Goal: Task Accomplishment & Management: Complete application form

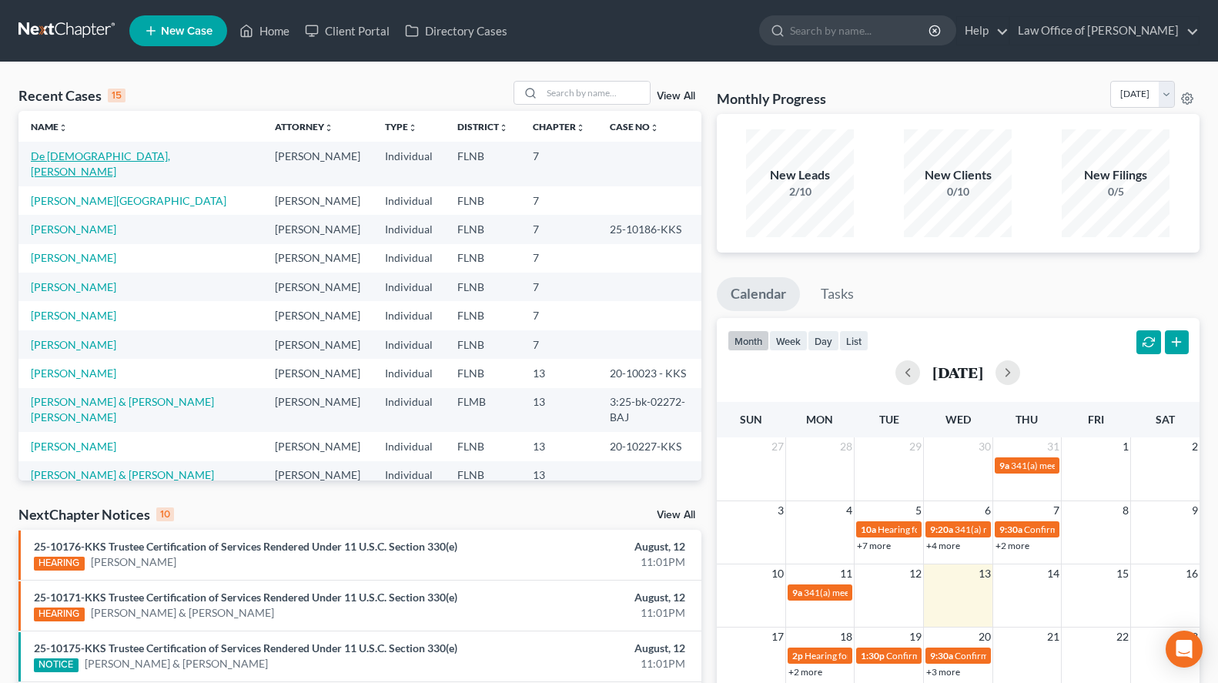
click at [69, 159] on link "De [DEMOGRAPHIC_DATA], [PERSON_NAME]" at bounding box center [100, 163] width 139 height 28
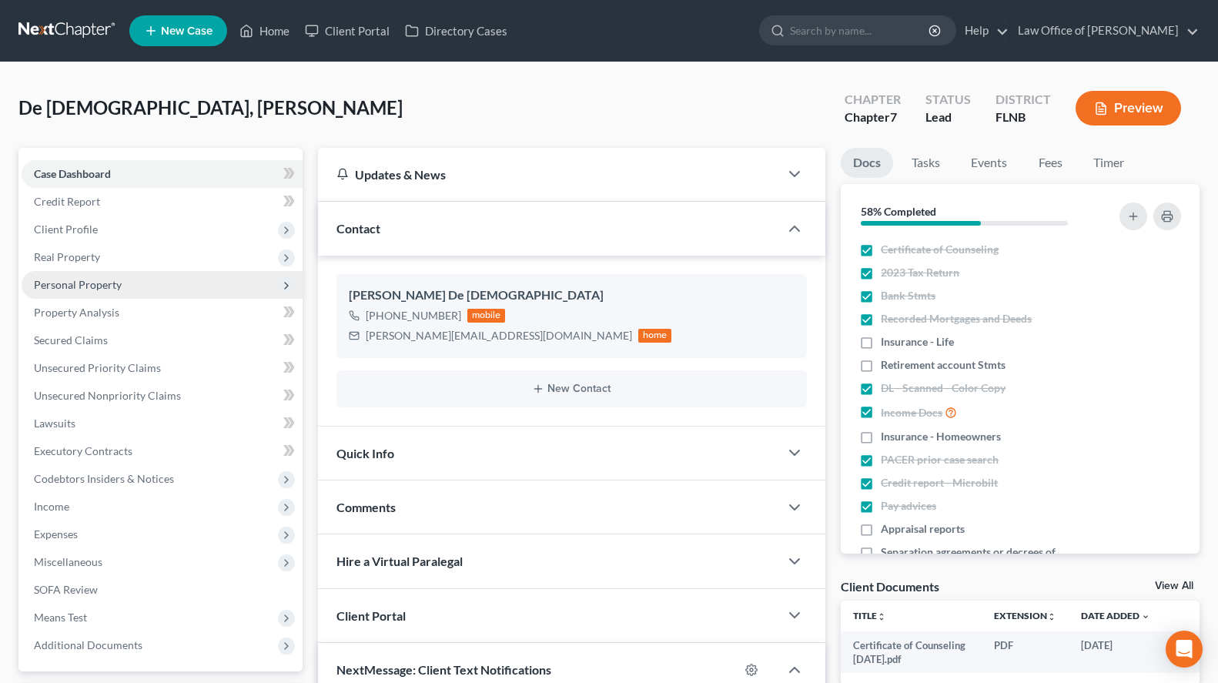
click at [219, 276] on span "Personal Property" at bounding box center [162, 285] width 281 height 28
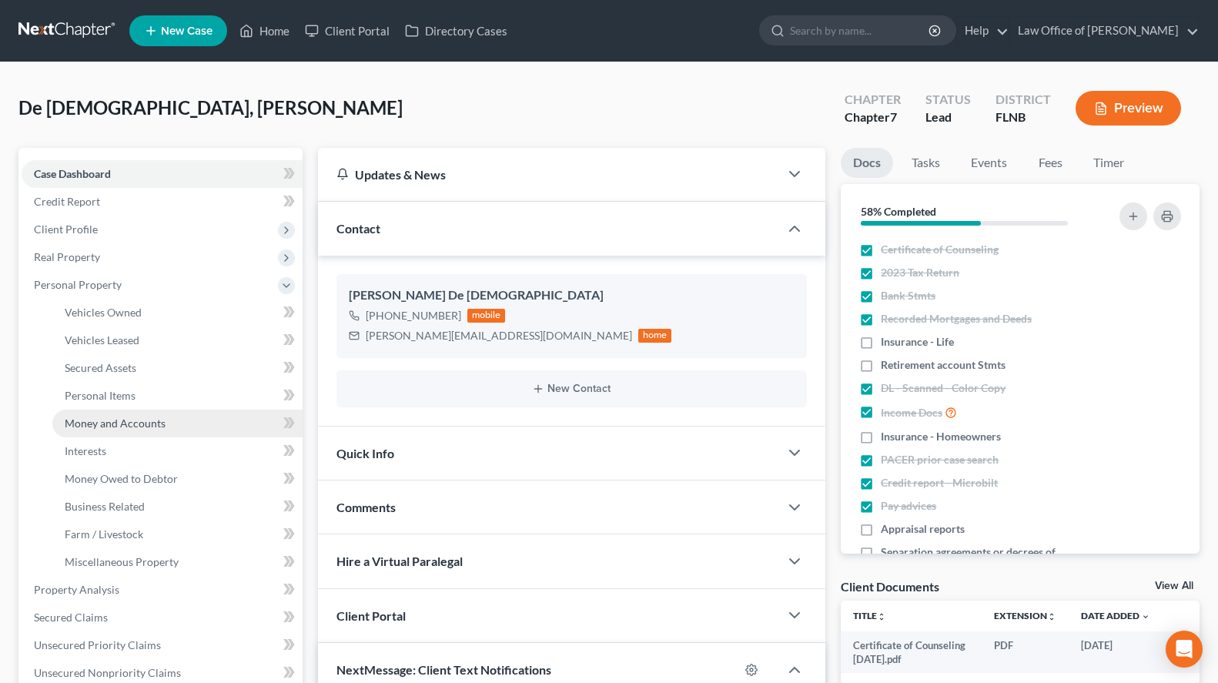
click at [236, 424] on link "Money and Accounts" at bounding box center [177, 423] width 250 height 28
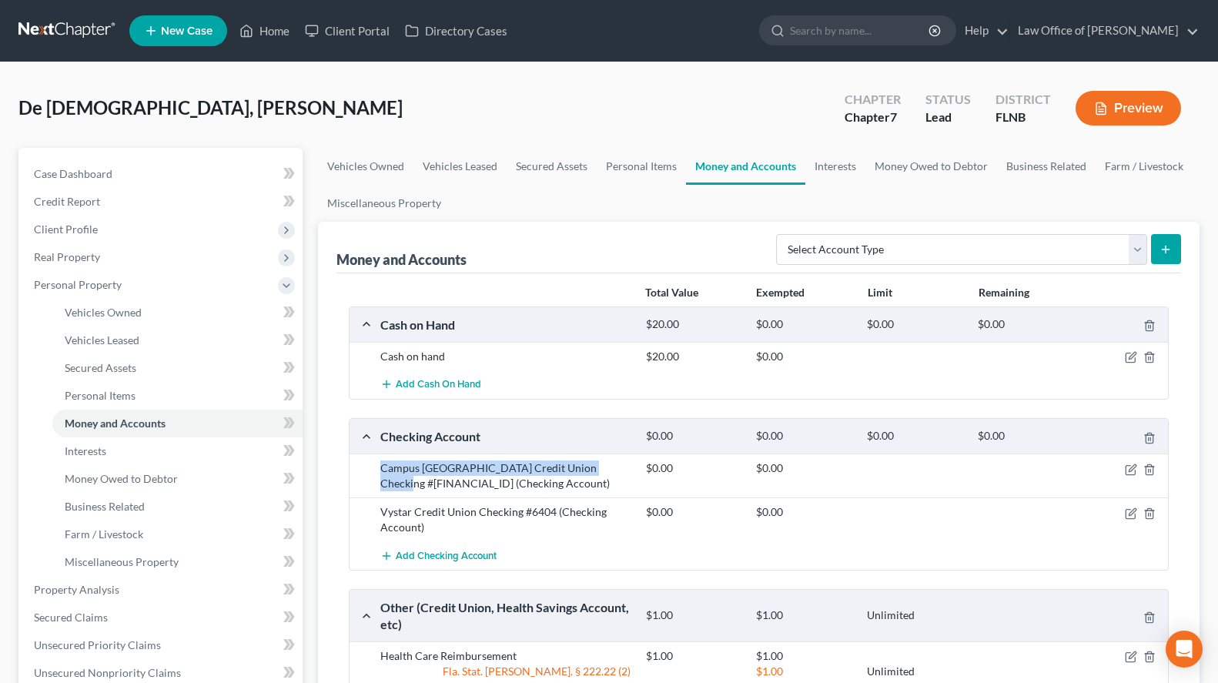
drag, startPoint x: 380, startPoint y: 469, endPoint x: 625, endPoint y: 465, distance: 244.8
click at [625, 465] on div "Campus USA Credit Union Checking #7924-0090 (Checking Account)" at bounding box center [506, 475] width 266 height 31
copy div "Campus USA Credit Union Checking #7924-0090"
click at [381, 512] on div "Vystar Credit Union Checking #6404 (Checking Account)" at bounding box center [506, 519] width 266 height 31
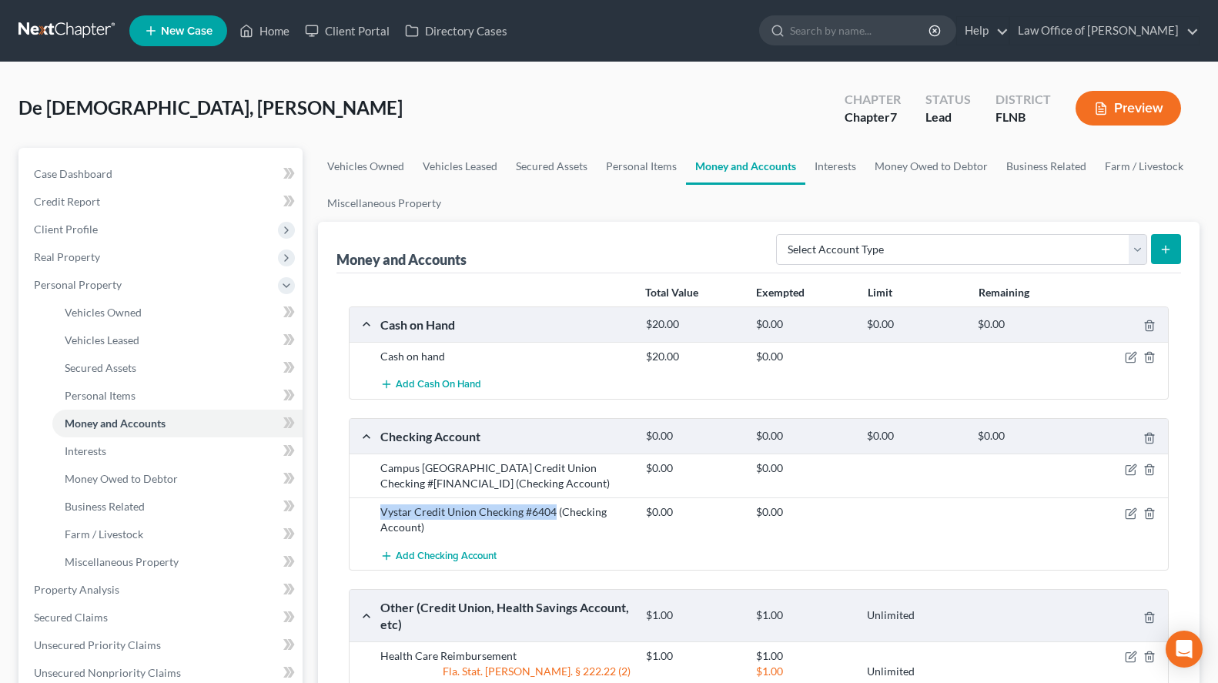
drag, startPoint x: 381, startPoint y: 512, endPoint x: 554, endPoint y: 498, distance: 173.7
click at [554, 498] on div "Vystar Credit Union Checking #6404 (Checking Account) $0.00 $0.00" at bounding box center [758, 519] width 819 height 44
copy div "Vystar Credit Union Checking #6404"
click at [325, 81] on div "De Jesus, Yadira Upgraded Chapter Chapter 7 Status Lead District FLNB Preview" at bounding box center [608, 114] width 1181 height 67
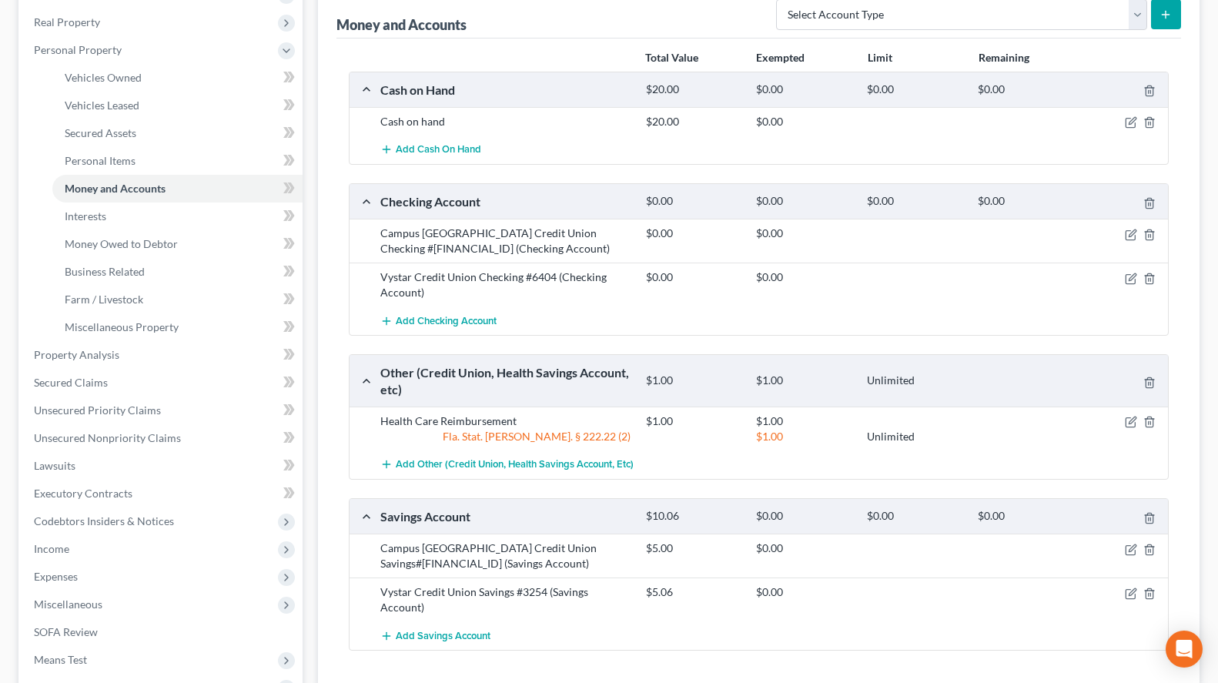
scroll to position [236, 0]
drag, startPoint x: 380, startPoint y: 422, endPoint x: 537, endPoint y: 406, distance: 157.8
click at [537, 406] on div "Health Care Reimbursement $1.00 $1.00 Fla. Stat. Ann. § 222.22 (2) $1.00 Unlimi…" at bounding box center [758, 428] width 819 height 44
copy div "Health Care Reimbursement"
click at [380, 545] on div "Campus USA Credit Union Savings#7924-0000 (Savings Account)" at bounding box center [506, 555] width 266 height 31
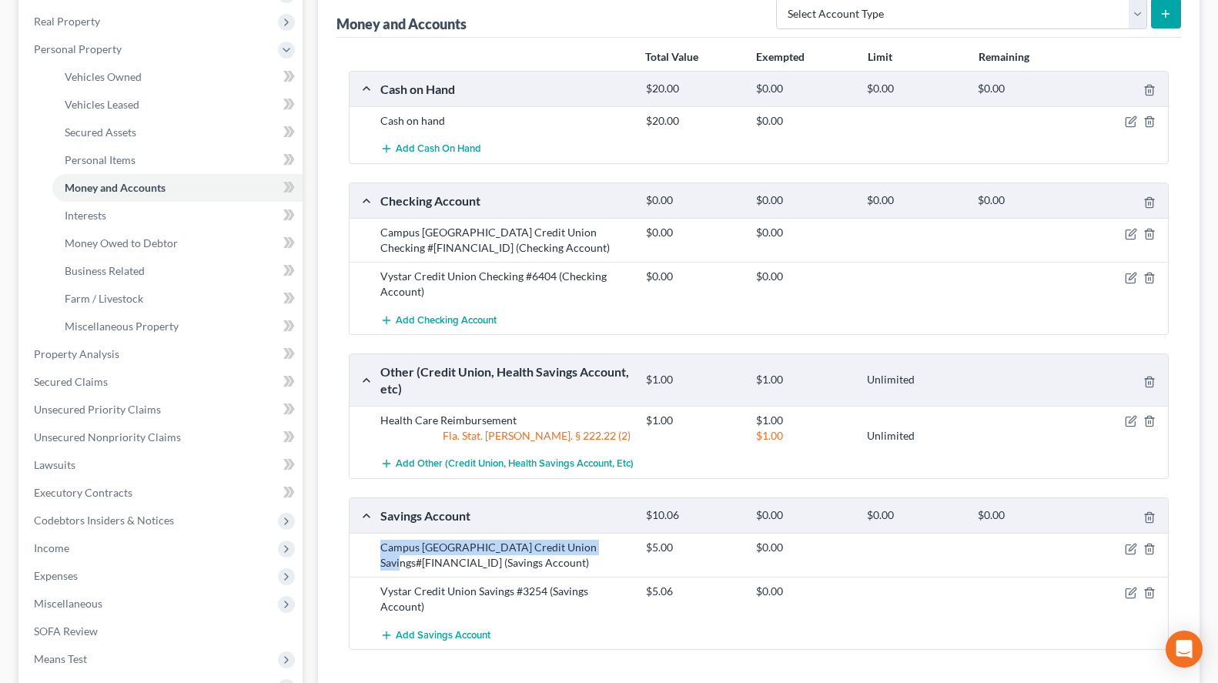
drag, startPoint x: 380, startPoint y: 545, endPoint x: 604, endPoint y: 543, distance: 224.0
click at [604, 543] on div "Campus USA Credit Union Savings#7924-0000 (Savings Account)" at bounding box center [506, 555] width 266 height 31
copy div "Campus USA Credit Union Savings#7924-0000"
click at [566, 639] on div "Add Savings Account" at bounding box center [771, 634] width 797 height 28
drag, startPoint x: 382, startPoint y: 587, endPoint x: 543, endPoint y: 591, distance: 160.9
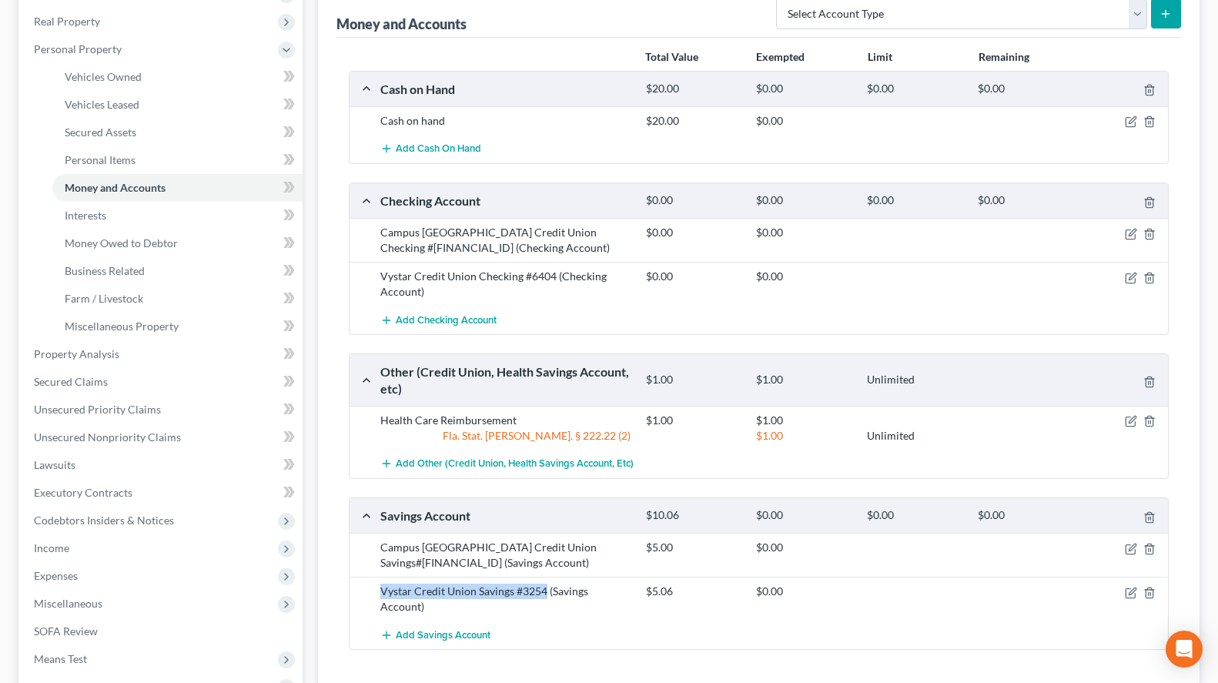
click at [543, 591] on div "Vystar Credit Union Savings #3254 (Savings Account)" at bounding box center [506, 598] width 266 height 31
copy div "Vystar Credit Union Savings #3254"
click at [598, 613] on div "Vystar Credit Union Savings #3254 (Savings Account)" at bounding box center [506, 598] width 266 height 31
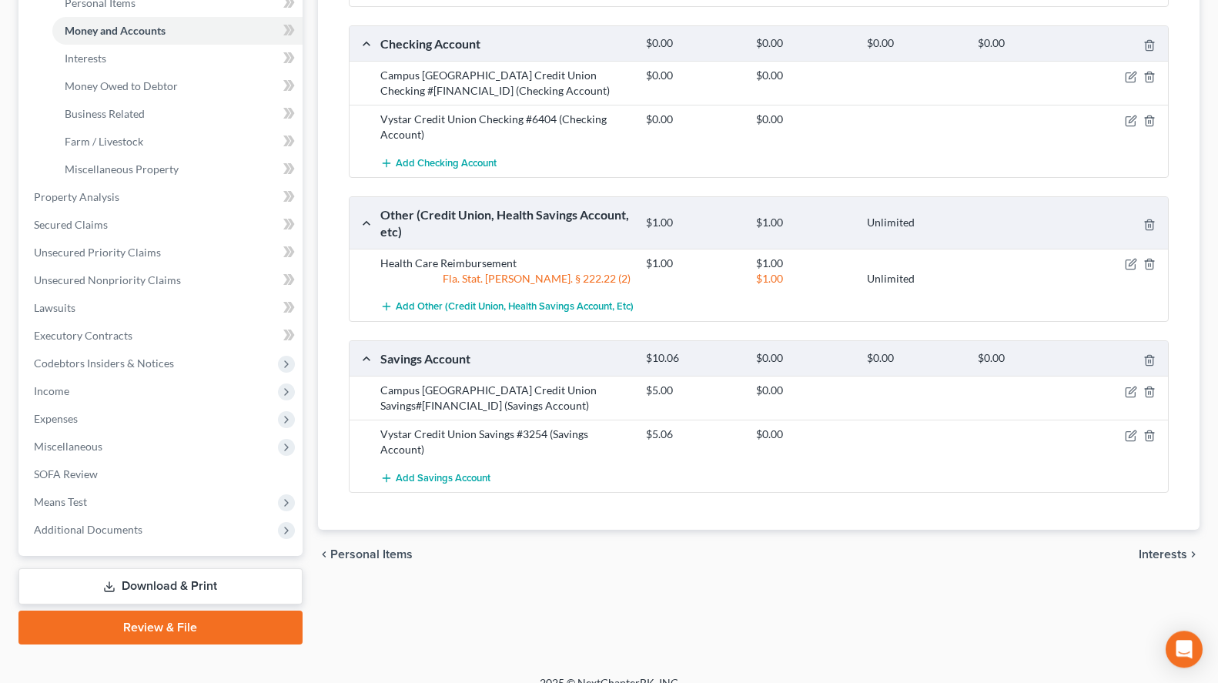
scroll to position [0, 0]
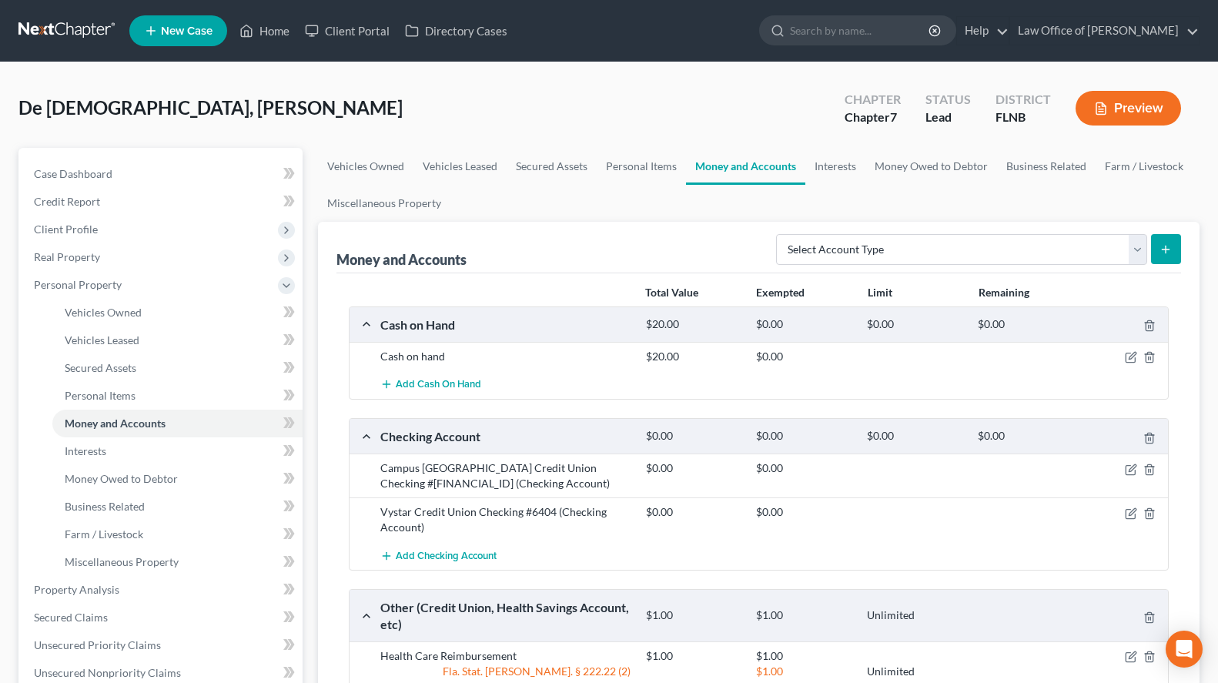
click at [71, 28] on link at bounding box center [67, 31] width 99 height 28
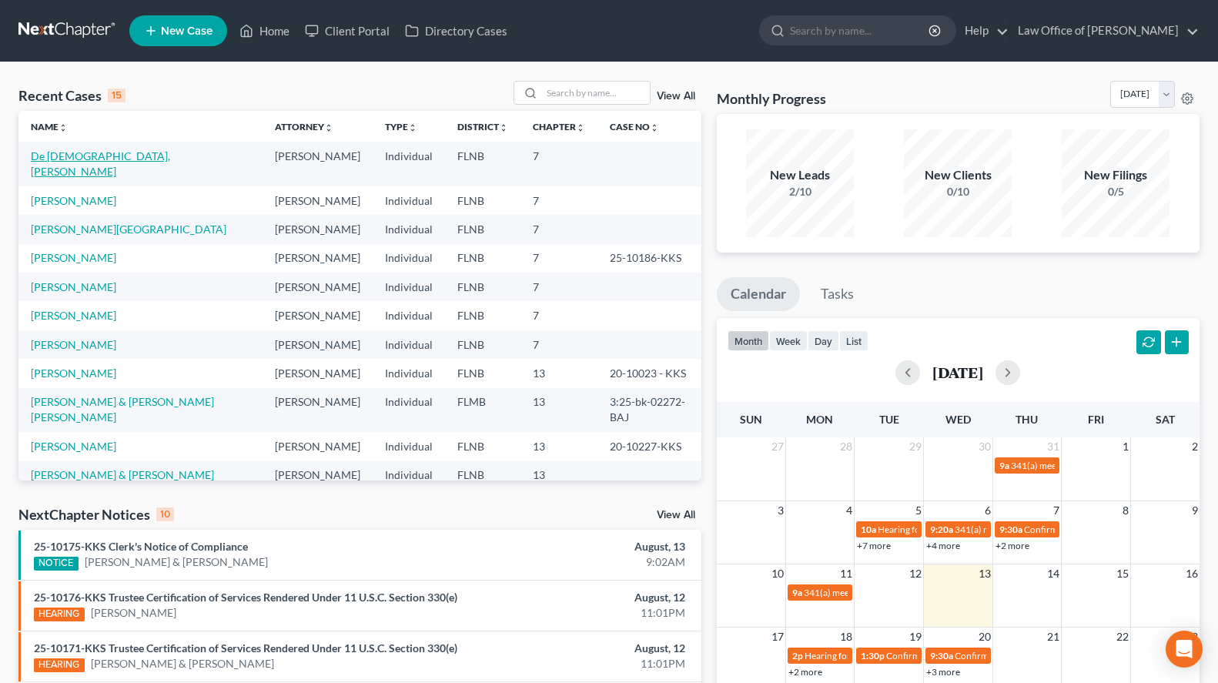
click at [58, 152] on link "De [DEMOGRAPHIC_DATA], [PERSON_NAME]" at bounding box center [100, 163] width 139 height 28
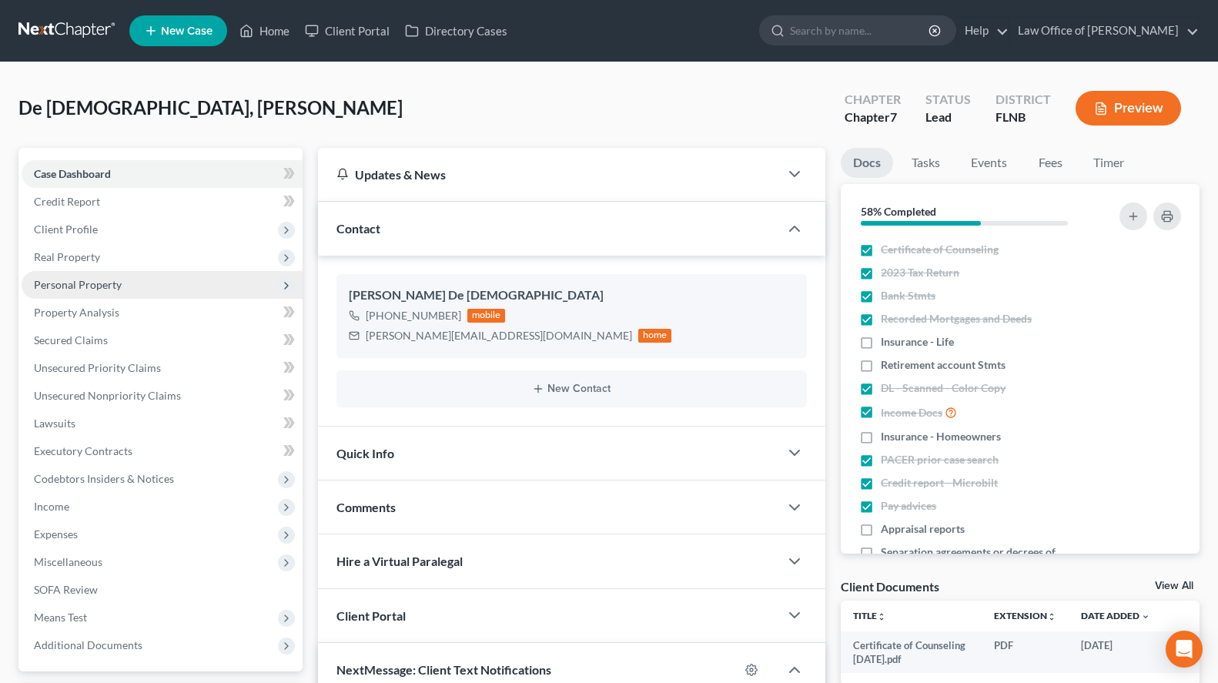
click at [177, 280] on span "Personal Property" at bounding box center [162, 285] width 281 height 28
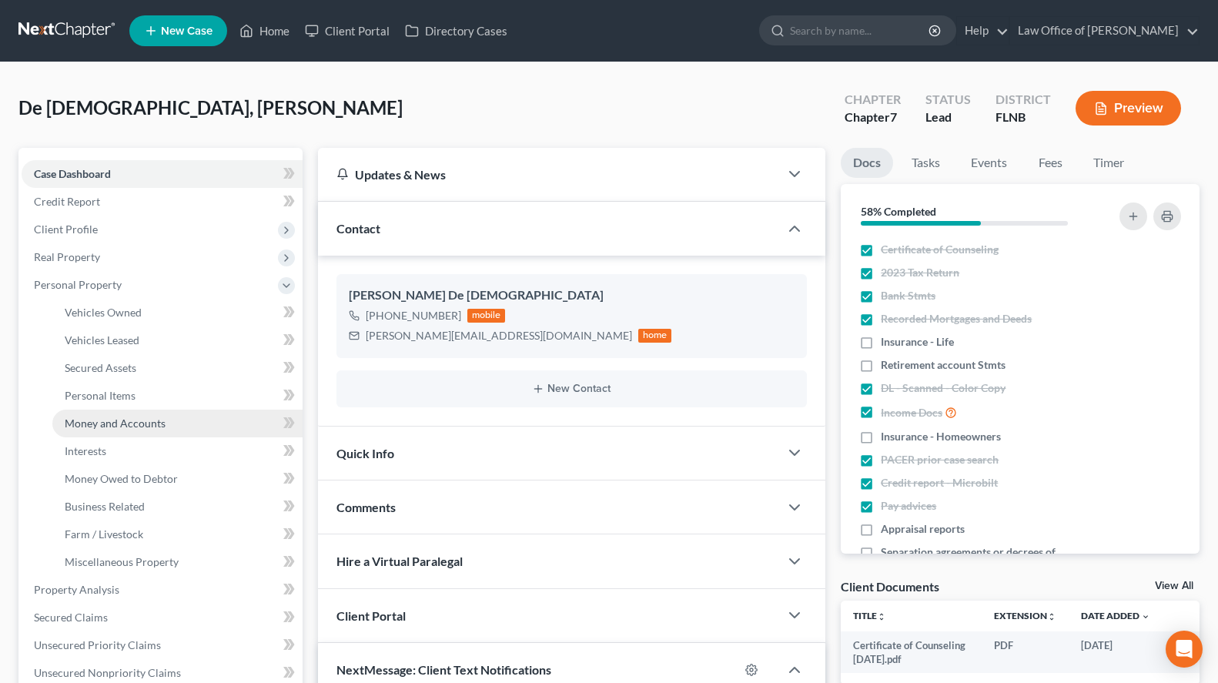
click at [222, 426] on link "Money and Accounts" at bounding box center [177, 423] width 250 height 28
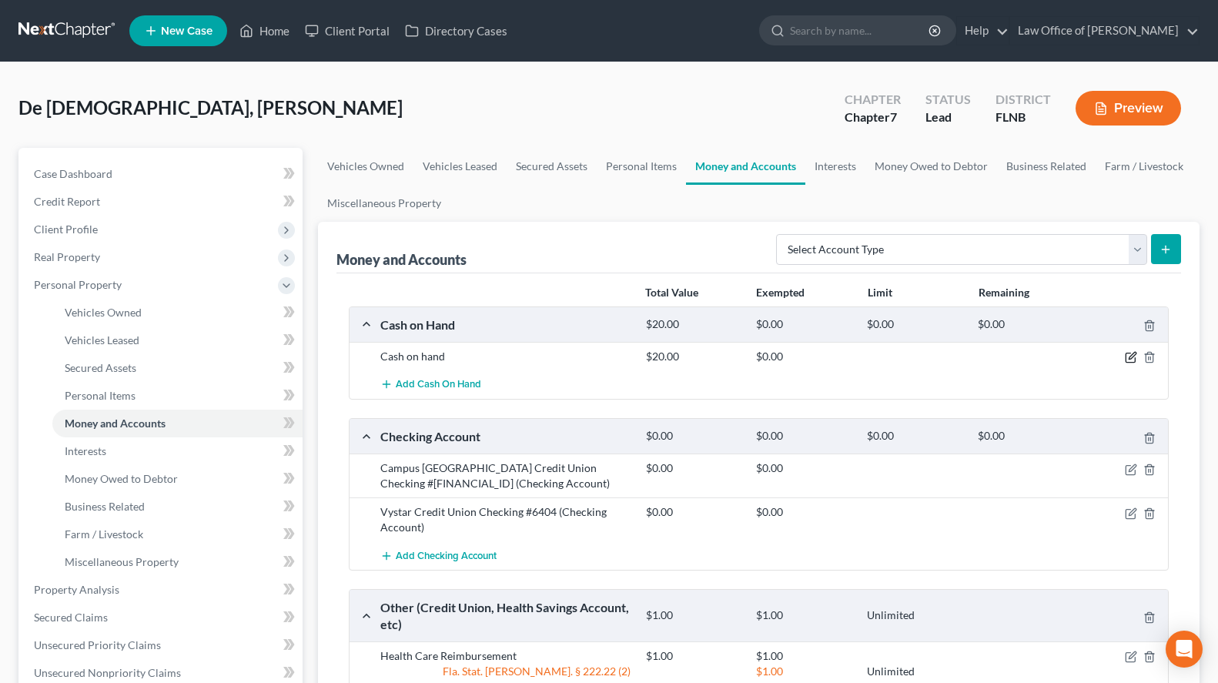
click at [1130, 356] on icon "button" at bounding box center [1131, 356] width 7 height 7
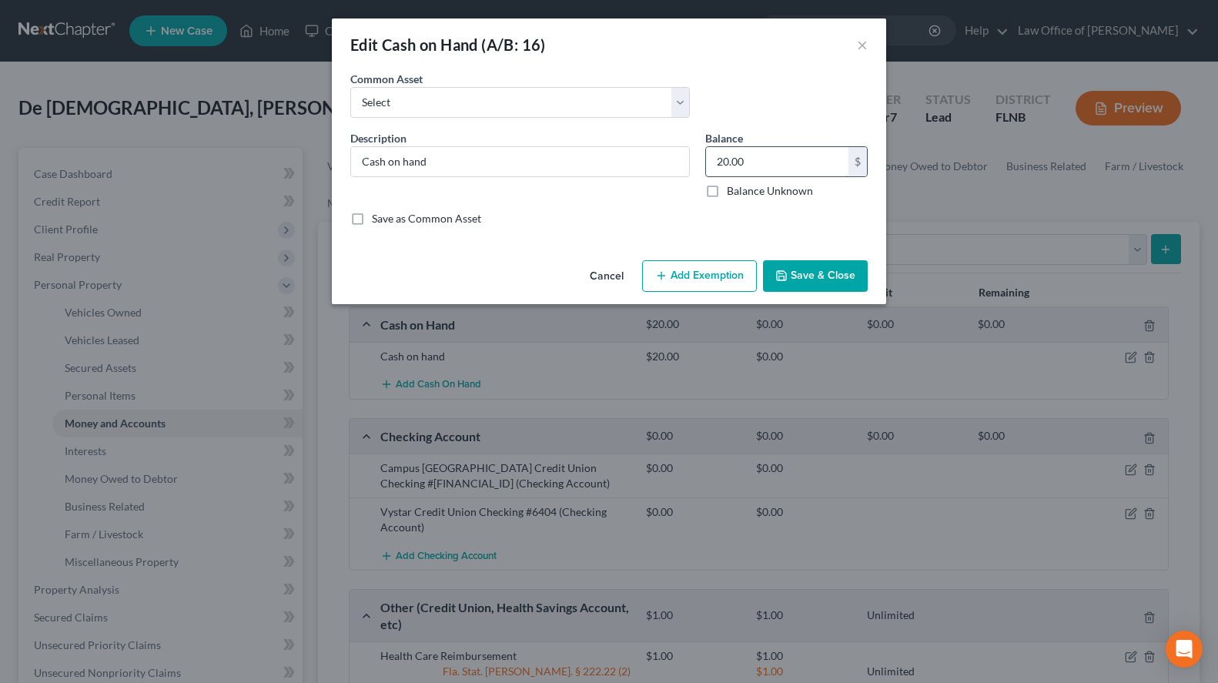
click at [764, 157] on input "20.00" at bounding box center [777, 161] width 142 height 29
type input "100.00"
click at [439, 221] on label "Save as Common Asset" at bounding box center [426, 218] width 109 height 15
click at [388, 221] on input "Save as Common Asset" at bounding box center [383, 216] width 10 height 10
checkbox input "true"
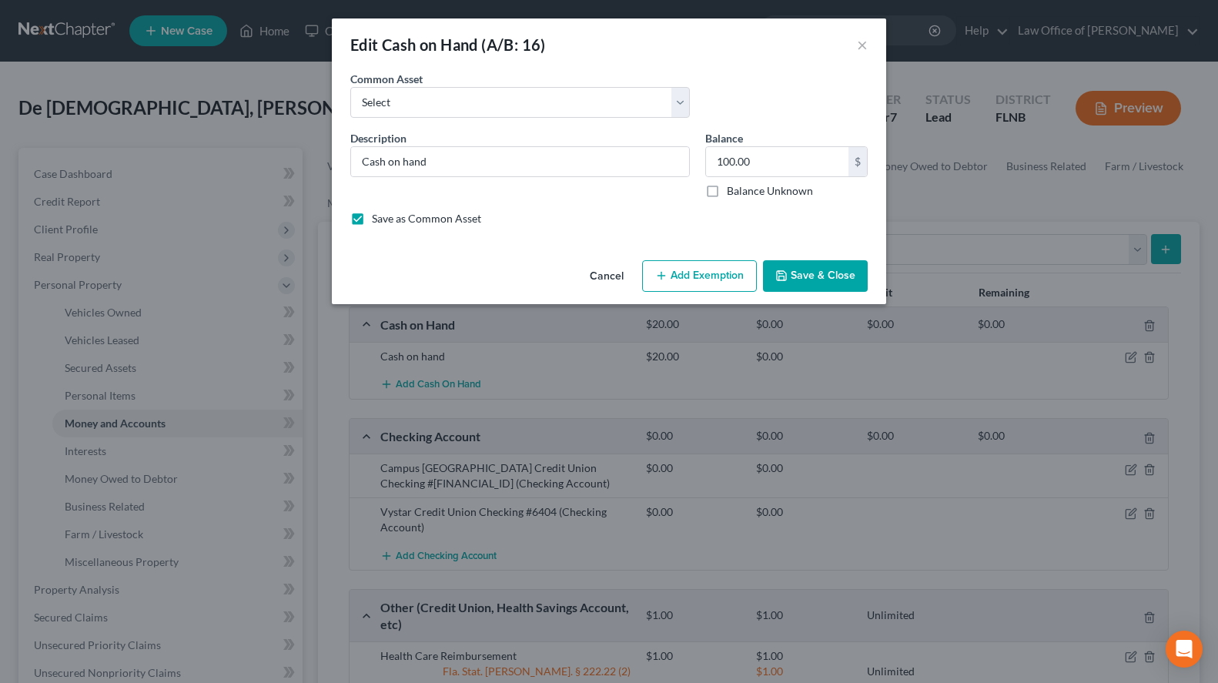
click at [807, 280] on button "Save & Close" at bounding box center [815, 276] width 105 height 32
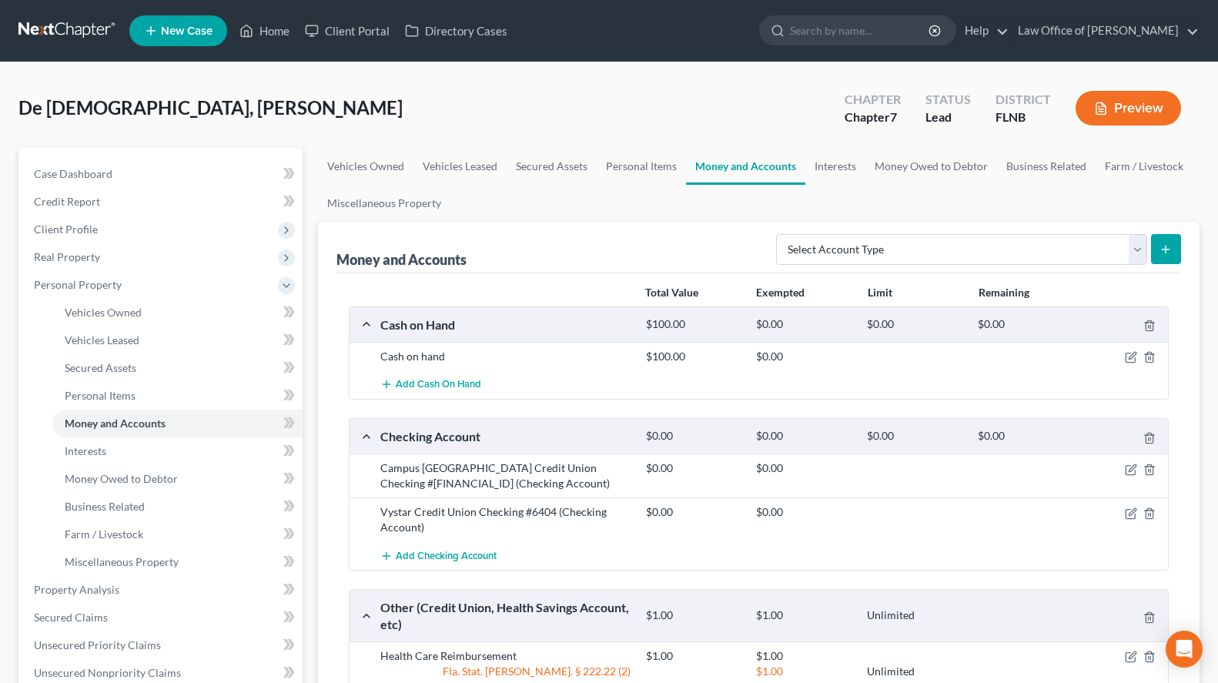
click at [1208, 319] on div "De Jesus, Yadira Upgraded Chapter Chapter 7 Status Lead District FLNB Preview P…" at bounding box center [609, 564] width 1218 height 1005
click at [1129, 473] on icon "button" at bounding box center [1131, 469] width 12 height 12
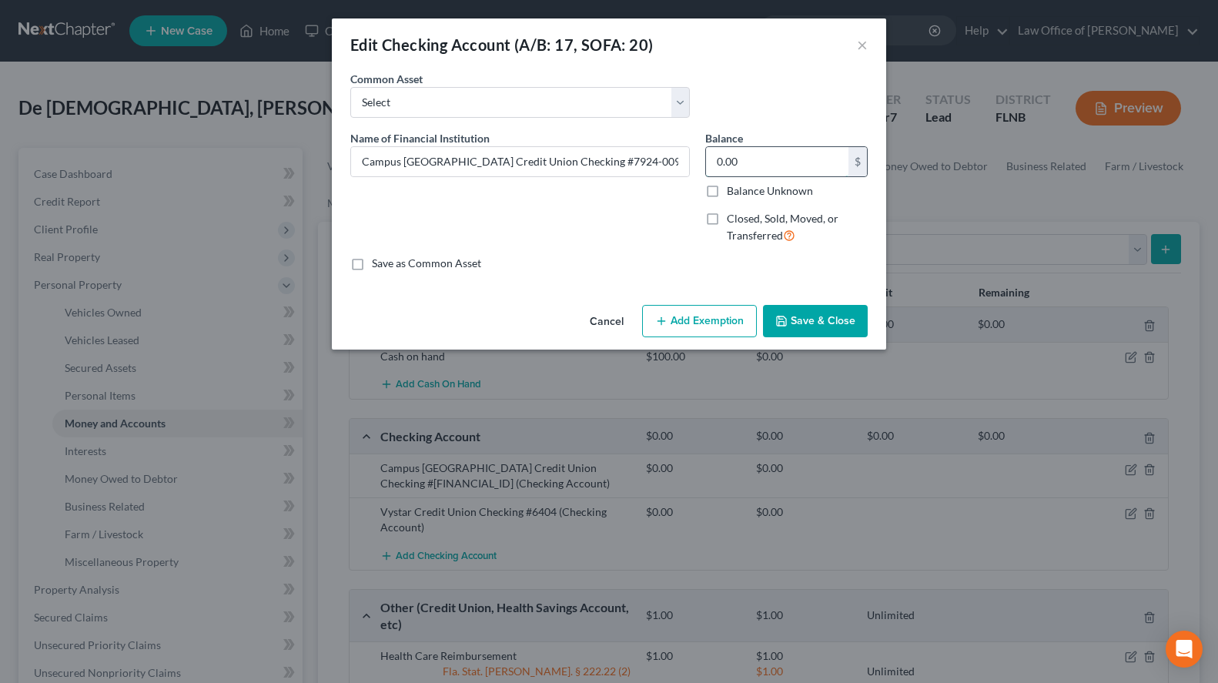
click at [770, 163] on input "0.00" at bounding box center [777, 161] width 142 height 29
paste input "155.63"
type input "155.63"
click at [385, 268] on label "Save as Common Asset" at bounding box center [426, 263] width 109 height 15
click at [385, 266] on input "Save as Common Asset" at bounding box center [383, 261] width 10 height 10
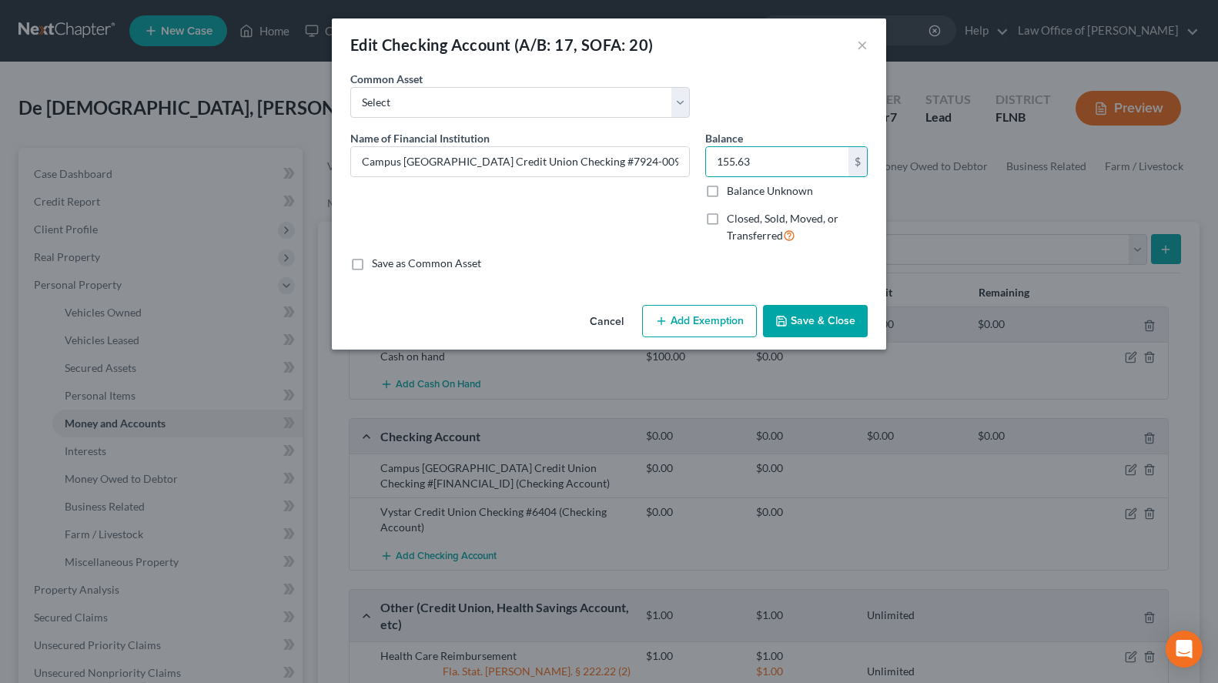
checkbox input "true"
click at [809, 317] on button "Save & Close" at bounding box center [815, 321] width 105 height 32
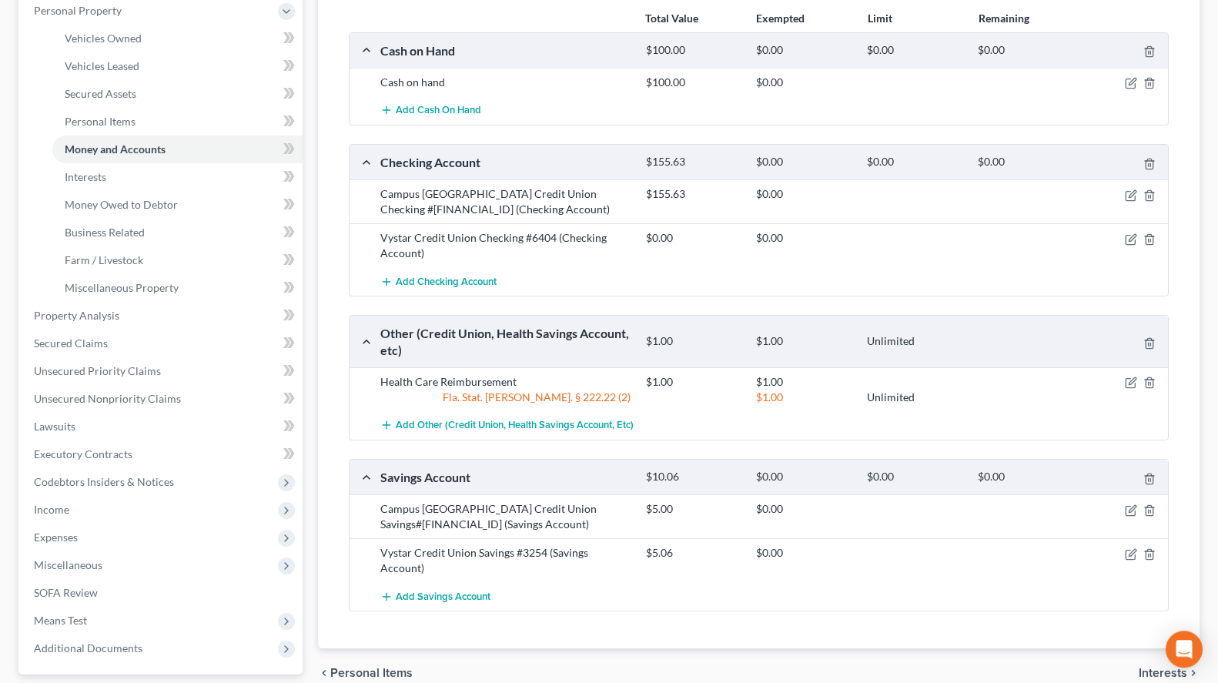
scroll to position [314, 0]
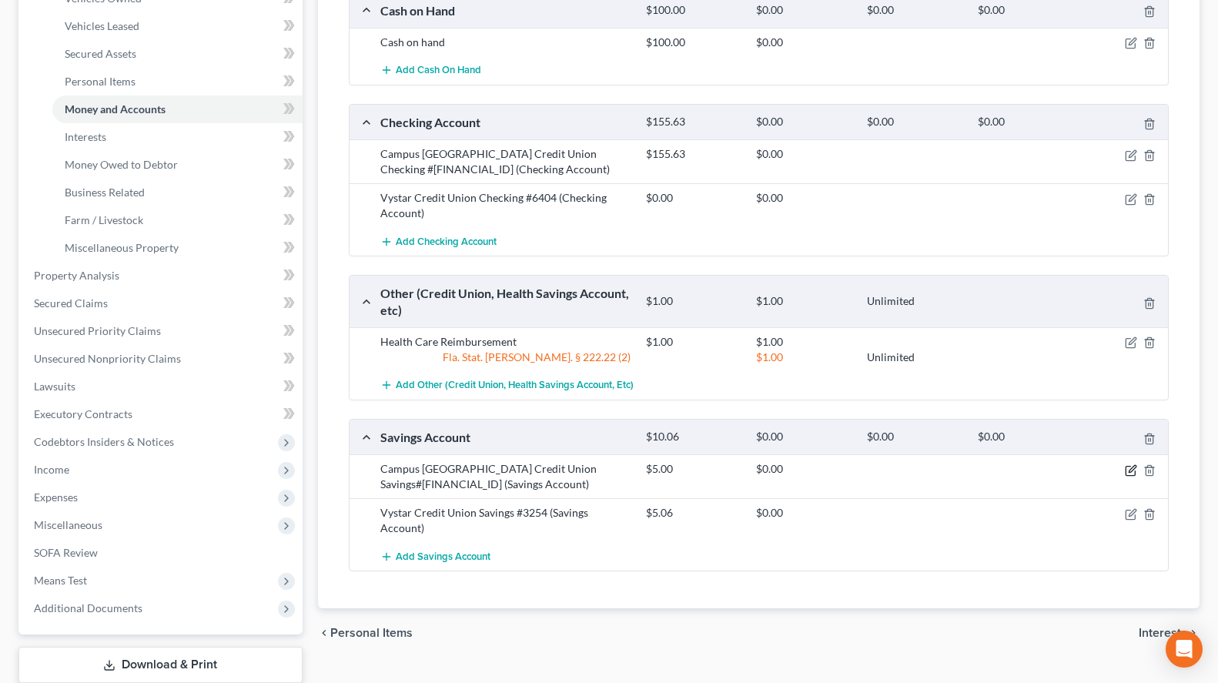
click at [1128, 471] on icon "button" at bounding box center [1131, 470] width 12 height 12
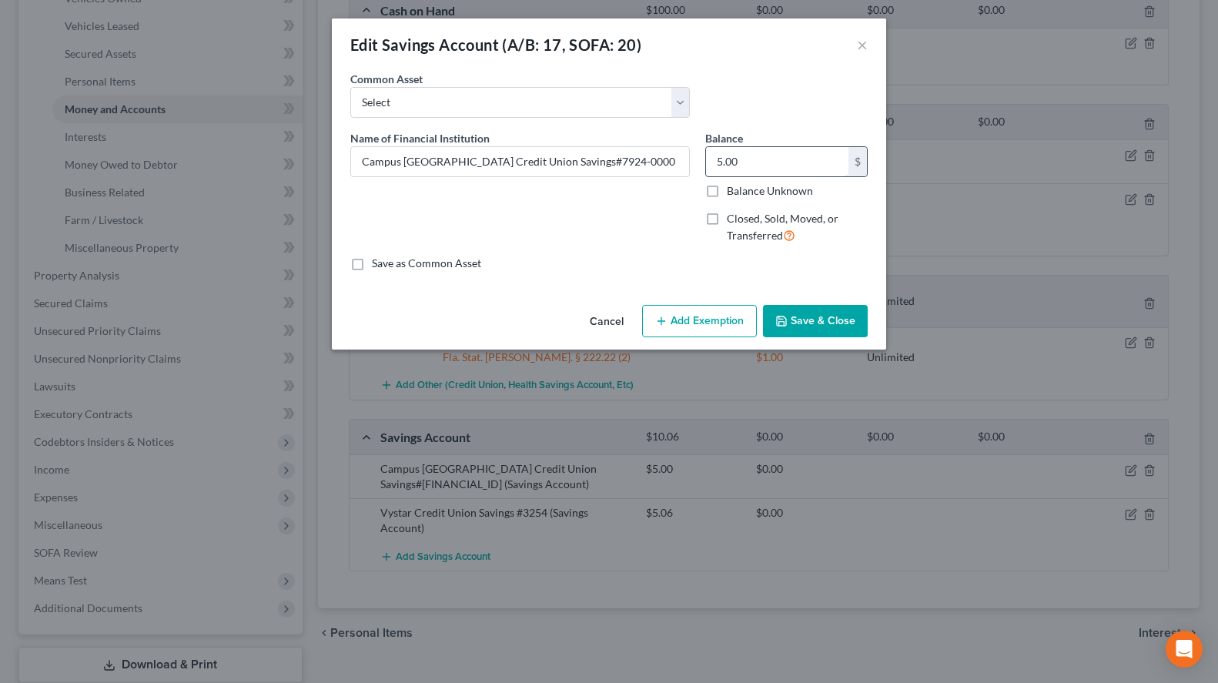
click at [753, 161] on input "5.00" at bounding box center [777, 161] width 142 height 29
type input "0.00"
click at [462, 260] on label "Save as Common Asset" at bounding box center [426, 263] width 109 height 15
click at [388, 260] on input "Save as Common Asset" at bounding box center [383, 261] width 10 height 10
checkbox input "true"
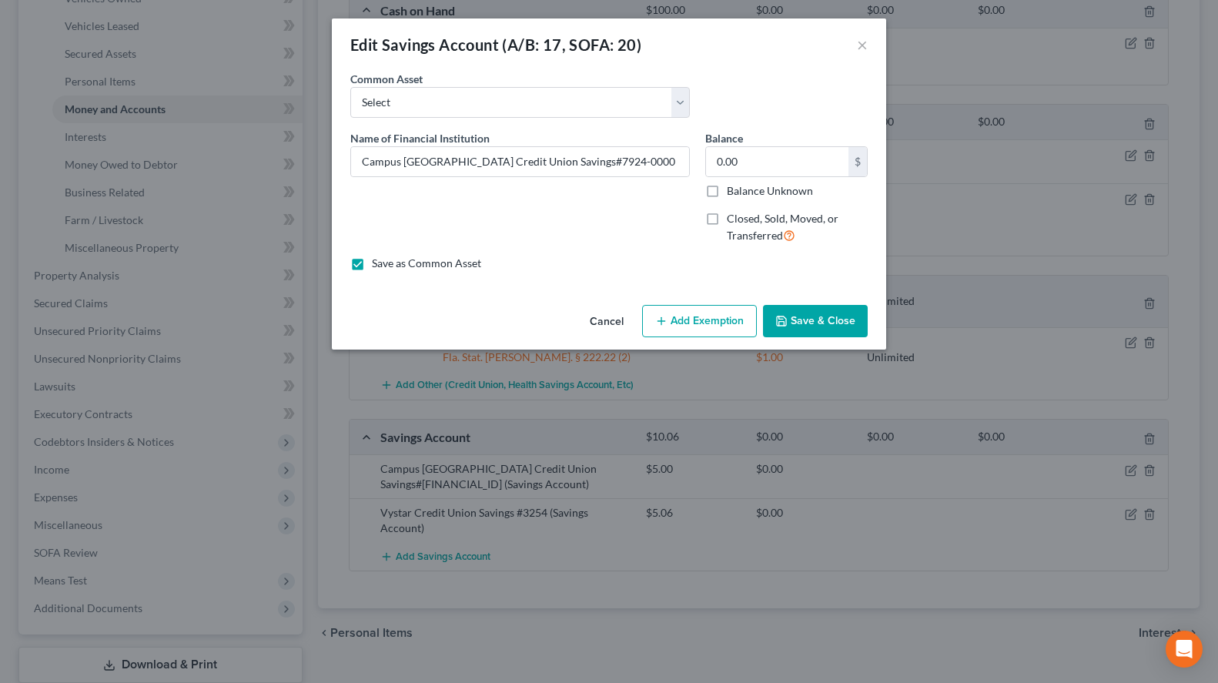
click at [825, 314] on button "Save & Close" at bounding box center [815, 321] width 105 height 32
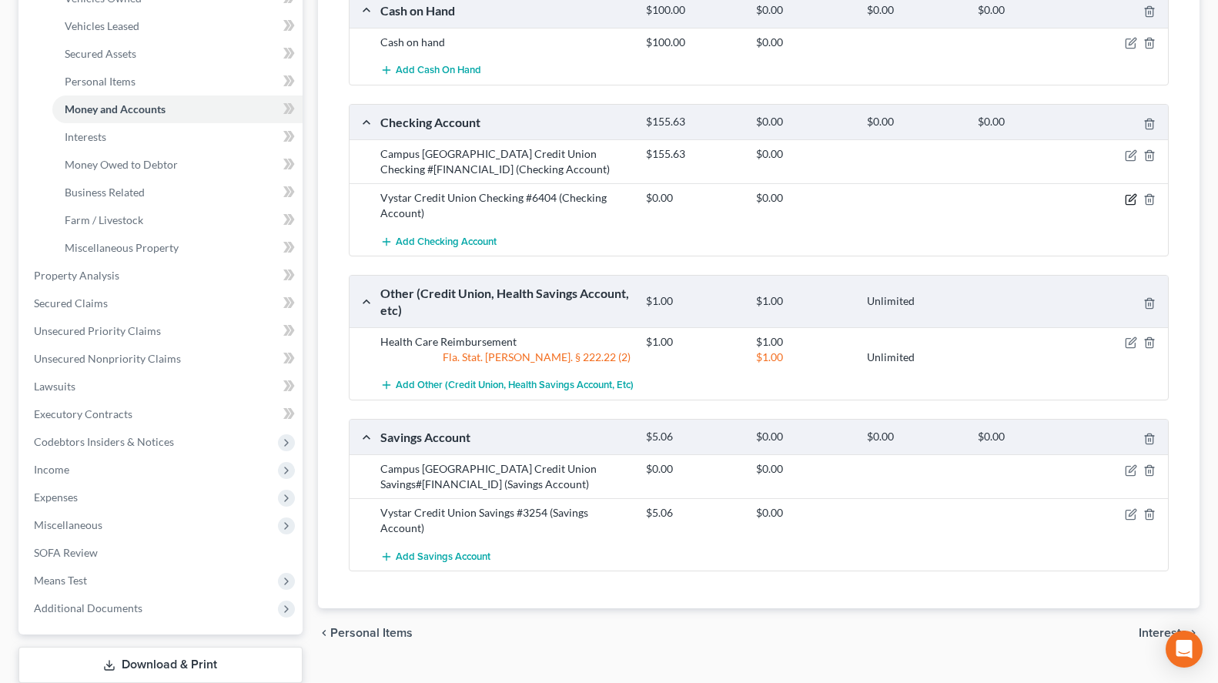
click at [1125, 199] on icon "button" at bounding box center [1131, 199] width 12 height 12
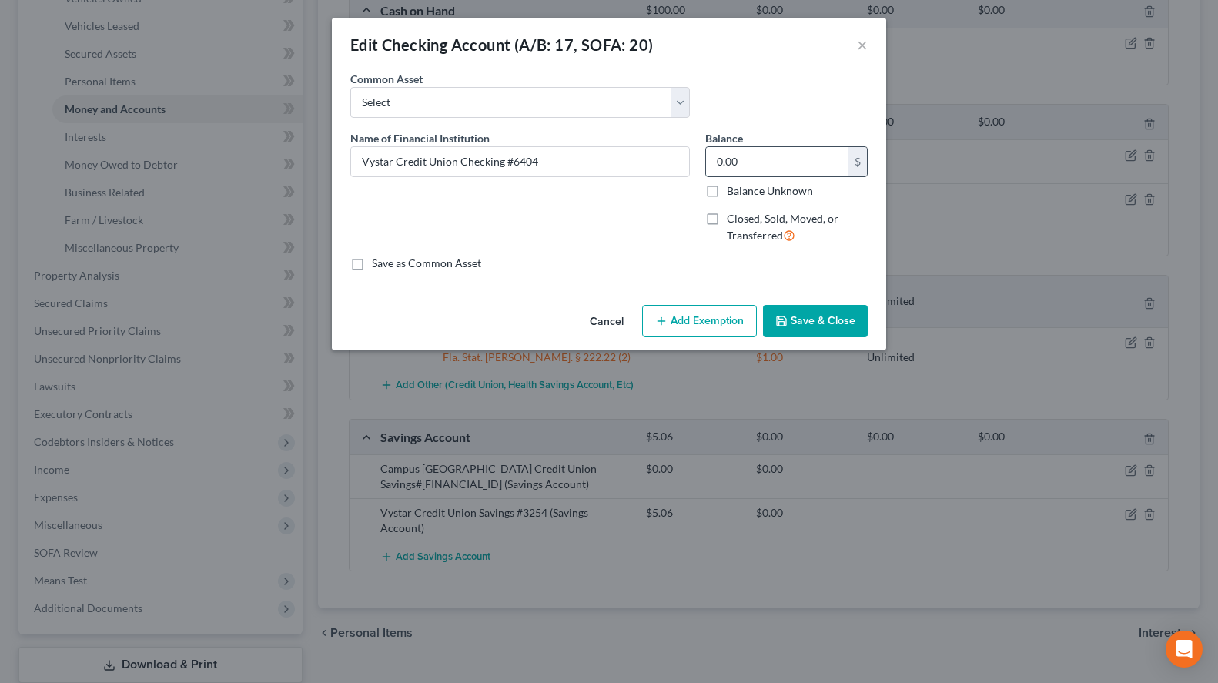
click at [778, 166] on input "0.00" at bounding box center [777, 161] width 142 height 29
type input "1.20"
click at [446, 269] on label "Save as Common Asset" at bounding box center [426, 263] width 109 height 15
click at [388, 266] on input "Save as Common Asset" at bounding box center [383, 261] width 10 height 10
checkbox input "true"
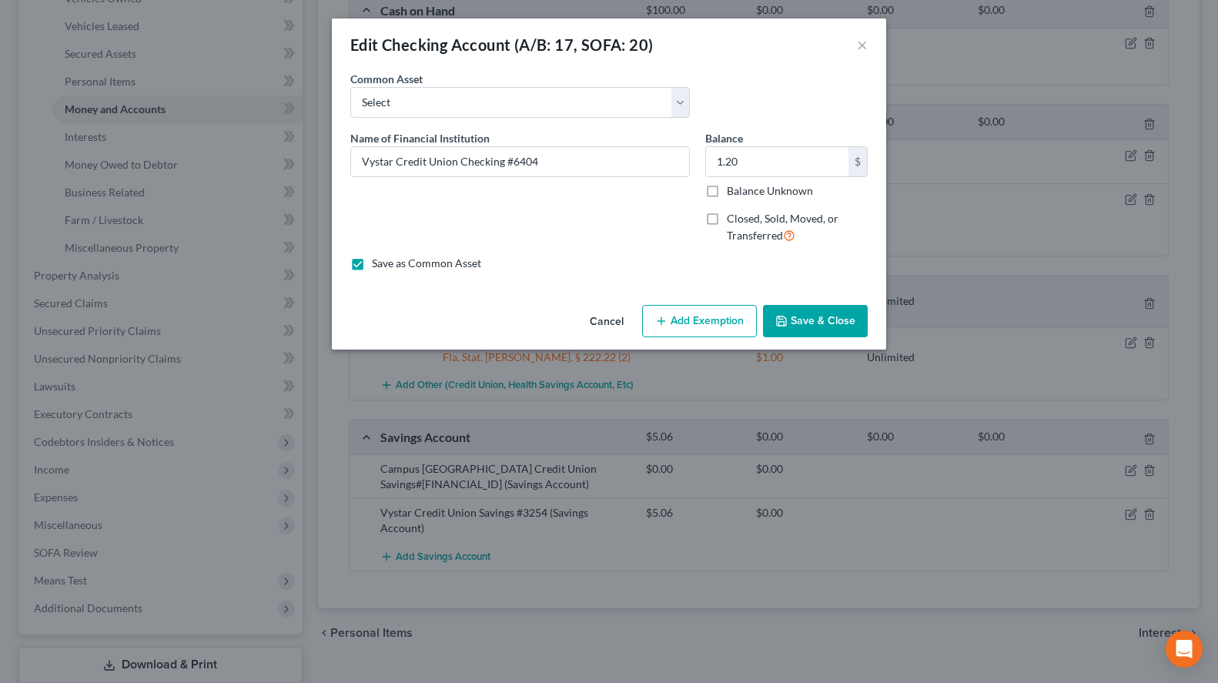
click at [840, 316] on button "Save & Close" at bounding box center [815, 321] width 105 height 32
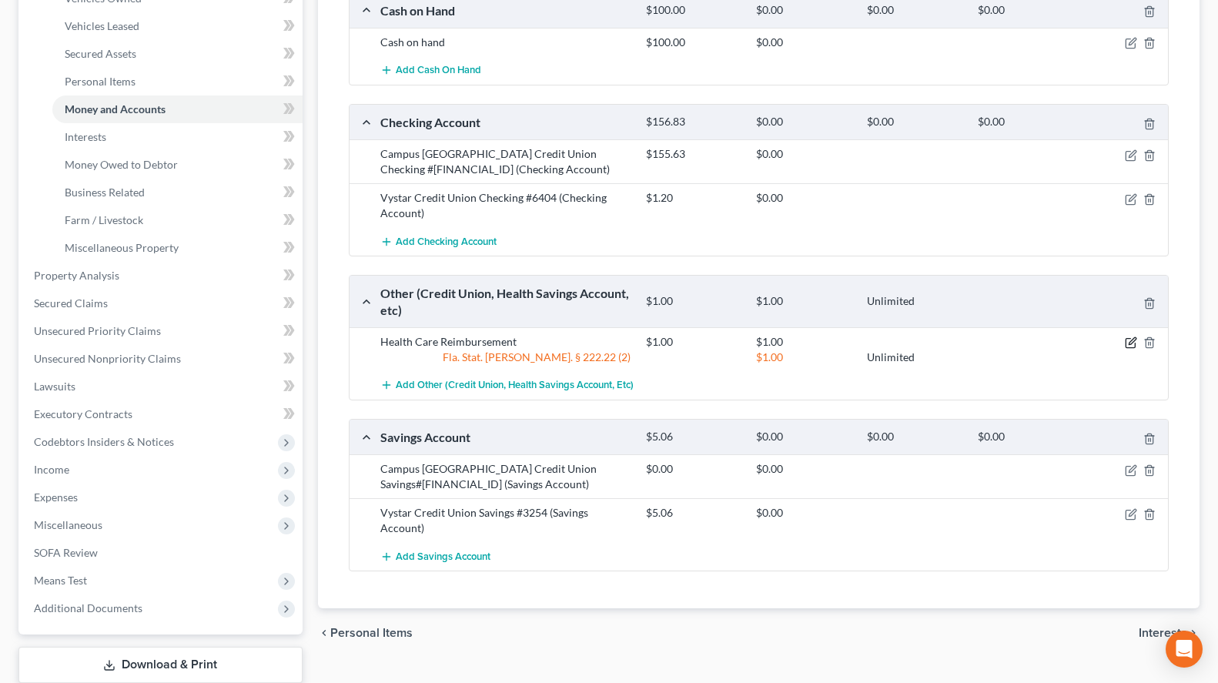
click at [1131, 338] on icon "button" at bounding box center [1131, 342] width 12 height 12
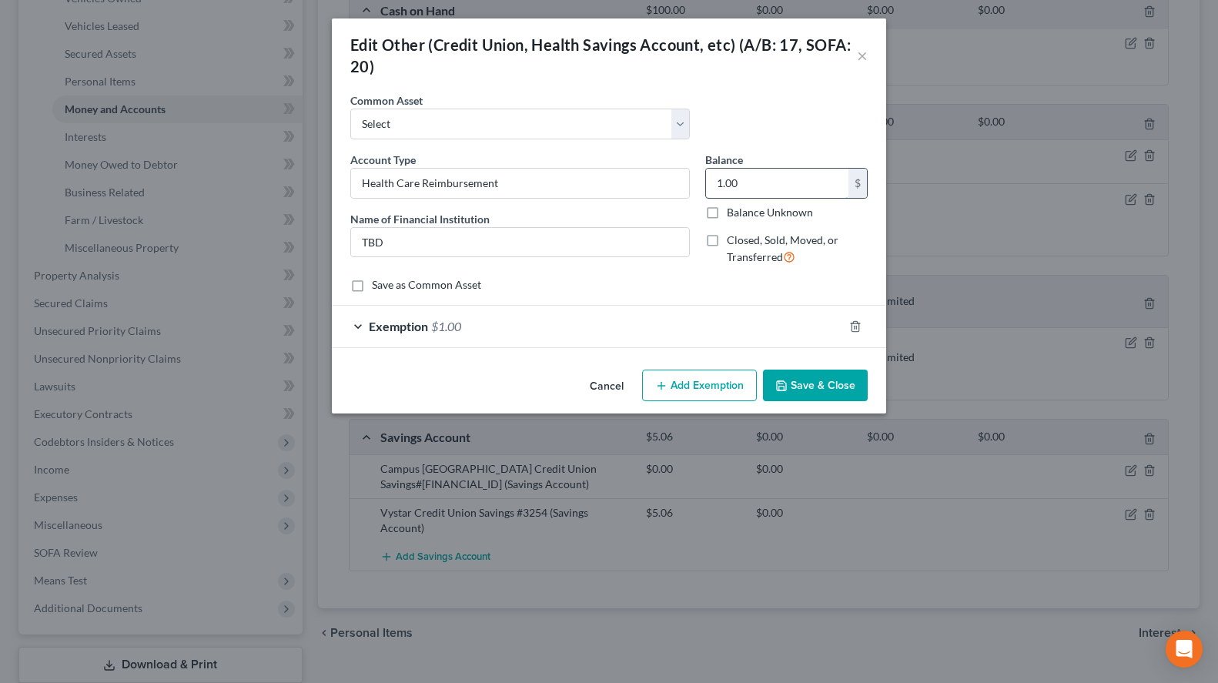
click at [816, 196] on input "1.00" at bounding box center [777, 183] width 142 height 29
paste input ",143.14"
type input "1,143.14"
click at [569, 317] on div "Exemption $1.00" at bounding box center [587, 326] width 511 height 41
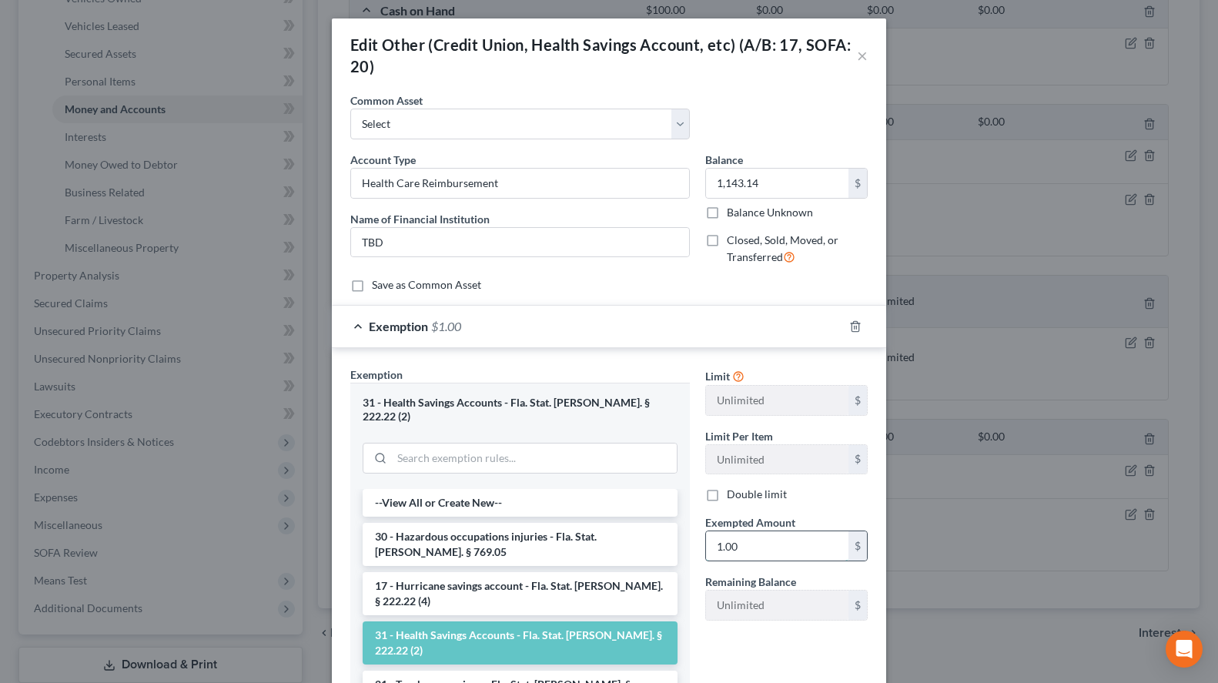
click at [773, 534] on input "1.00" at bounding box center [777, 545] width 142 height 29
paste input ",143.14"
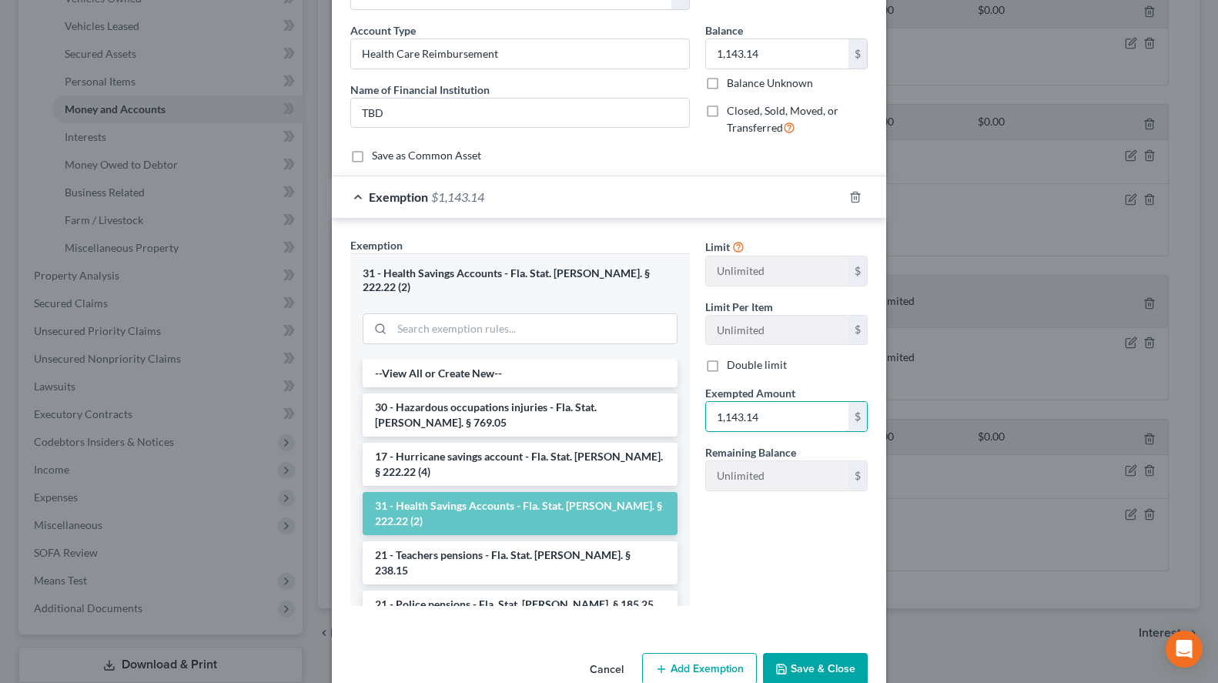
scroll to position [148, 0]
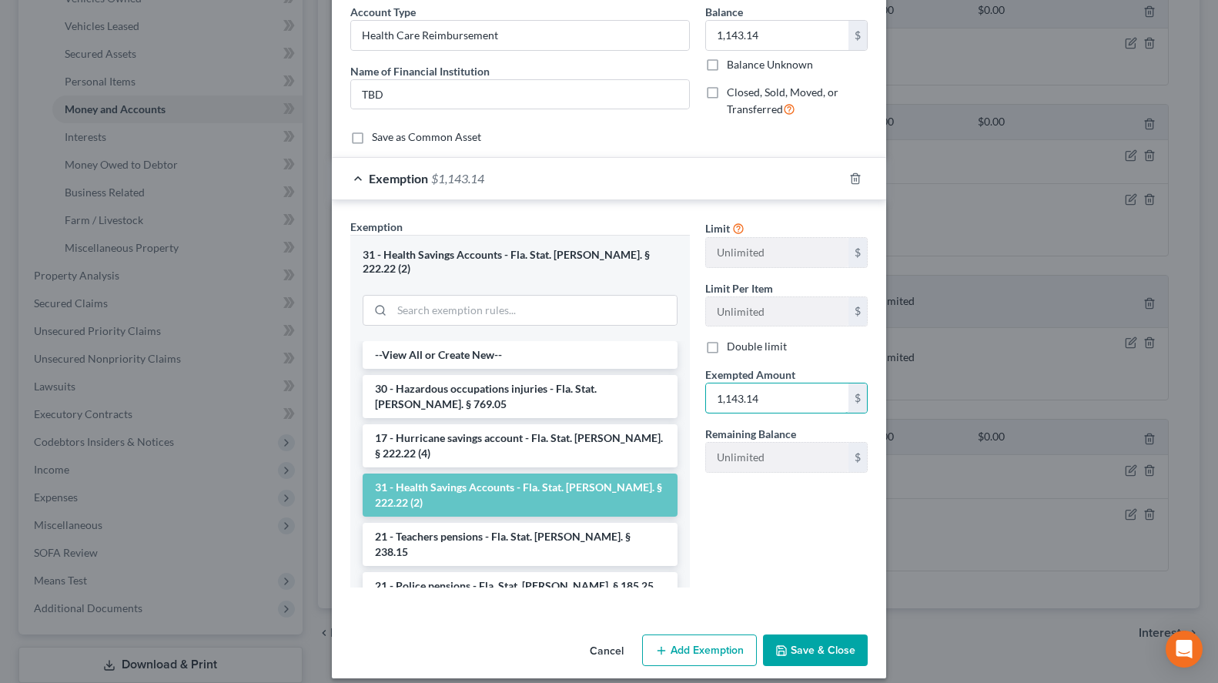
type input "1,143.14"
click at [813, 639] on button "Save & Close" at bounding box center [815, 650] width 105 height 32
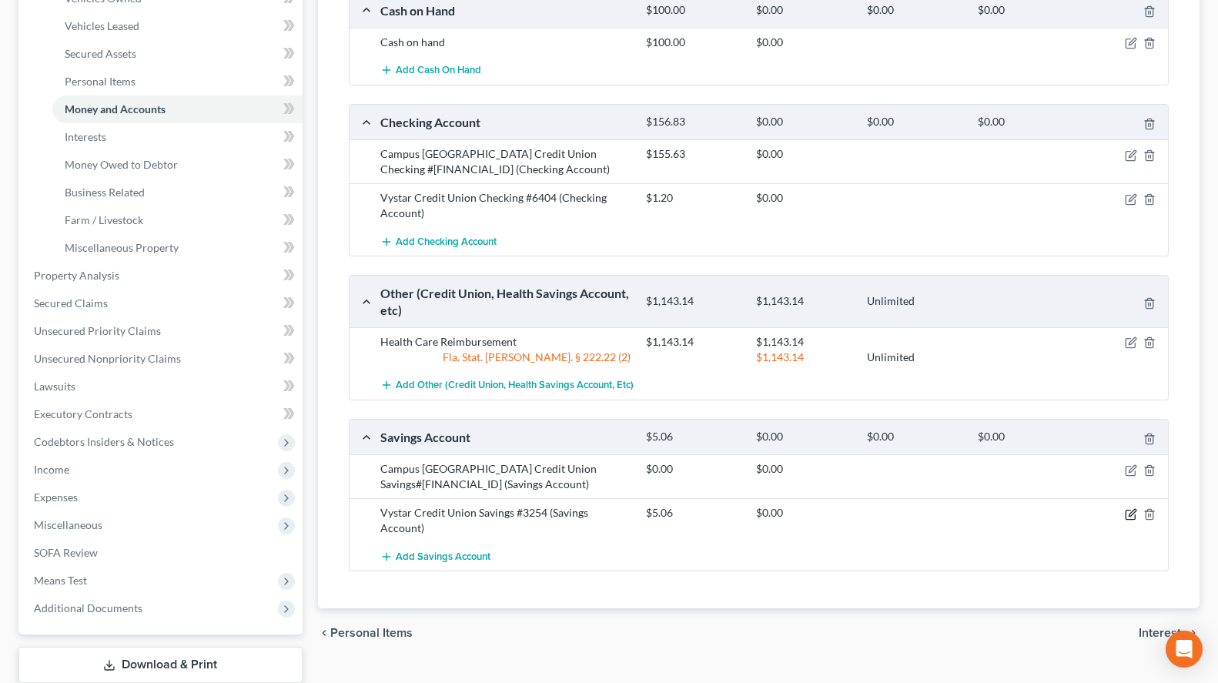
click at [1125, 518] on icon "button" at bounding box center [1131, 514] width 12 height 12
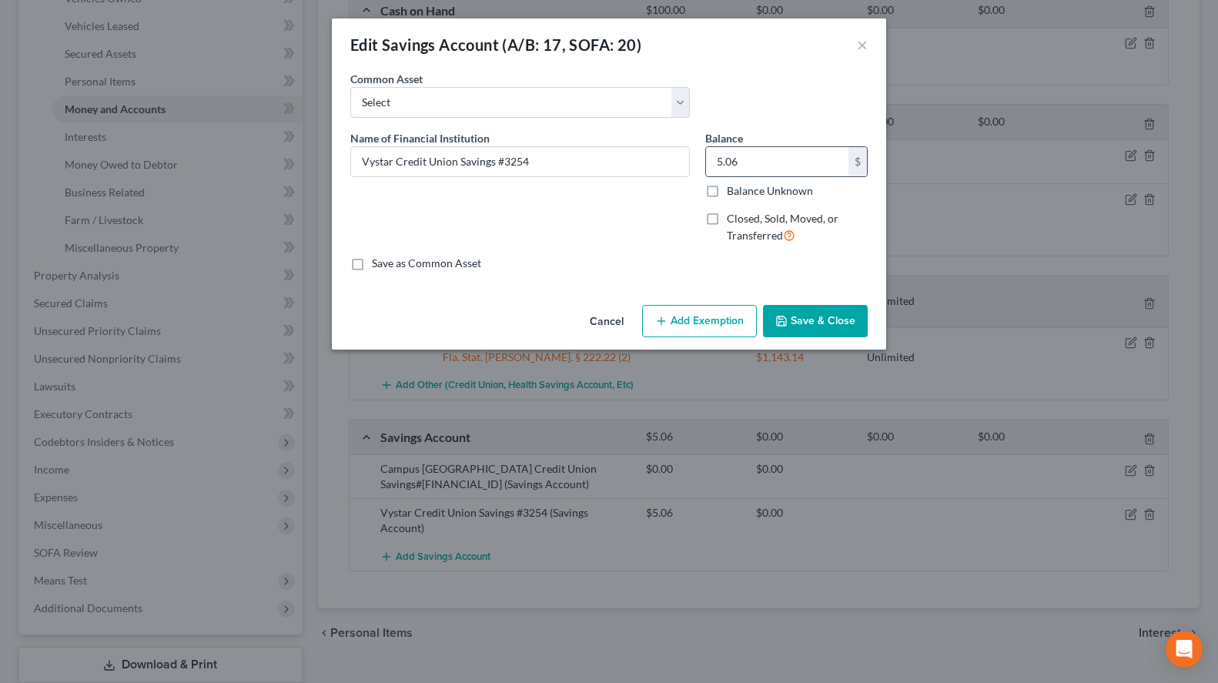
click at [837, 154] on input "5.06" at bounding box center [777, 161] width 142 height 29
type input "10.06"
click at [392, 264] on label "Save as Common Asset" at bounding box center [426, 263] width 109 height 15
click at [388, 264] on input "Save as Common Asset" at bounding box center [383, 261] width 10 height 10
checkbox input "true"
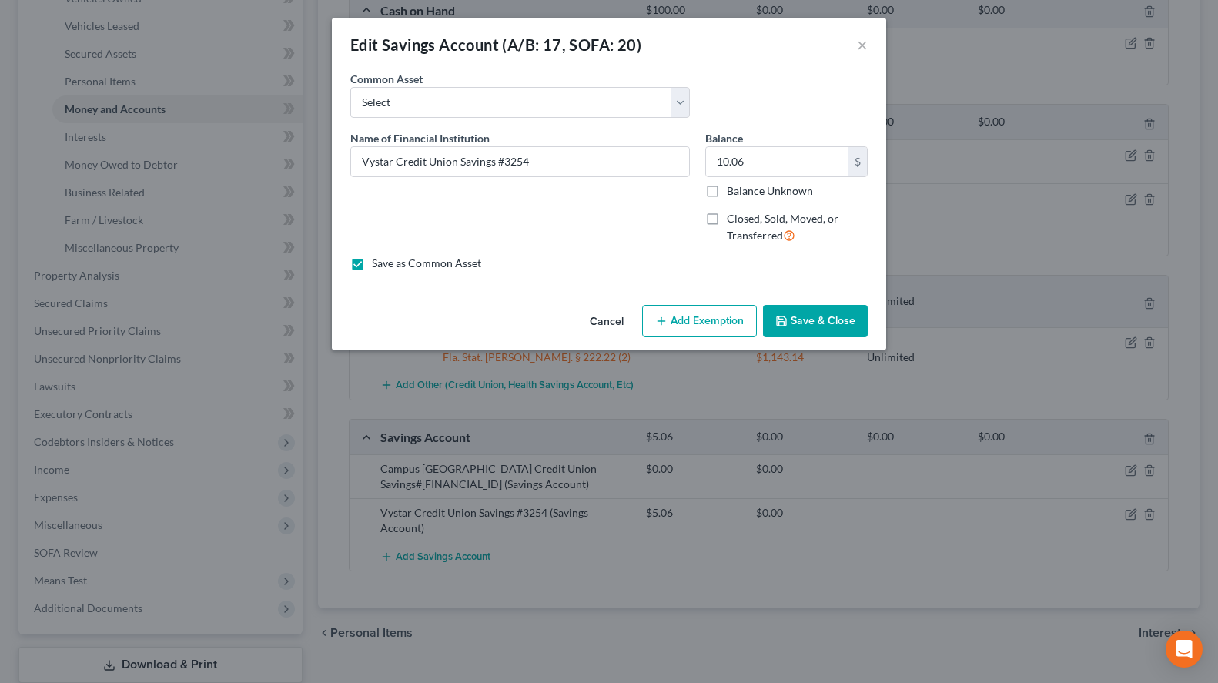
click at [841, 330] on button "Save & Close" at bounding box center [815, 321] width 105 height 32
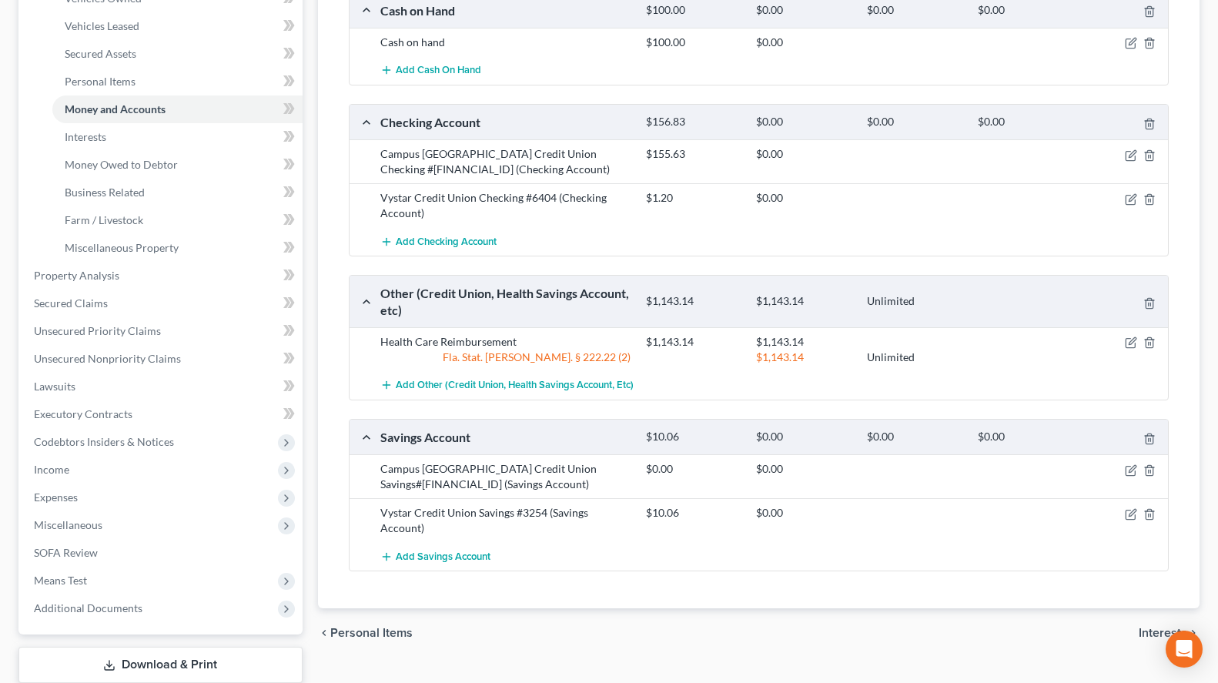
scroll to position [0, 0]
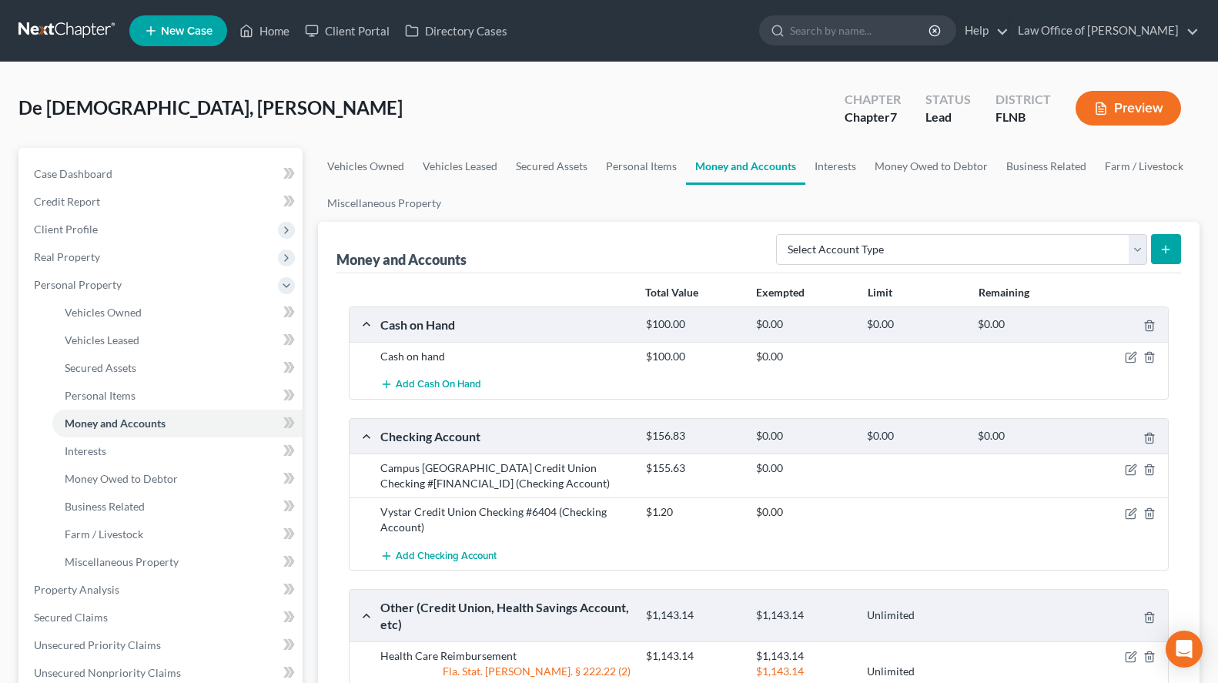
click at [63, 23] on link at bounding box center [67, 31] width 99 height 28
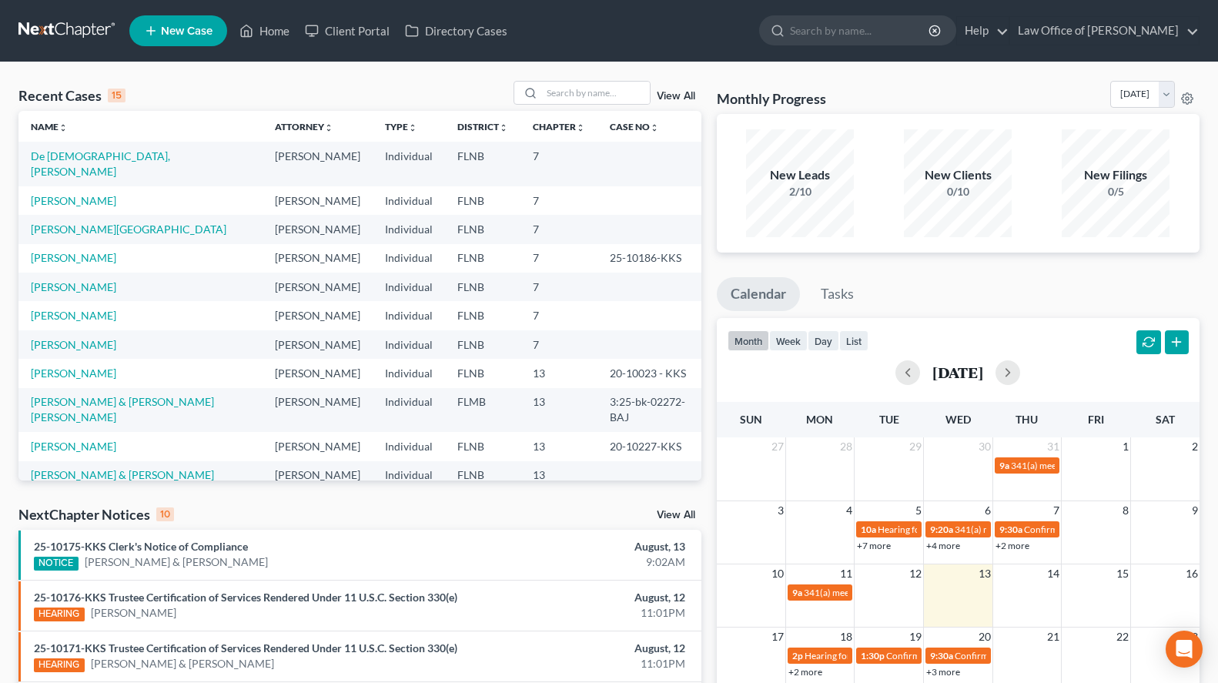
click at [910, 94] on div "Monthly Progress Bankruptcy Bankruptcy August 2025 July 2025 June 2025 May 2025…" at bounding box center [958, 97] width 483 height 33
click at [58, 280] on link "[PERSON_NAME]" at bounding box center [73, 286] width 85 height 13
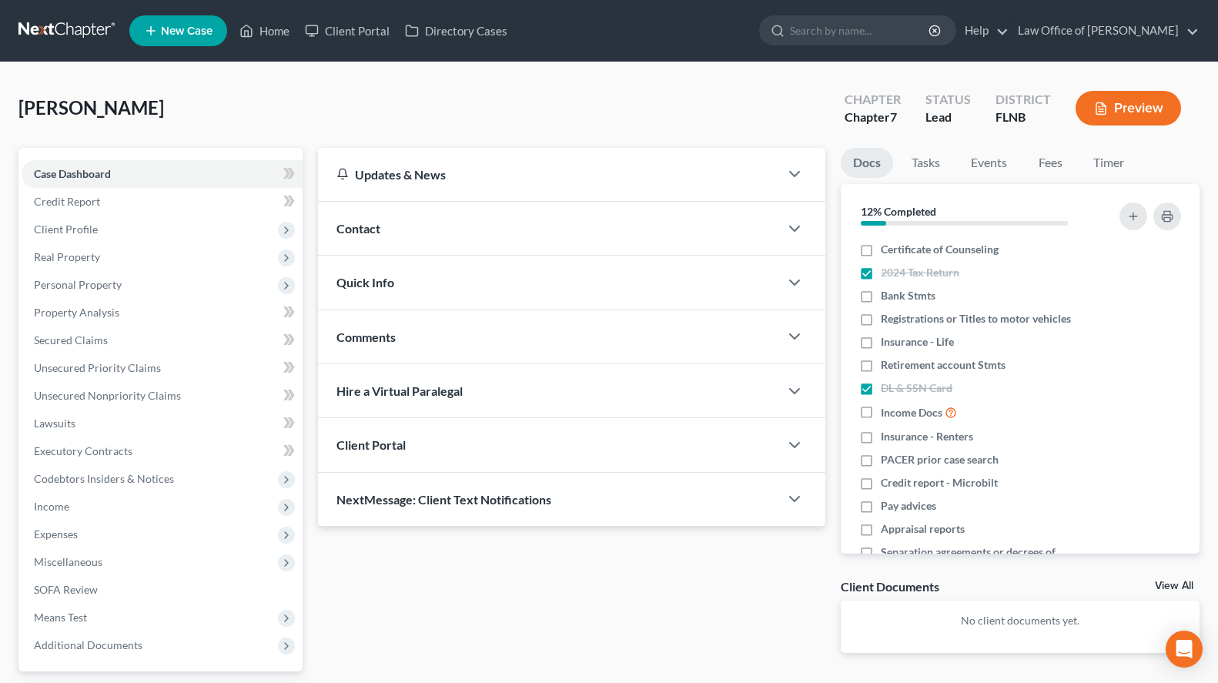
click at [600, 238] on div "Contact" at bounding box center [549, 228] width 462 height 53
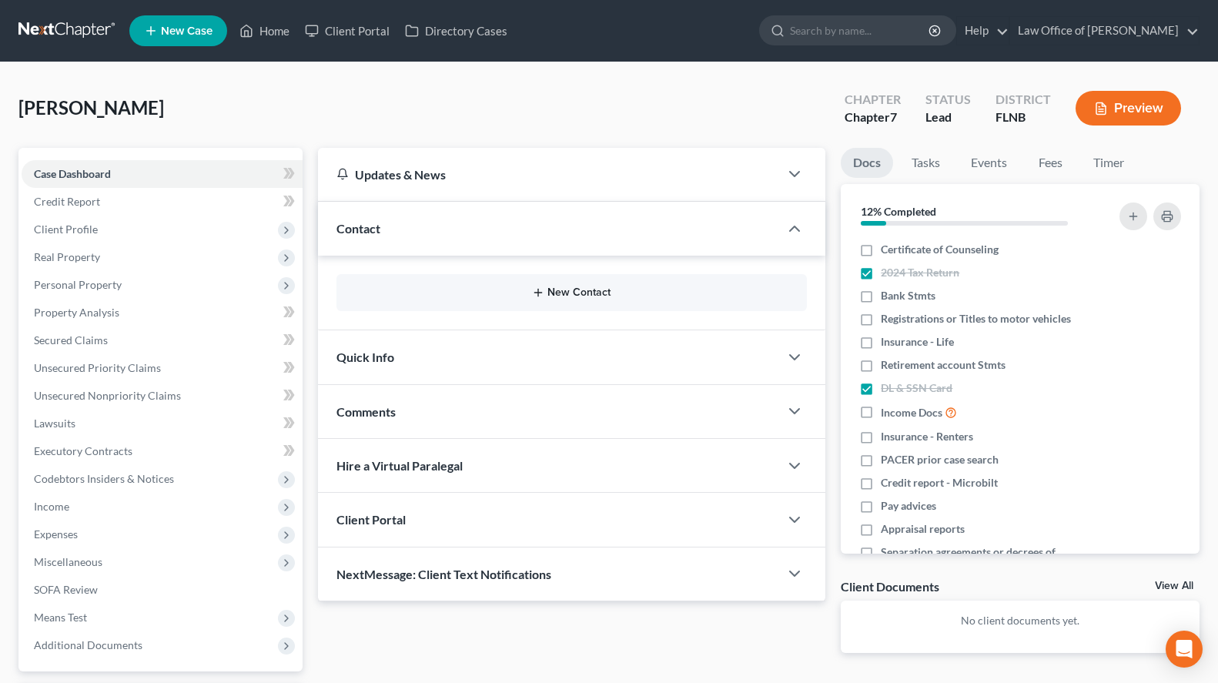
click at [600, 293] on button "New Contact" at bounding box center [572, 292] width 446 height 12
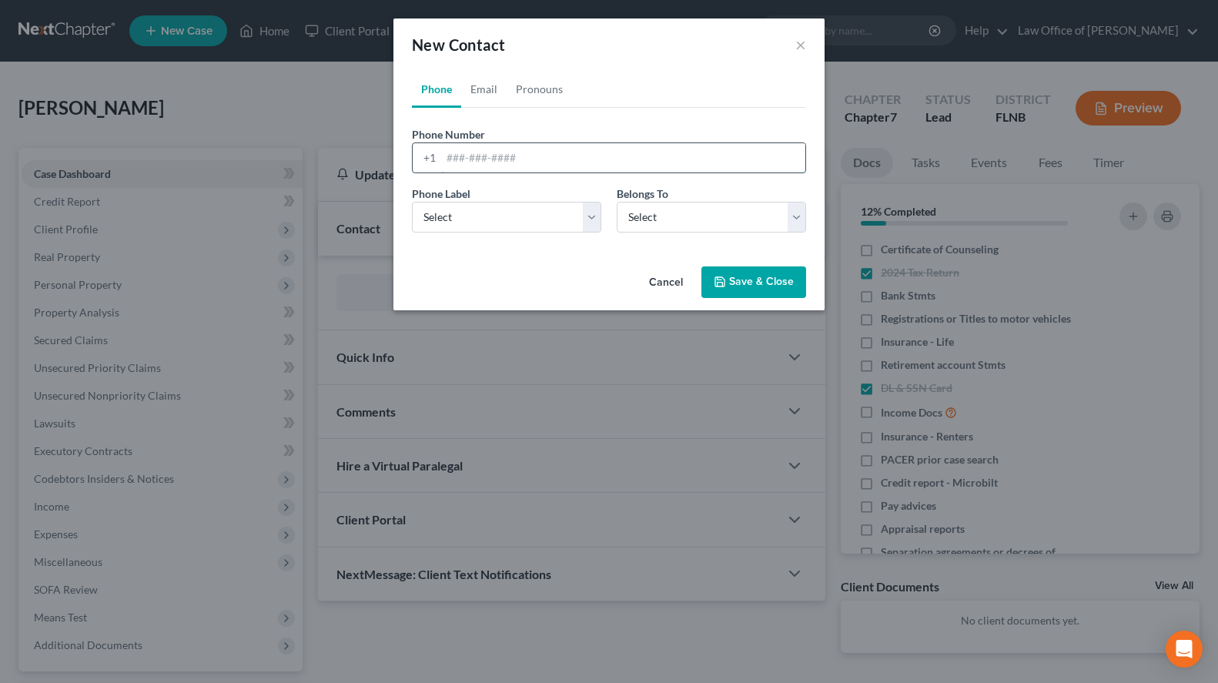
click at [587, 162] on input "tel" at bounding box center [623, 157] width 364 height 29
paste input "(631) 745-0211"
type input "(631) 745-0211"
click at [412, 202] on select "Select Mobile Home Work Other" at bounding box center [506, 217] width 189 height 31
select select "0"
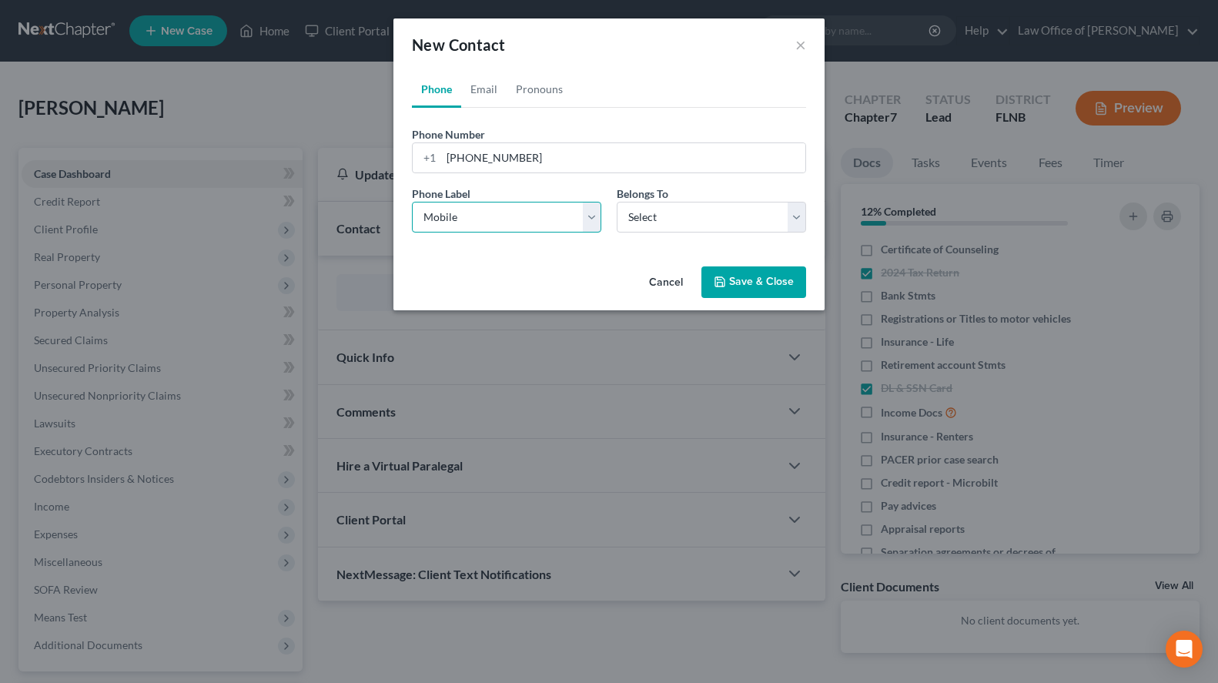
click option "Mobile" at bounding box center [0, 0] width 0 height 0
click at [617, 202] on select "Select Client Other" at bounding box center [711, 217] width 189 height 31
select select "0"
click option "Client" at bounding box center [0, 0] width 0 height 0
click at [486, 89] on link "Email" at bounding box center [483, 89] width 45 height 37
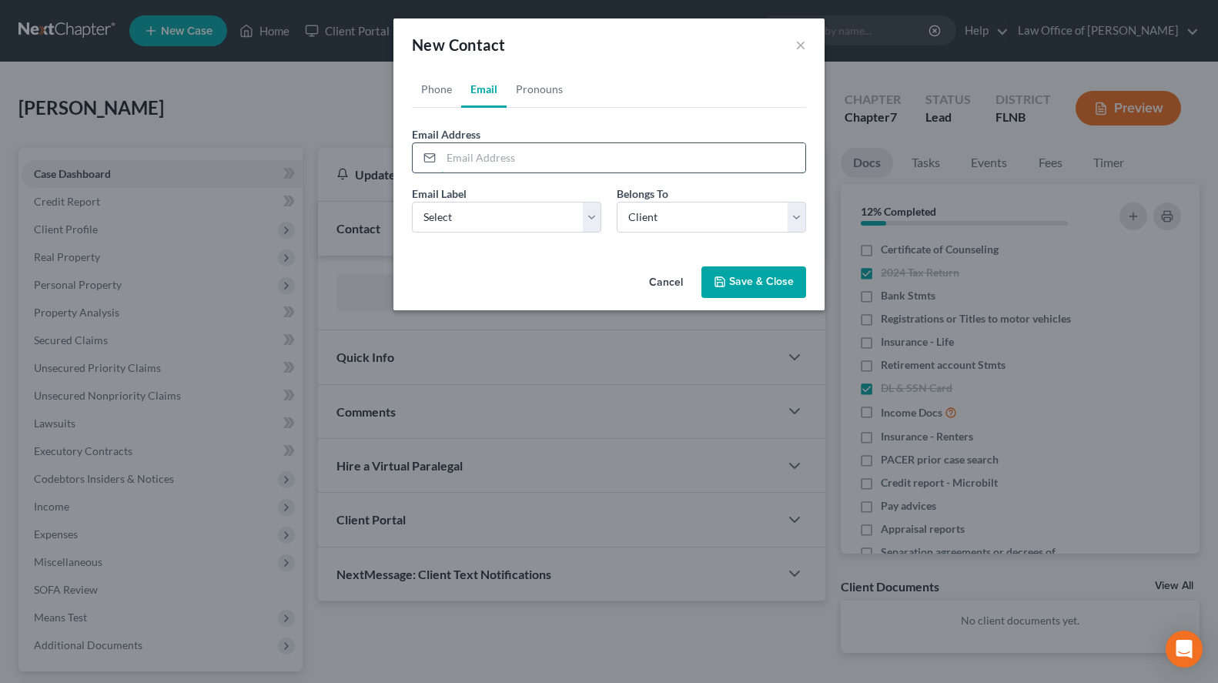
click at [485, 153] on input "email" at bounding box center [623, 157] width 364 height 29
paste input "edconifu@gmail.com"
type input "edconifu@gmail.com"
click at [412, 202] on select "Select Home Work Other" at bounding box center [506, 217] width 189 height 31
select select "0"
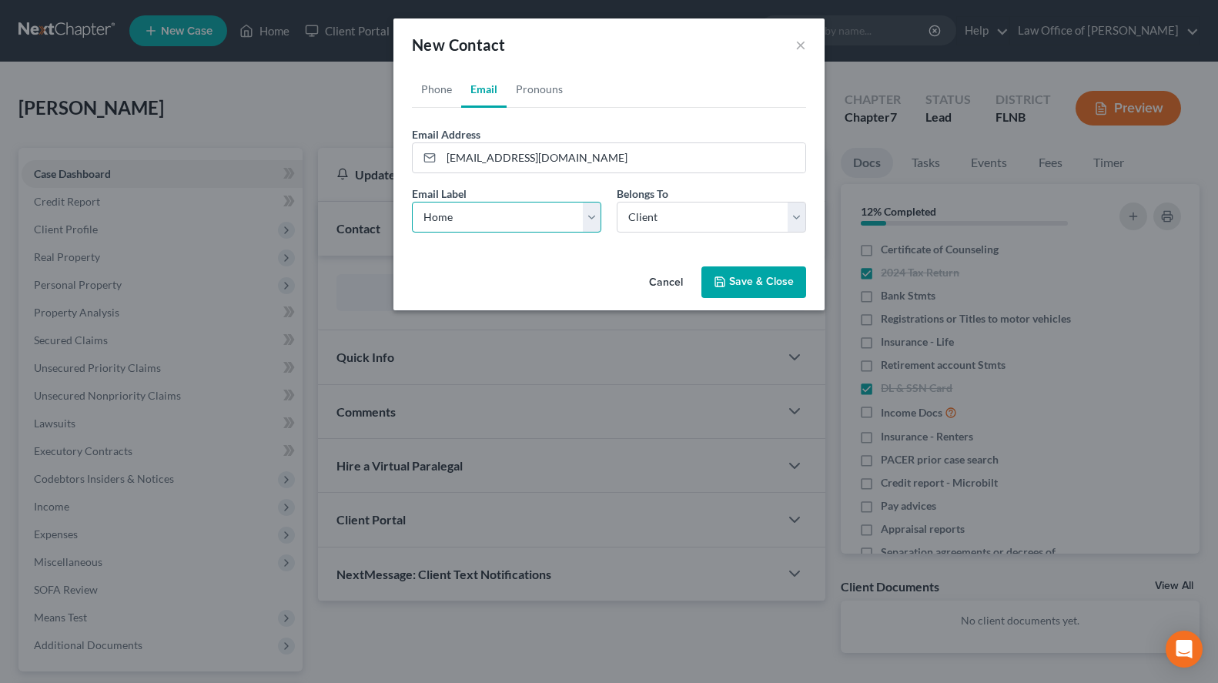
click option "Home" at bounding box center [0, 0] width 0 height 0
click at [536, 92] on link "Pronouns" at bounding box center [538, 89] width 65 height 37
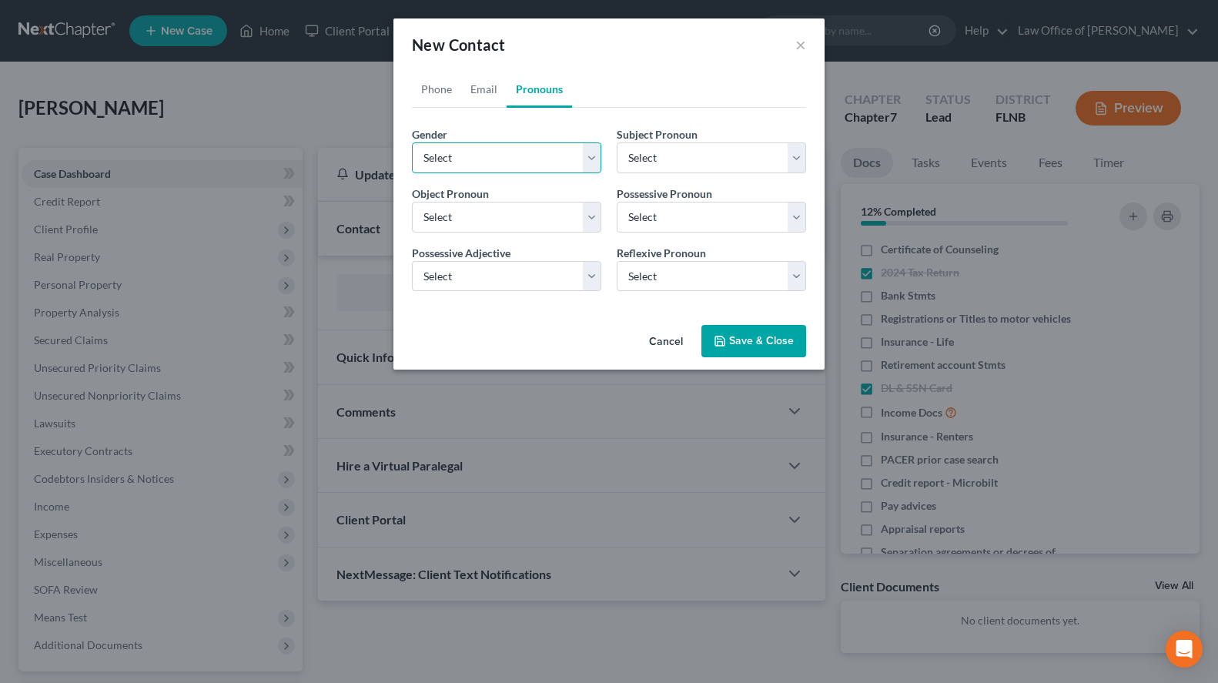
click at [412, 142] on select "Select Male Female Non Binary More Than One Person" at bounding box center [506, 157] width 189 height 31
select select "1"
click option "Female" at bounding box center [0, 0] width 0 height 0
select select "1"
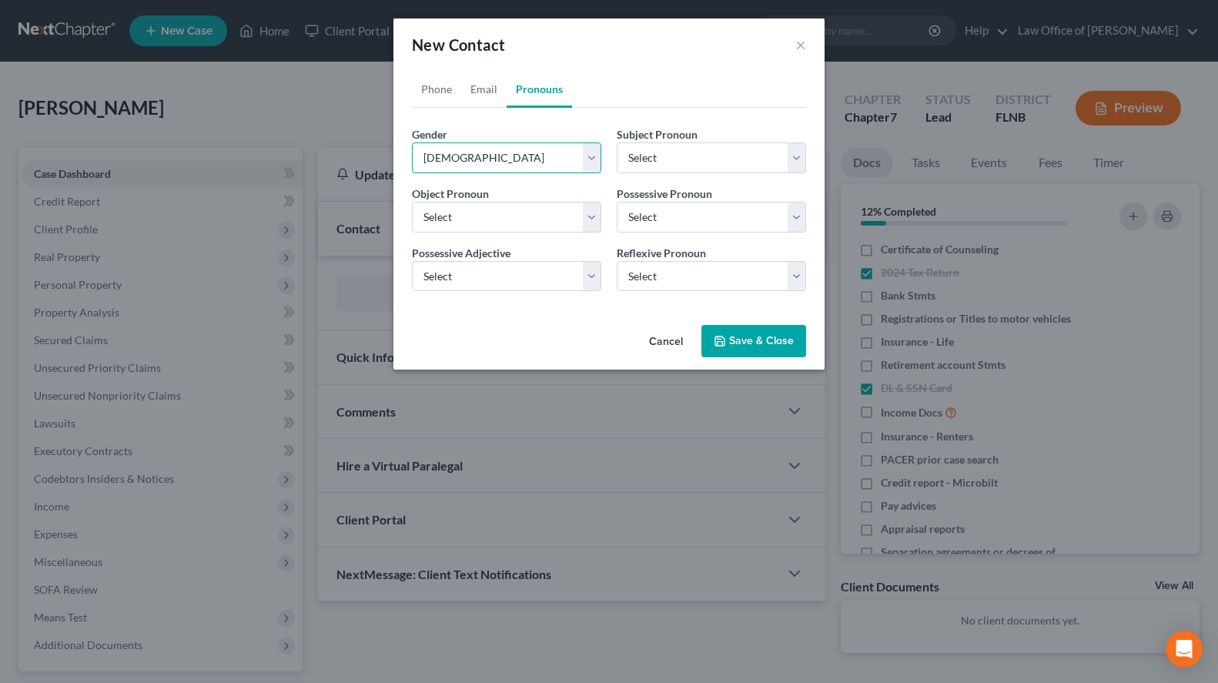
select select "1"
drag, startPoint x: 781, startPoint y: 351, endPoint x: 780, endPoint y: 359, distance: 7.7
click at [780, 351] on button "Save & Close" at bounding box center [753, 341] width 105 height 32
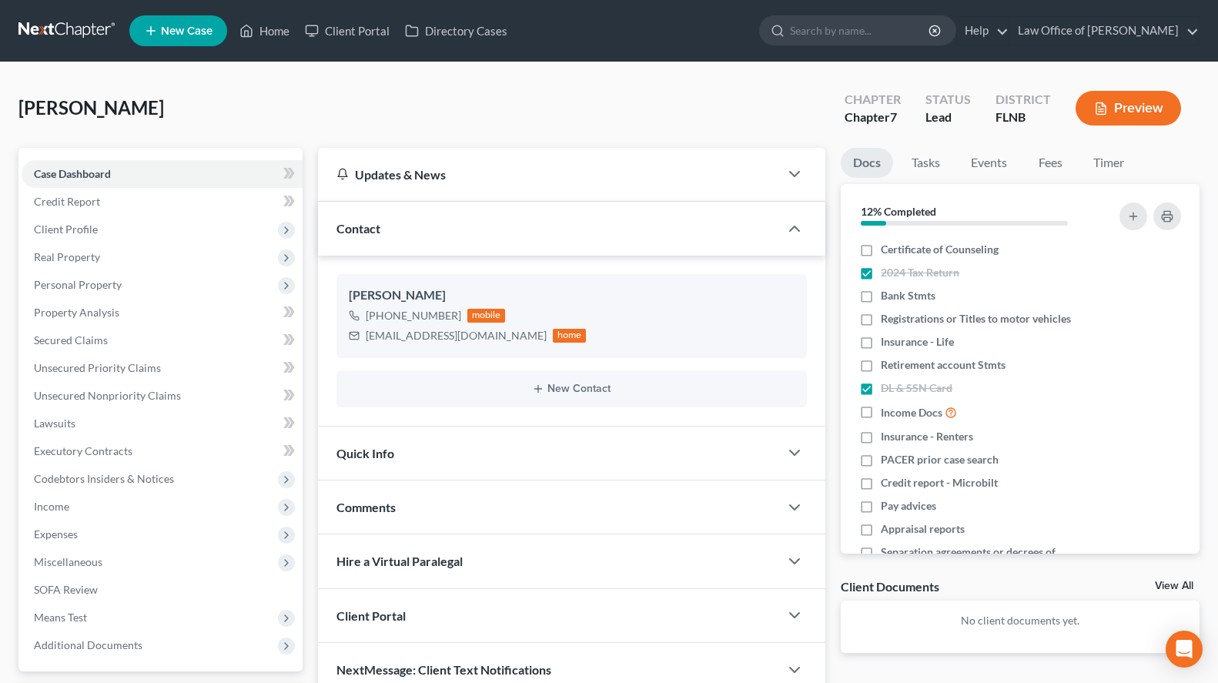
click at [63, 38] on link at bounding box center [67, 31] width 99 height 28
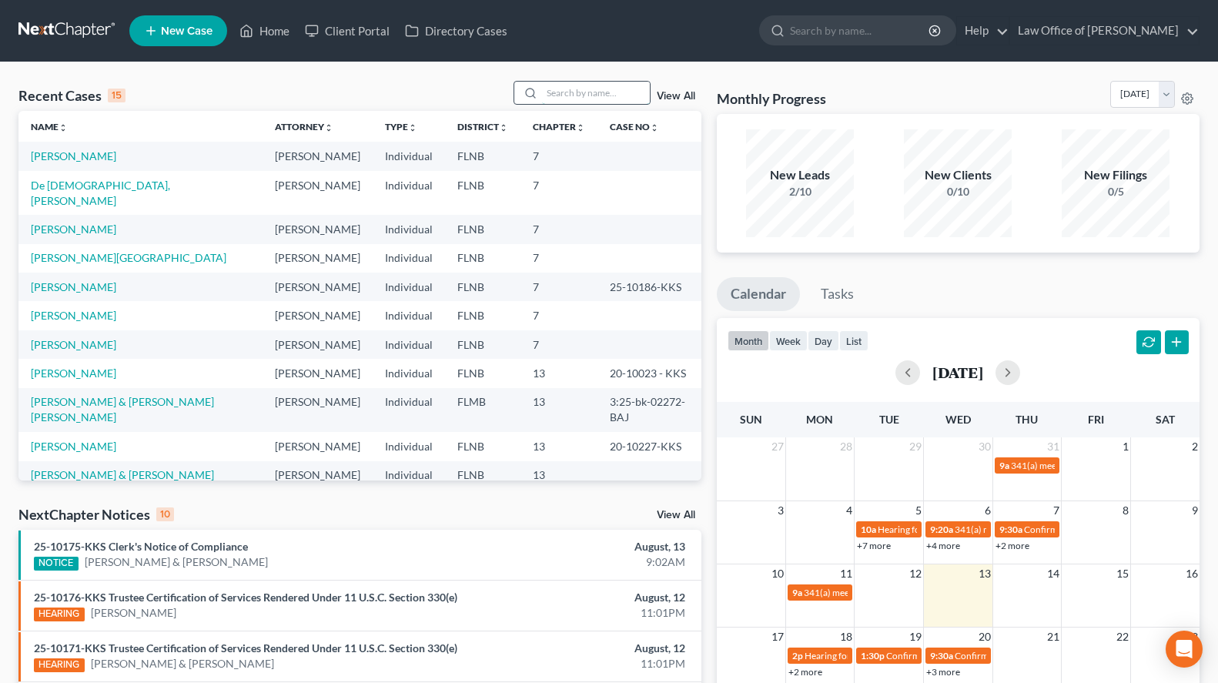
click at [591, 86] on input "search" at bounding box center [596, 93] width 108 height 22
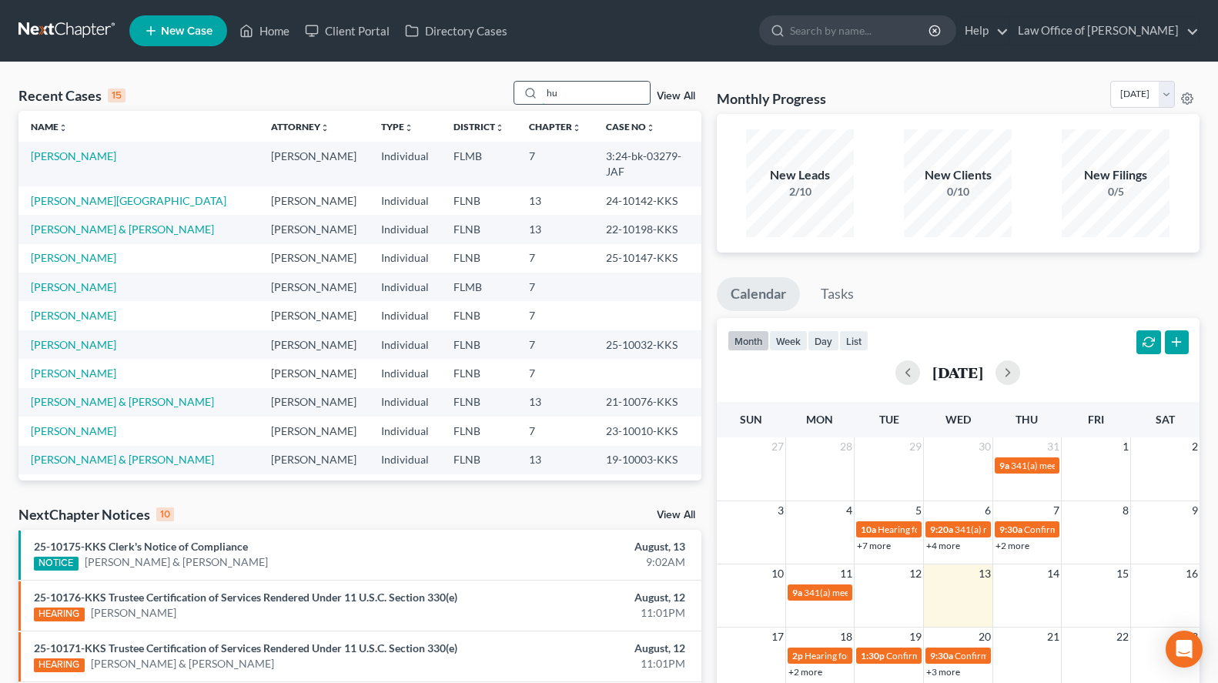
type input "hun"
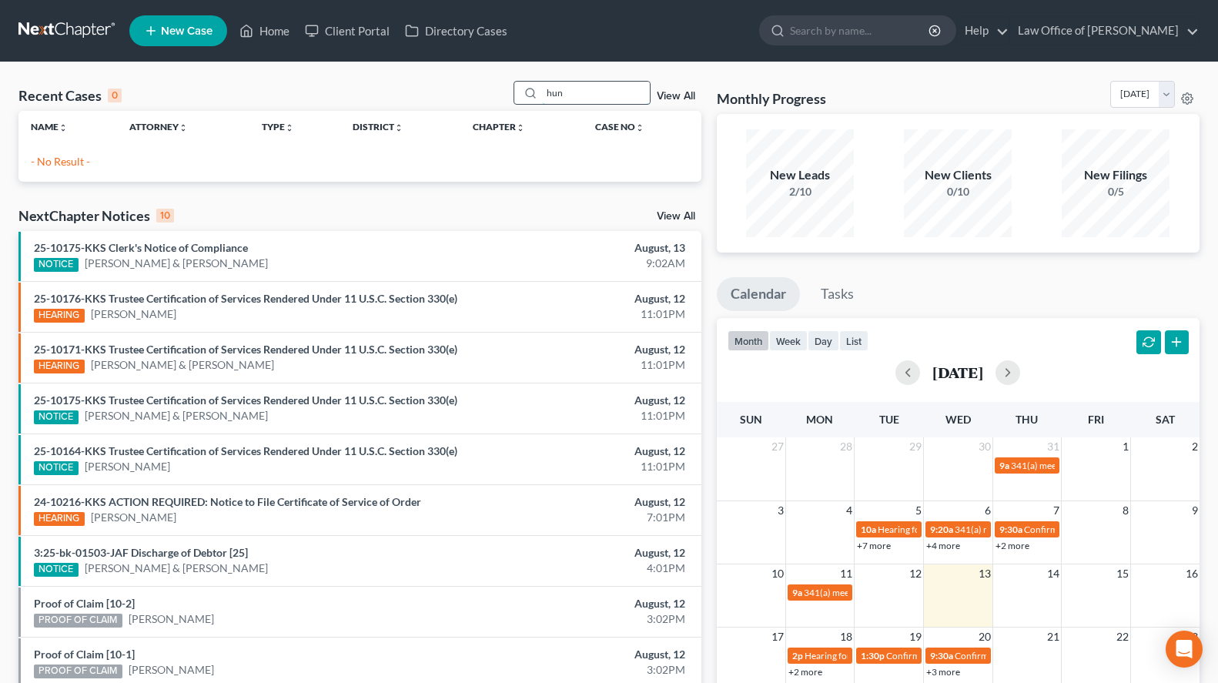
drag, startPoint x: 607, startPoint y: 97, endPoint x: 491, endPoint y: 97, distance: 115.5
click at [542, 97] on input "hun" at bounding box center [596, 93] width 108 height 22
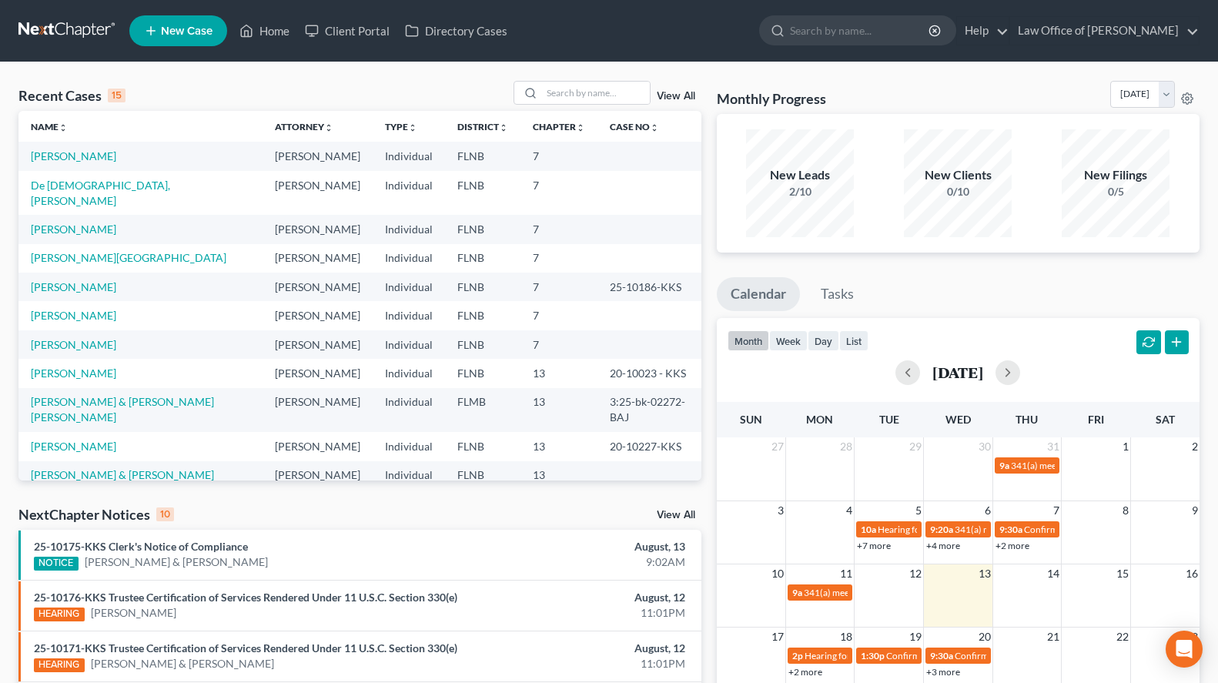
click at [159, 38] on link "New Case" at bounding box center [178, 30] width 98 height 31
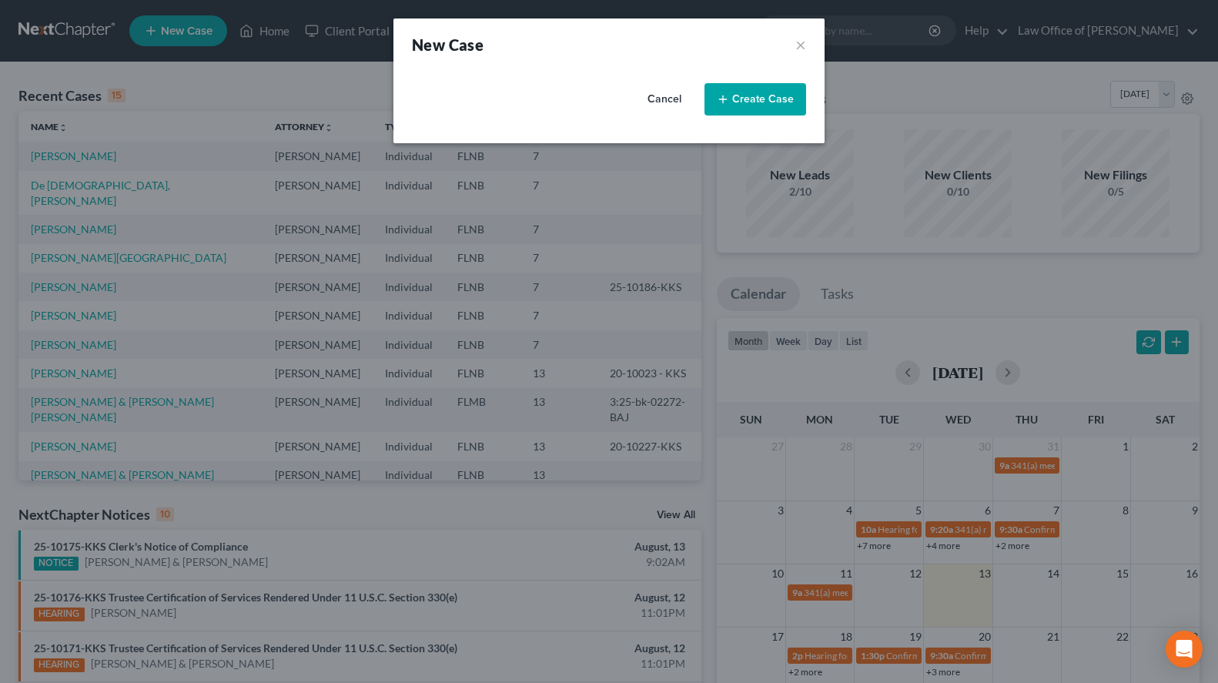
select select "16"
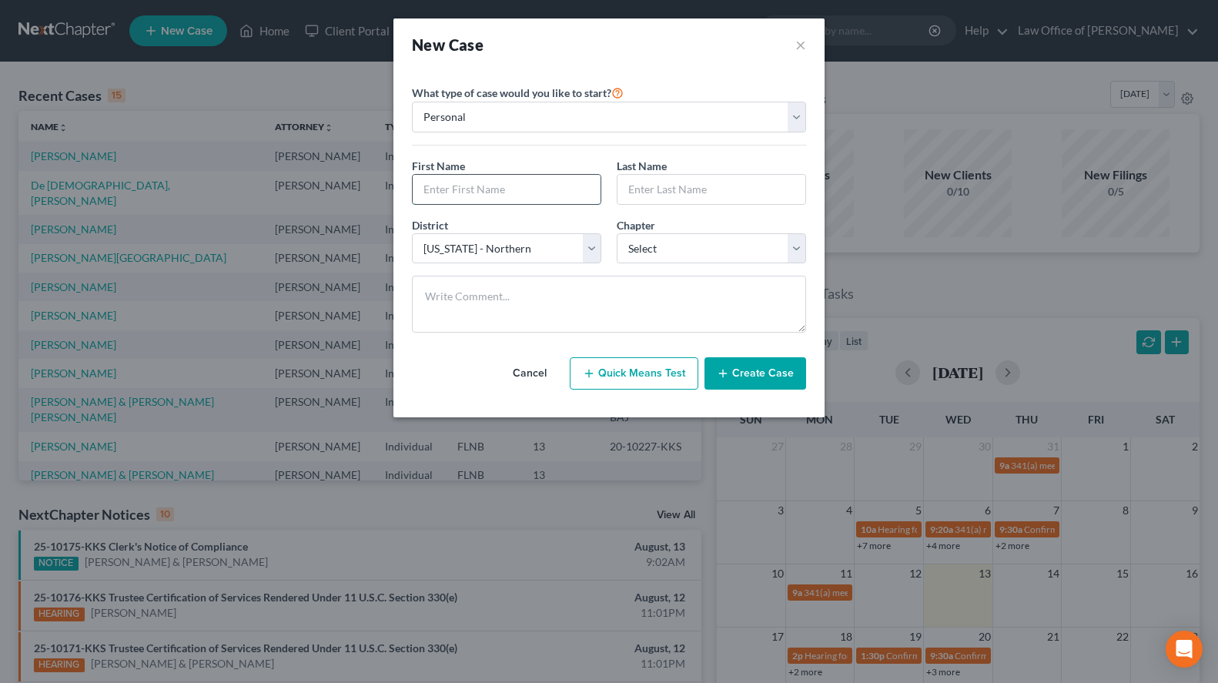
click at [449, 192] on input "text" at bounding box center [507, 189] width 188 height 29
type input "Christine"
click at [743, 192] on input "text" at bounding box center [711, 189] width 188 height 29
type input "Hunt"
click at [617, 233] on select "Select 7 11 12 13" at bounding box center [711, 248] width 189 height 31
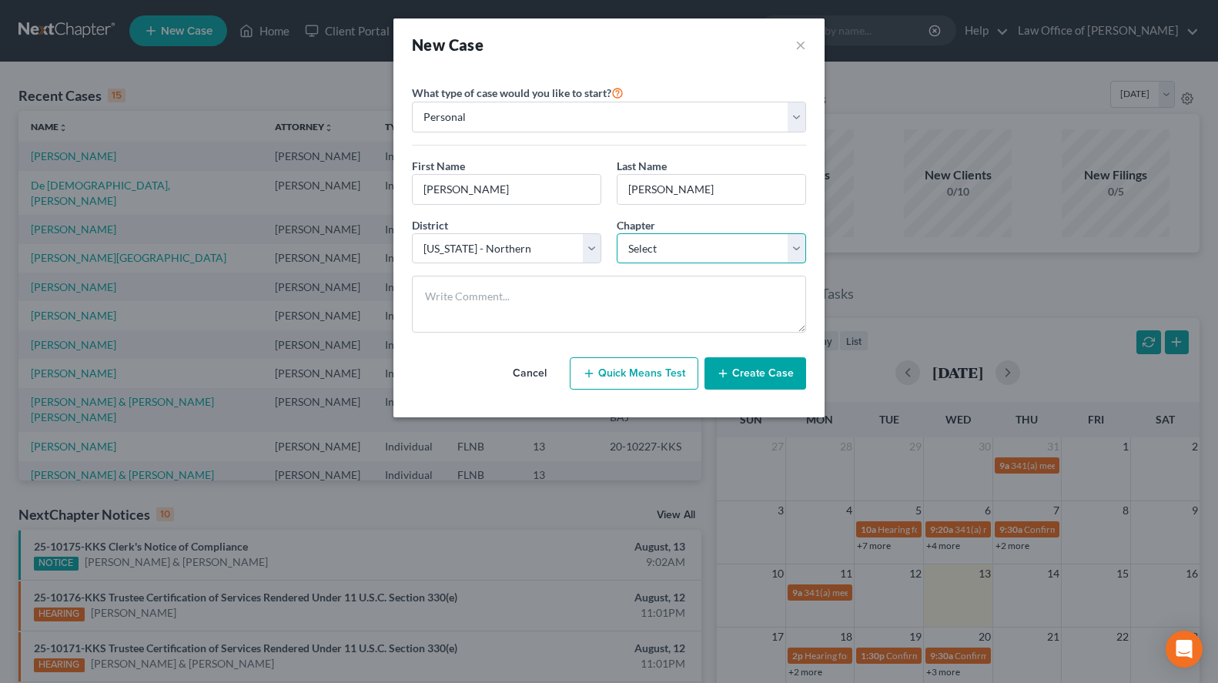
select select "0"
click option "7" at bounding box center [0, 0] width 0 height 0
click at [752, 377] on button "Create Case" at bounding box center [755, 373] width 102 height 32
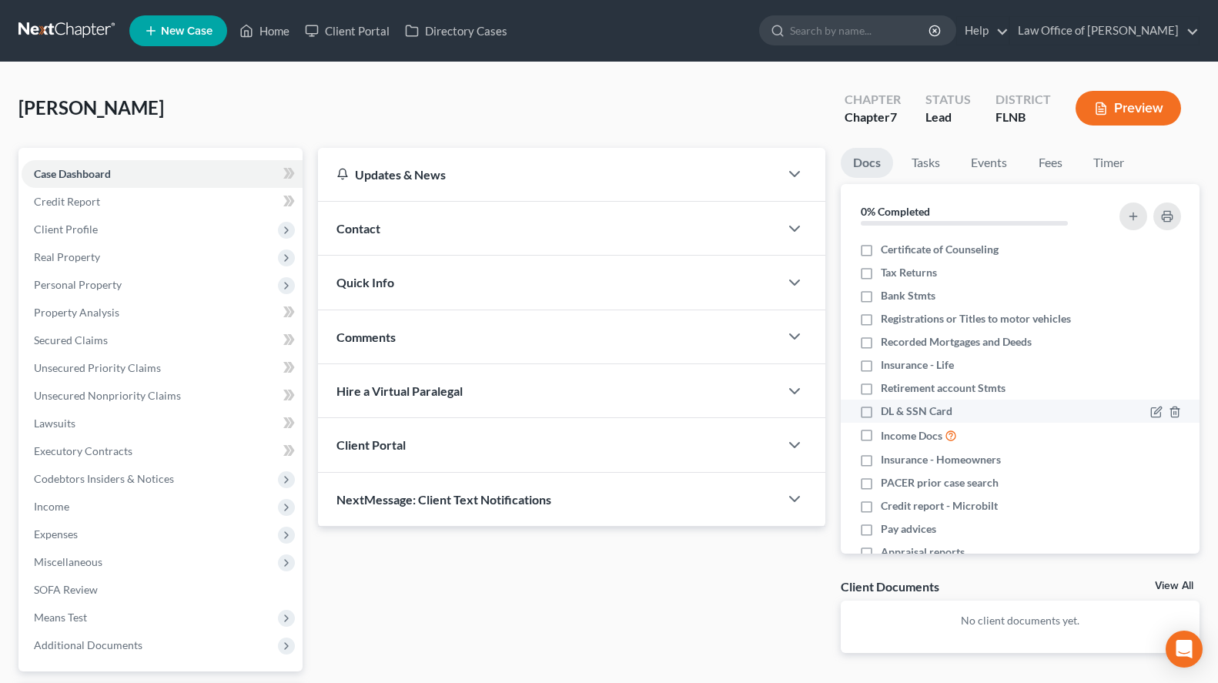
click at [936, 408] on span "DL & SSN Card" at bounding box center [917, 410] width 72 height 15
click at [897, 408] on input "DL & SSN Card" at bounding box center [892, 408] width 10 height 10
checkbox input "true"
click at [1152, 275] on icon "button" at bounding box center [1156, 273] width 12 height 12
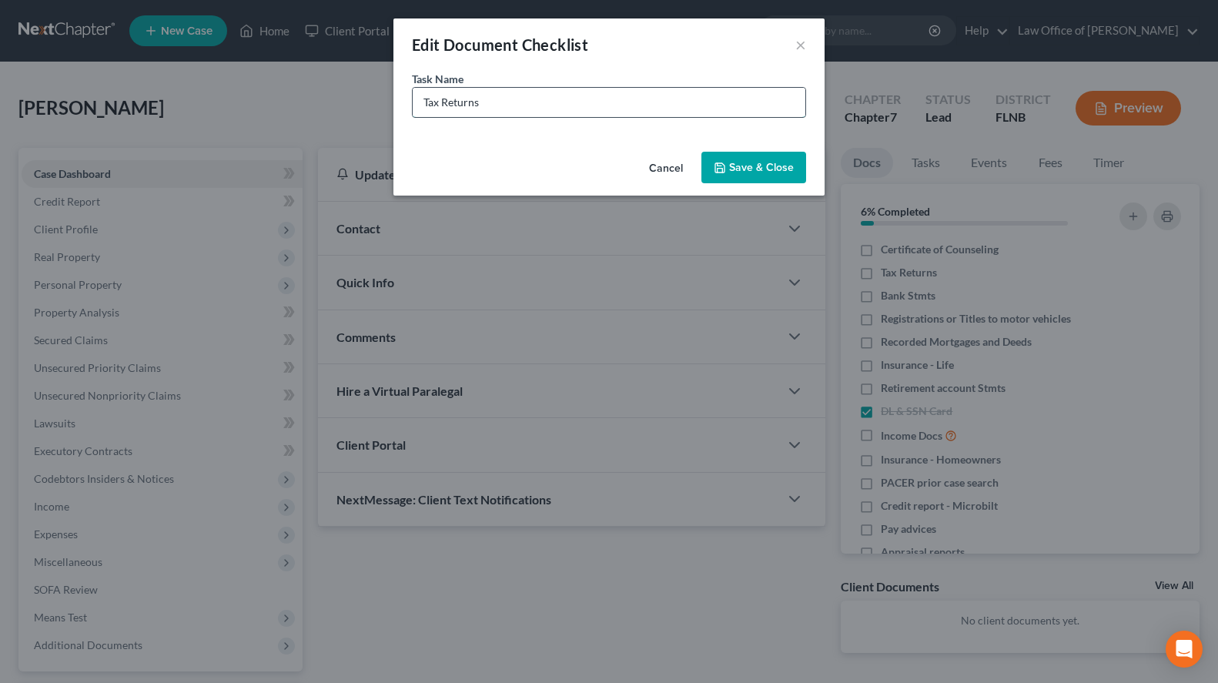
click at [662, 105] on input "Tax Returns" at bounding box center [609, 102] width 393 height 29
click at [716, 58] on div "Edit Document Checklist ×" at bounding box center [608, 44] width 431 height 52
click at [446, 100] on input "2024 Tax Return & W-2's" at bounding box center [609, 102] width 393 height 29
type input "2024 Joint Tax Return & W-2's"
click at [758, 178] on button "Save & Close" at bounding box center [753, 168] width 105 height 32
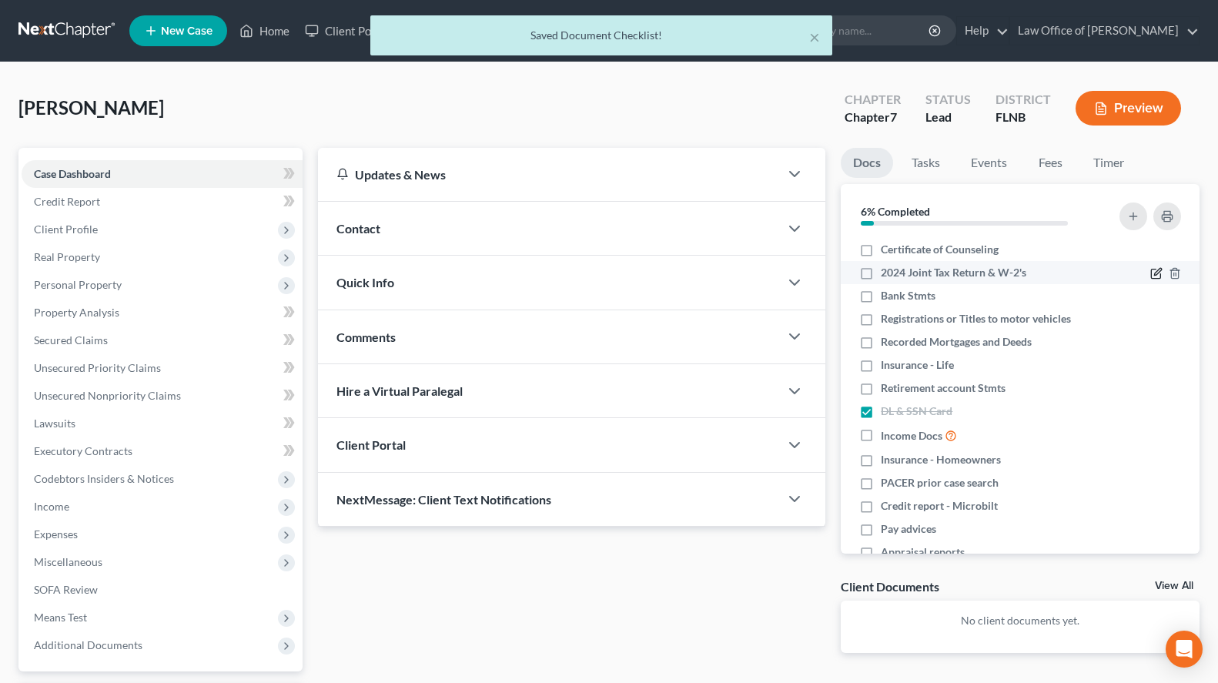
click at [1151, 269] on icon "button" at bounding box center [1155, 273] width 9 height 9
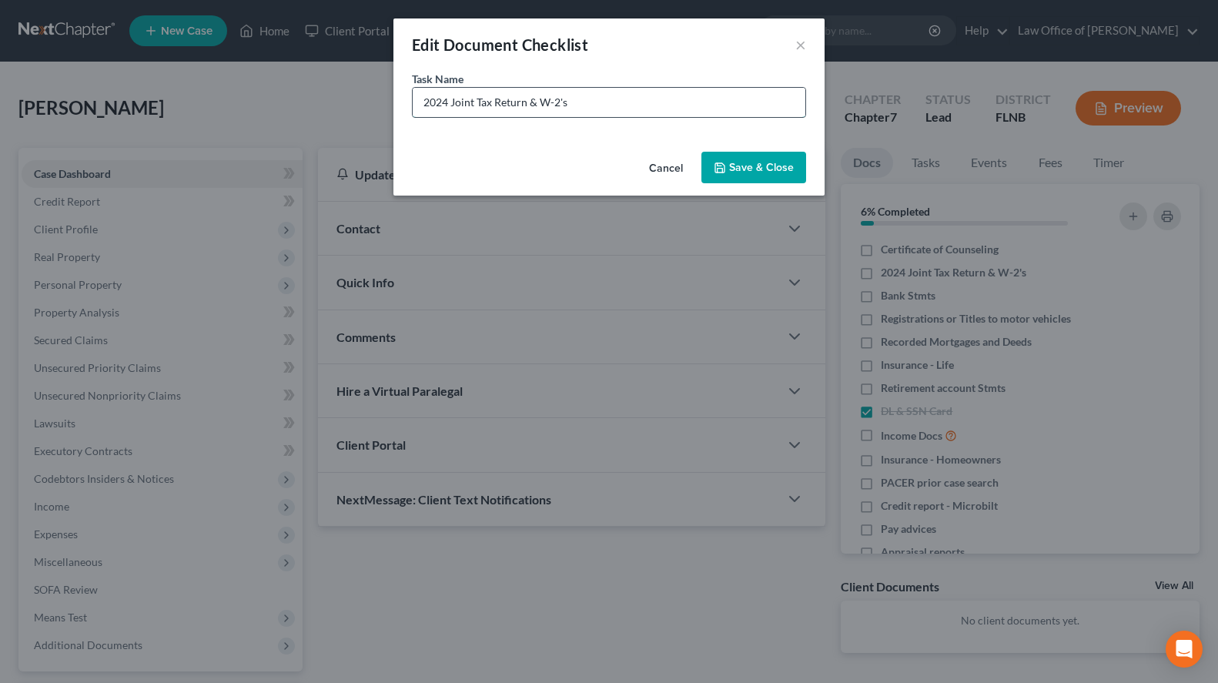
drag, startPoint x: 597, startPoint y: 101, endPoint x: 337, endPoint y: 102, distance: 260.2
click at [413, 102] on input "2024 Joint Tax Return & W-2's" at bounding box center [609, 102] width 393 height 29
click at [784, 174] on button "Save & Close" at bounding box center [753, 168] width 105 height 32
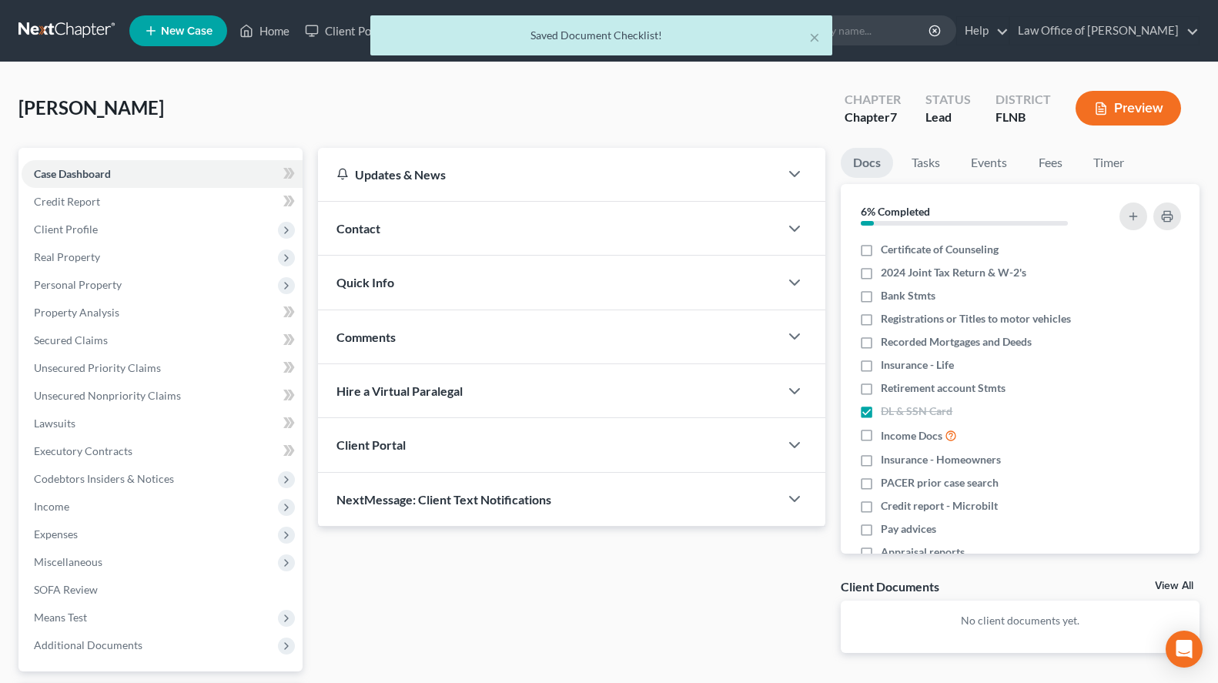
click at [881, 276] on div "2024 Joint Tax Return & W-2's" at bounding box center [977, 272] width 237 height 15
click at [881, 272] on label "2024 Joint Tax Return & W-2's" at bounding box center [953, 272] width 145 height 15
click at [887, 272] on input "2024 Joint Tax Return & W-2's" at bounding box center [892, 270] width 10 height 10
checkbox input "true"
click at [1139, 222] on button "button" at bounding box center [1133, 216] width 28 height 28
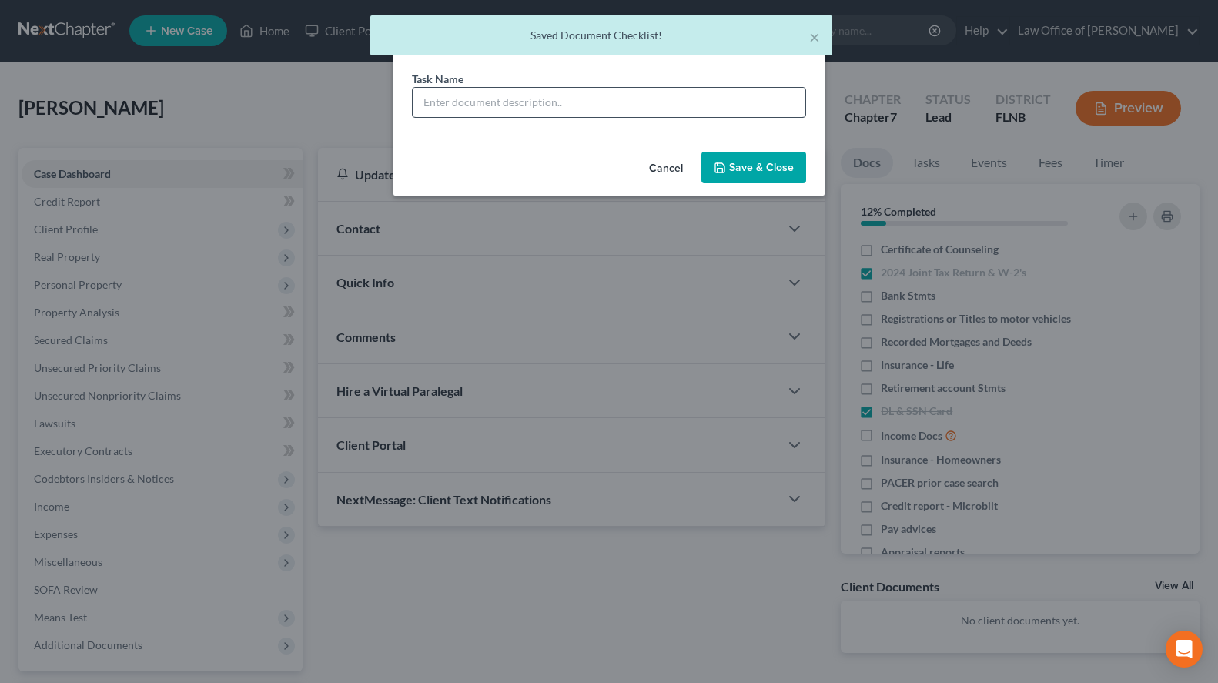
click at [690, 90] on div "Task Name *" at bounding box center [609, 94] width 394 height 47
click at [690, 94] on input "text" at bounding box center [609, 102] width 393 height 29
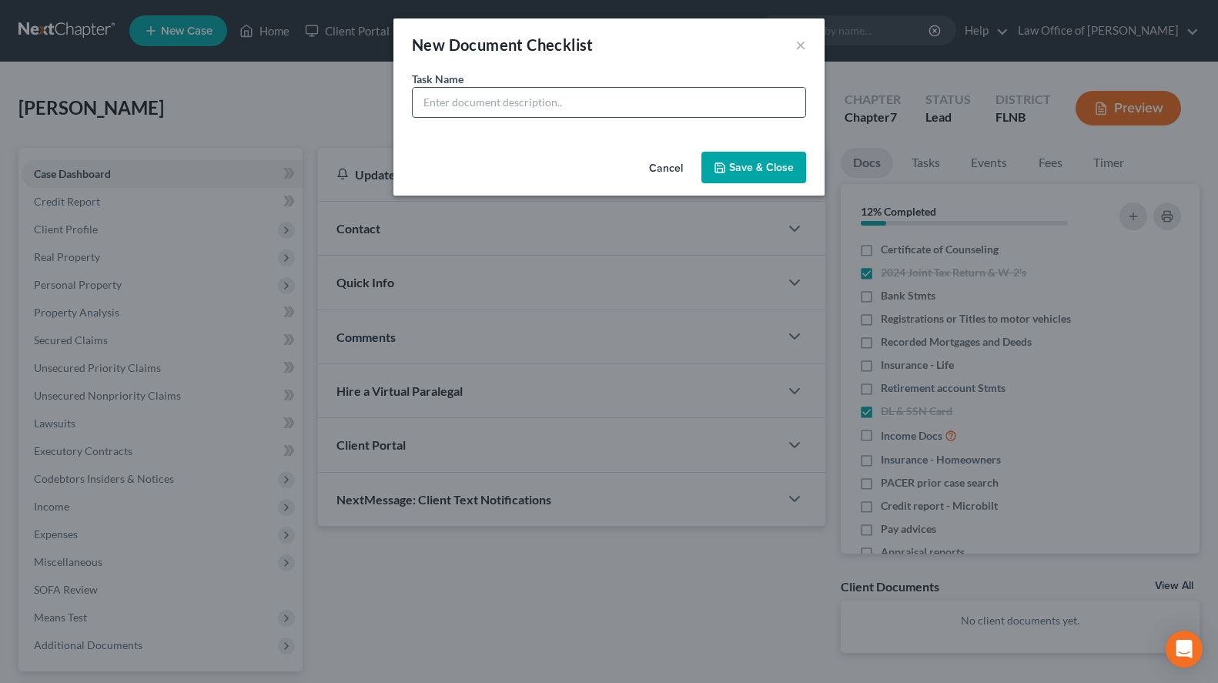
paste input "2024 Joint Tax Return & W-2's"
type input "2023 Joint Tax Return & W-2's"
click at [783, 172] on button "Save & Close" at bounding box center [753, 168] width 105 height 32
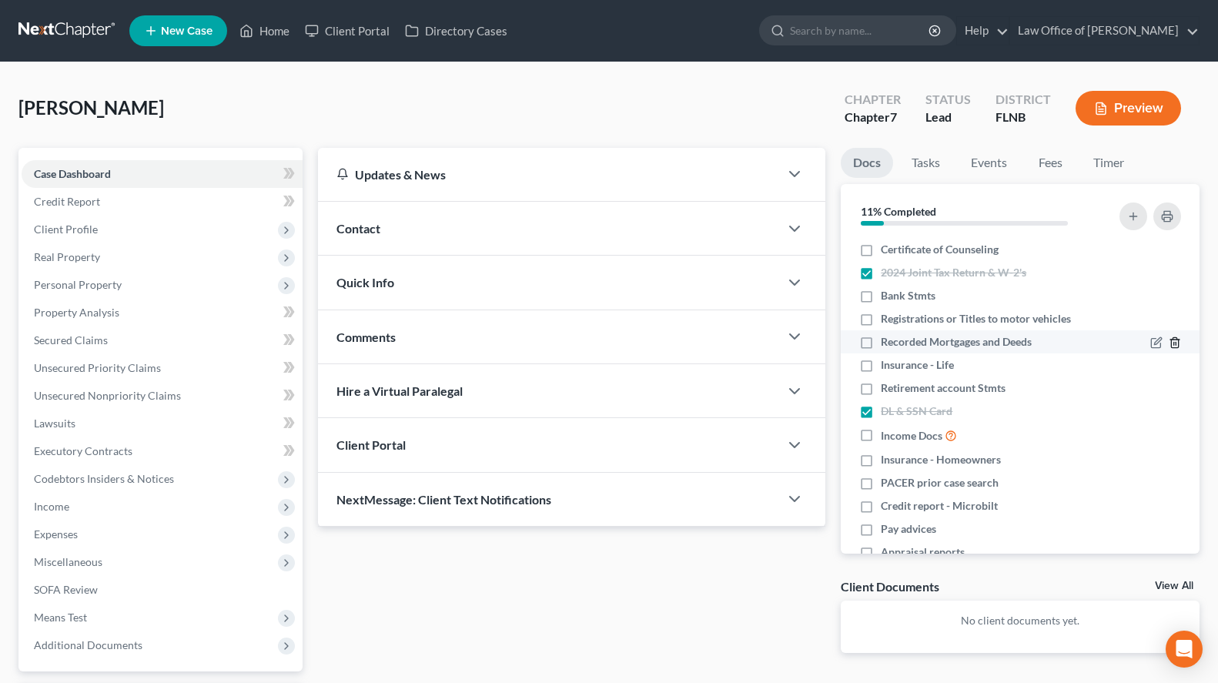
click at [1169, 344] on icon "button" at bounding box center [1174, 342] width 12 height 12
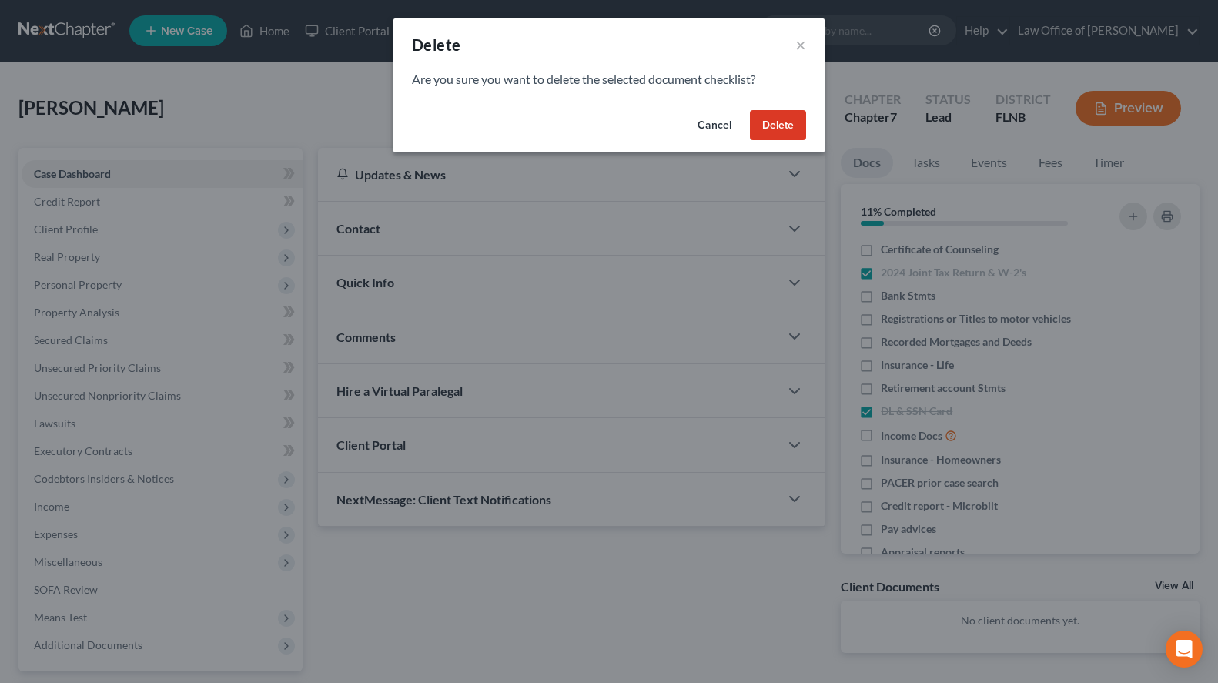
click at [772, 132] on button "Delete" at bounding box center [778, 125] width 56 height 31
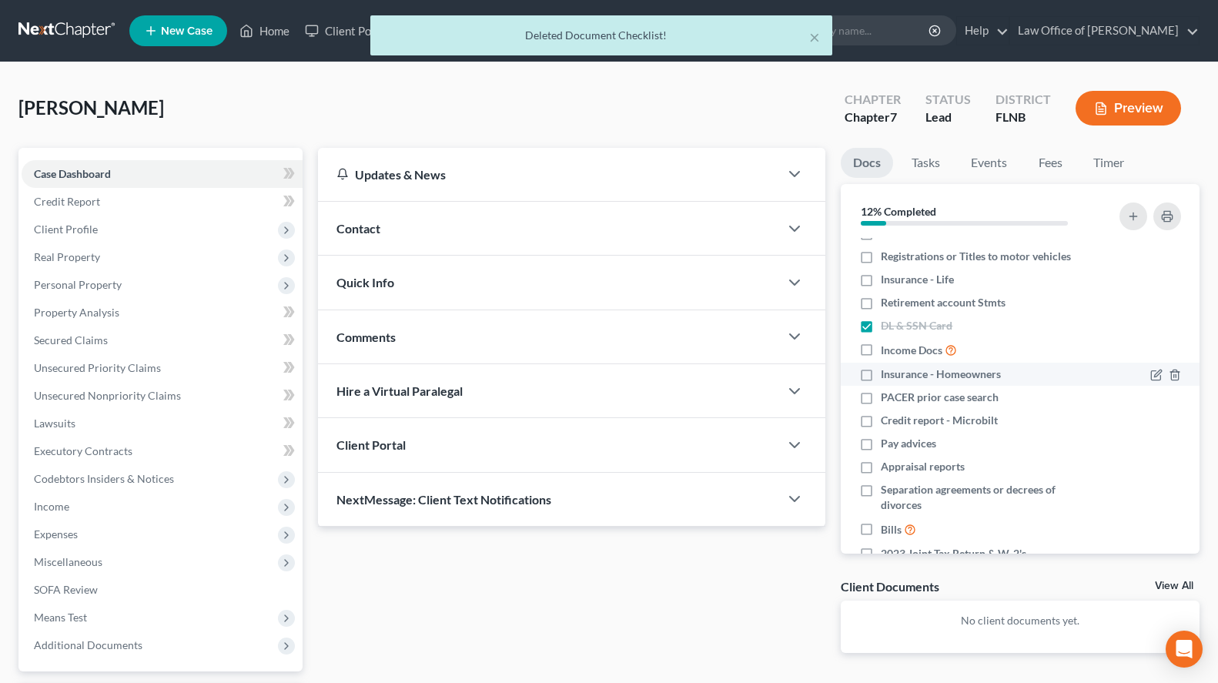
scroll to position [79, 0]
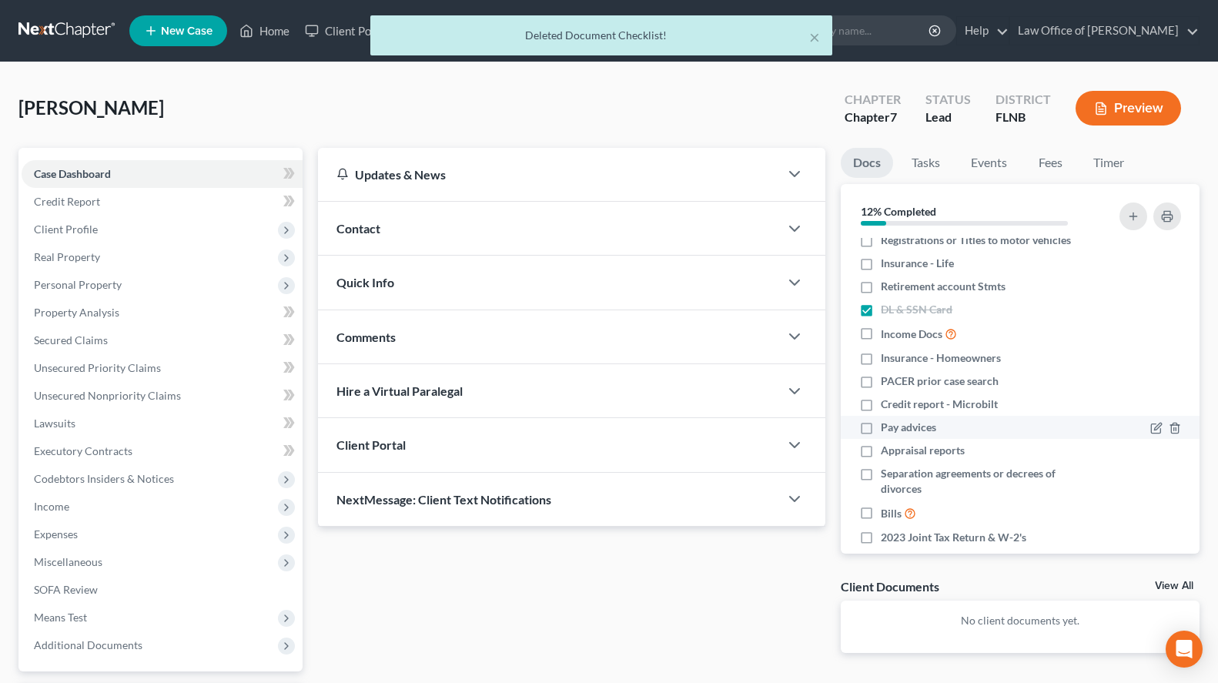
click at [1044, 434] on li "Pay advices" at bounding box center [1020, 427] width 359 height 23
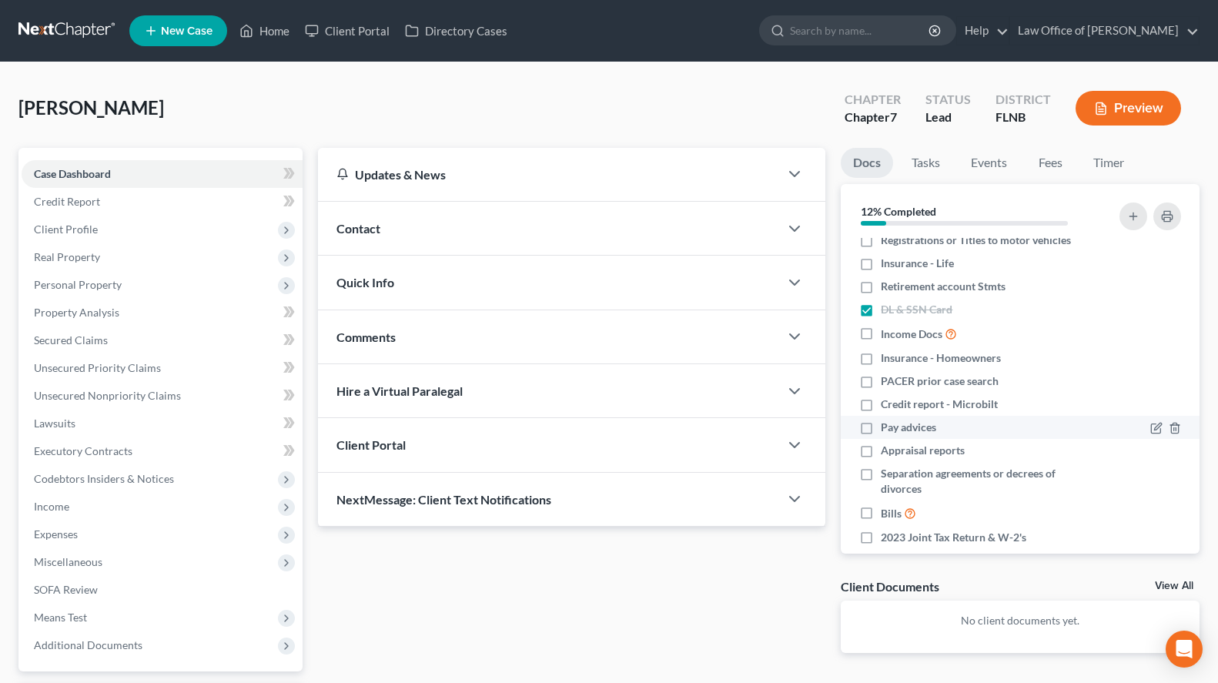
click at [920, 433] on span "Pay advices" at bounding box center [908, 426] width 55 height 15
click at [897, 429] on input "Pay advices" at bounding box center [892, 424] width 10 height 10
checkbox input "true"
click at [773, 61] on nav "Home New Case Client Portal Directory Cases Law Office of Sharon T. Sperling in…" at bounding box center [609, 31] width 1218 height 62
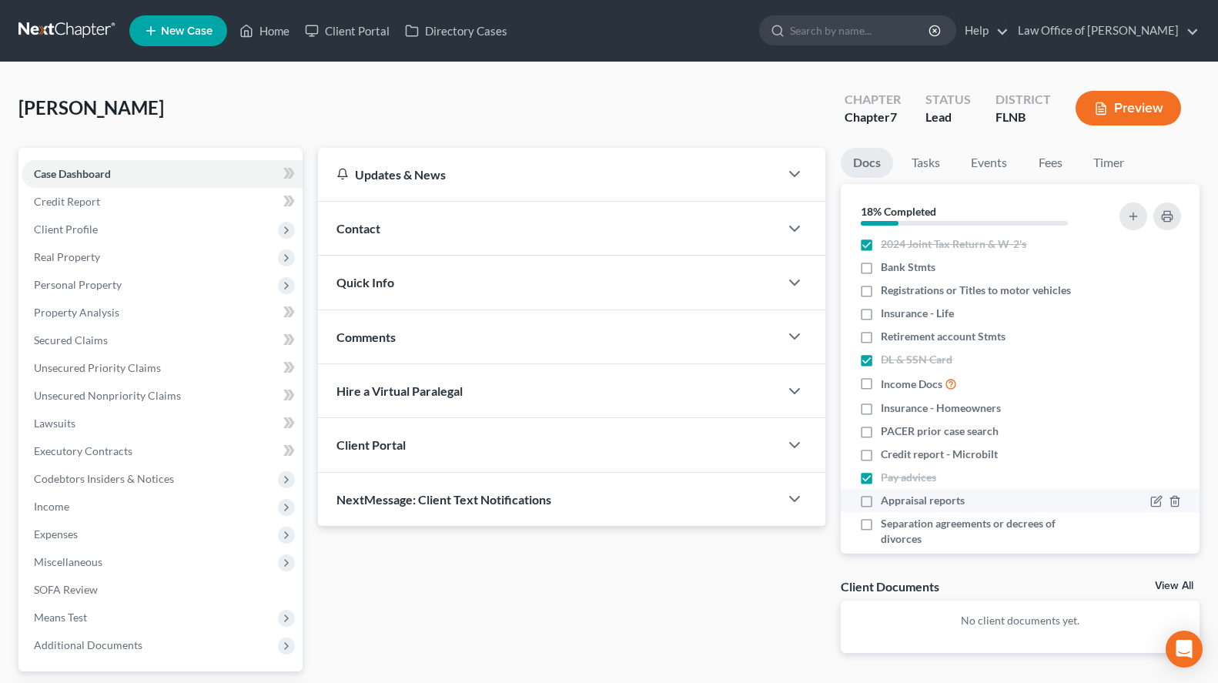
scroll to position [0, 0]
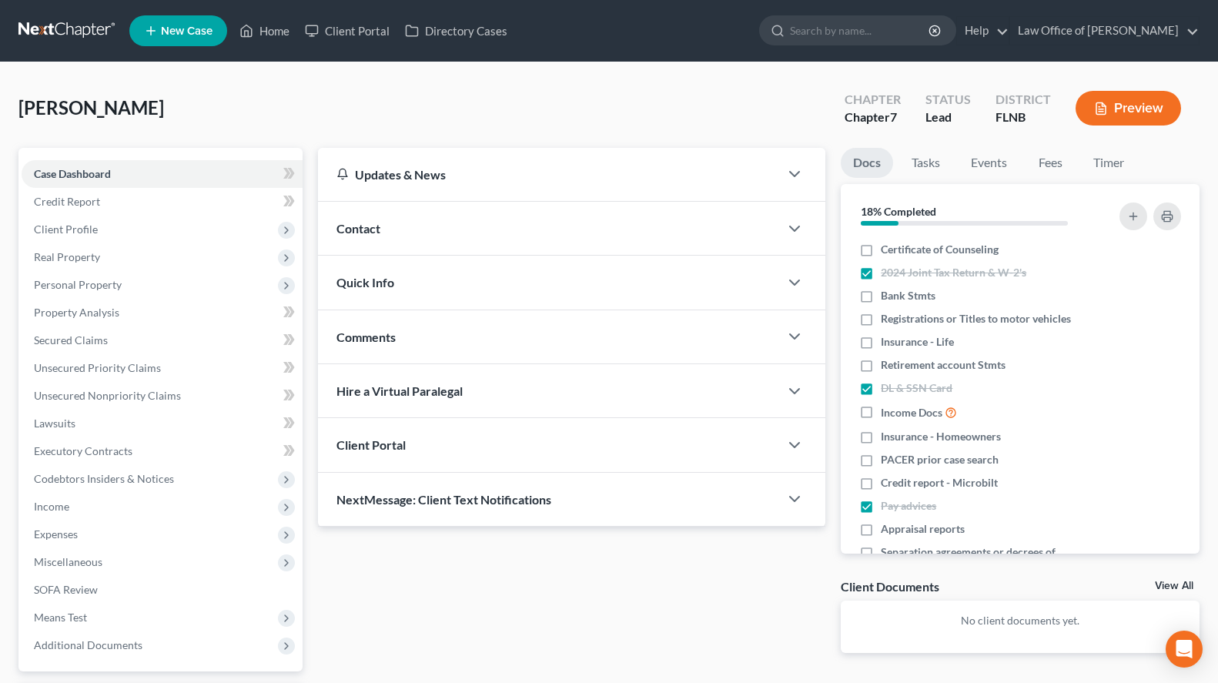
click at [386, 236] on div "Contact" at bounding box center [549, 228] width 462 height 53
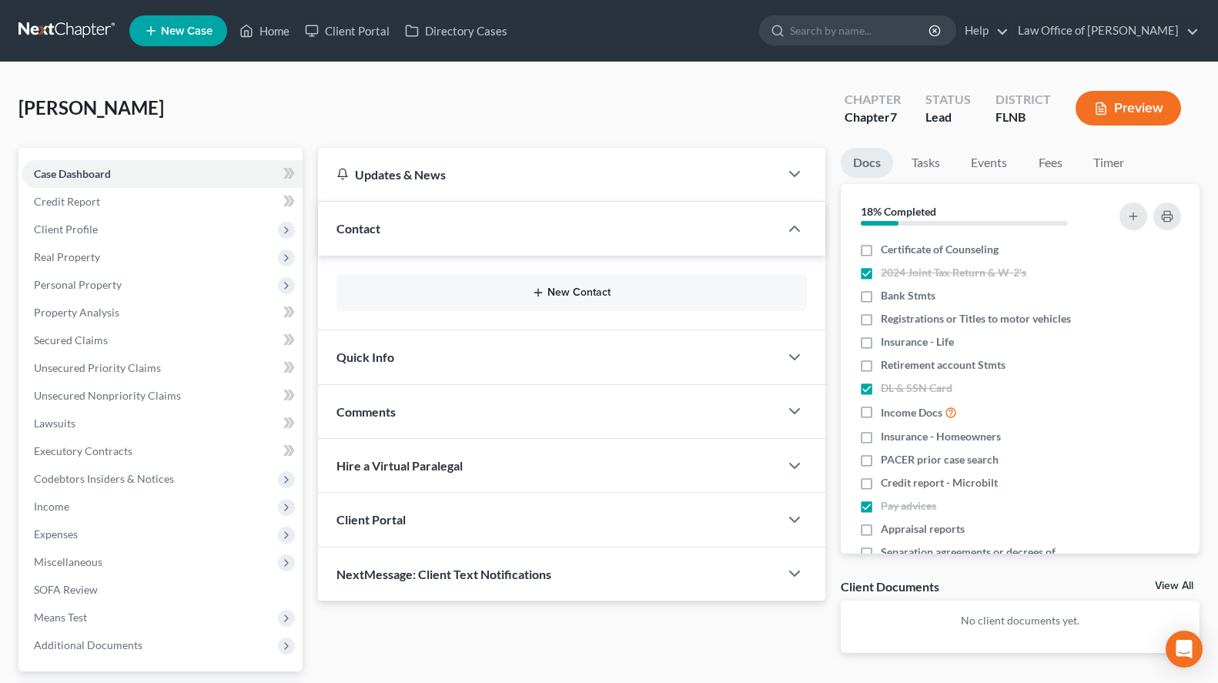
click at [600, 289] on button "New Contact" at bounding box center [572, 292] width 446 height 12
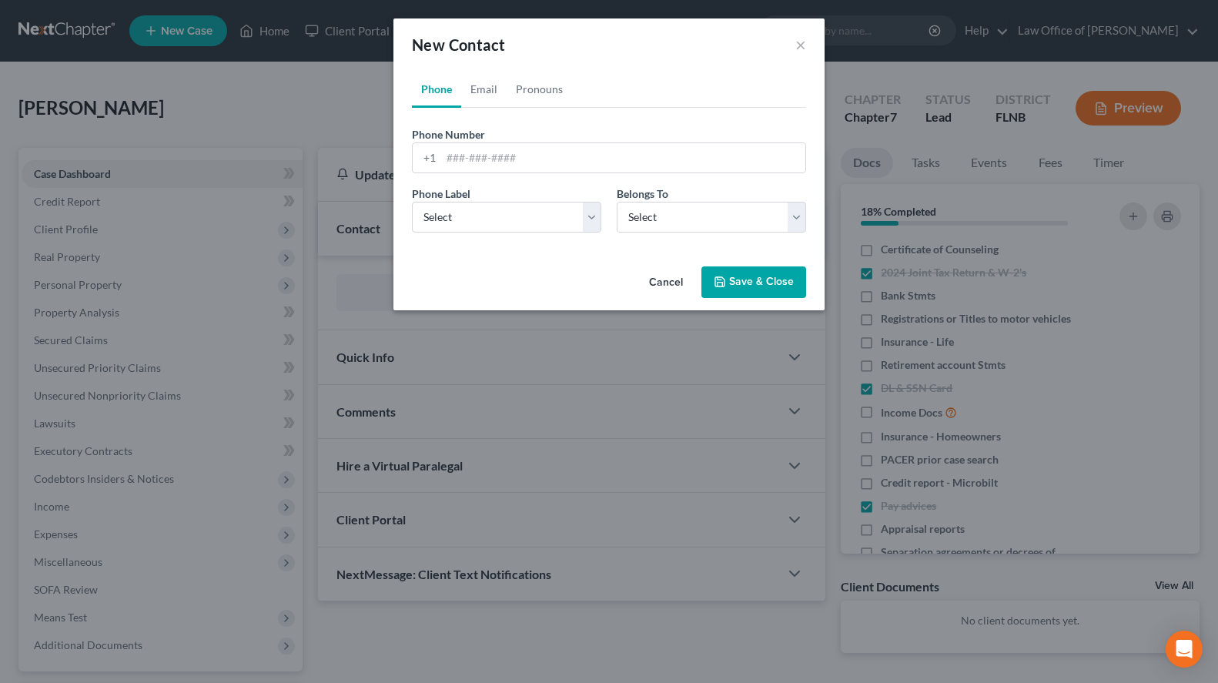
click at [706, 79] on ul "Phone Email Pronouns" at bounding box center [609, 89] width 394 height 37
click at [673, 161] on input "tel" at bounding box center [623, 157] width 364 height 29
paste input "(352) 283-182"
type input "(352) 283-1823"
click at [412, 202] on select "Select Mobile Home Work Other" at bounding box center [506, 217] width 189 height 31
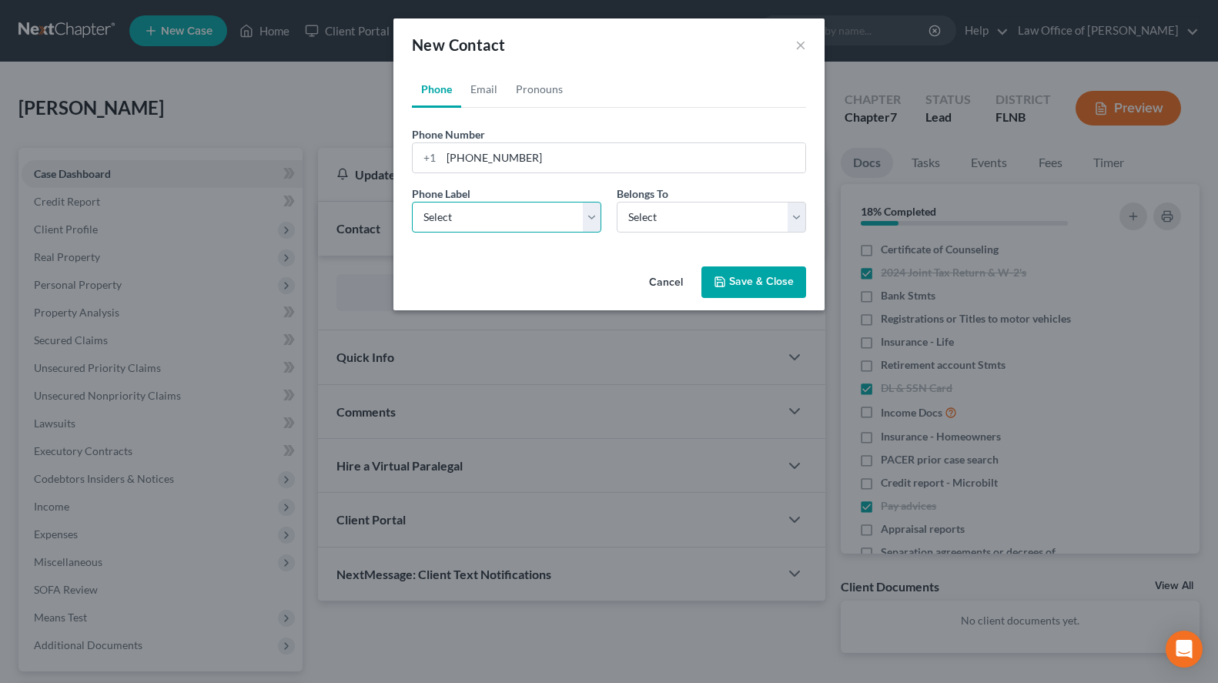
select select "0"
click option "Mobile" at bounding box center [0, 0] width 0 height 0
click at [617, 202] on select "Select Client Other" at bounding box center [711, 217] width 189 height 31
select select "0"
click option "Client" at bounding box center [0, 0] width 0 height 0
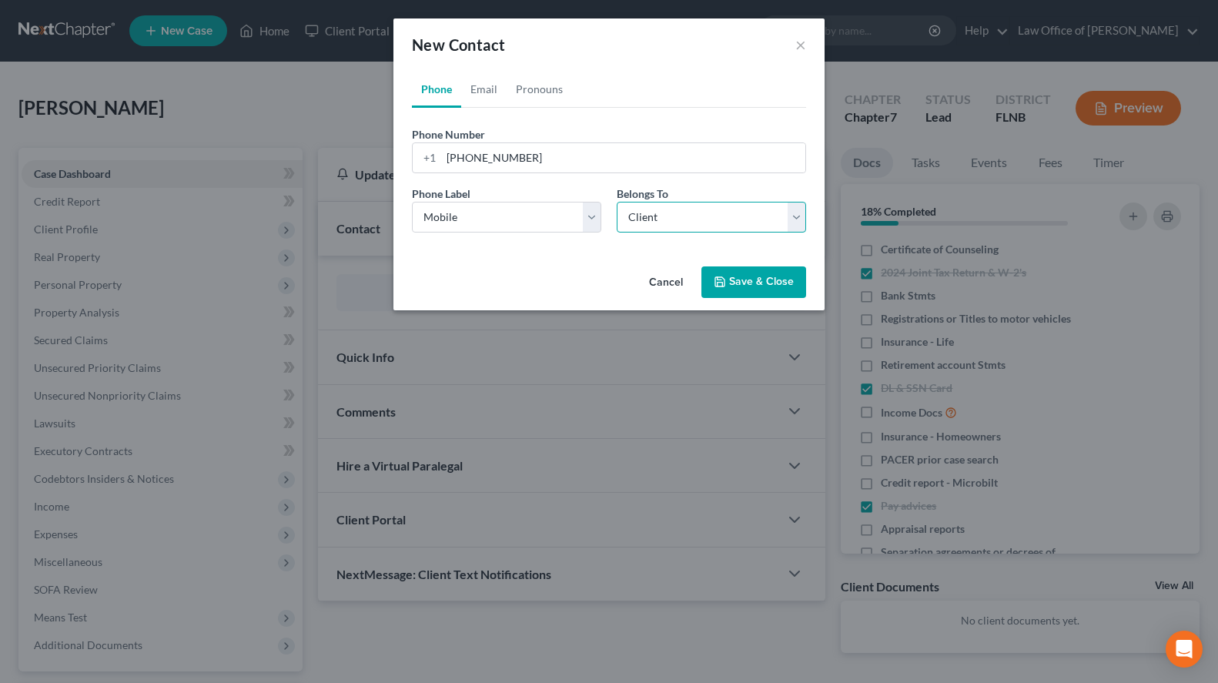
select select "0"
click at [480, 102] on link "Email" at bounding box center [483, 89] width 45 height 37
click at [488, 149] on input "email" at bounding box center [623, 157] width 364 height 29
click at [684, 82] on ul "Phone Email Pronouns" at bounding box center [609, 89] width 394 height 37
click at [648, 166] on input "email" at bounding box center [623, 157] width 364 height 29
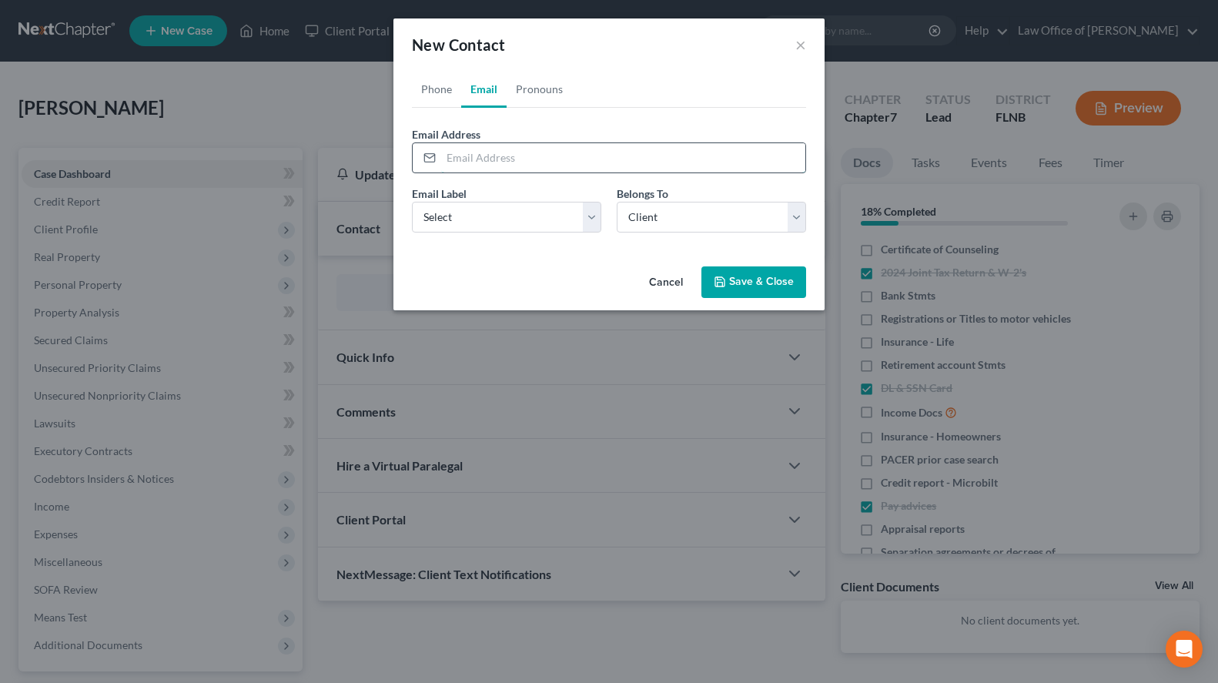
paste input "crissy.hunt.rn@gmail.com"
type input "crissy.hunt.rn@gmail.com"
click at [412, 202] on select "Select Home Work Other" at bounding box center [506, 217] width 189 height 31
select select "0"
click option "Home" at bounding box center [0, 0] width 0 height 0
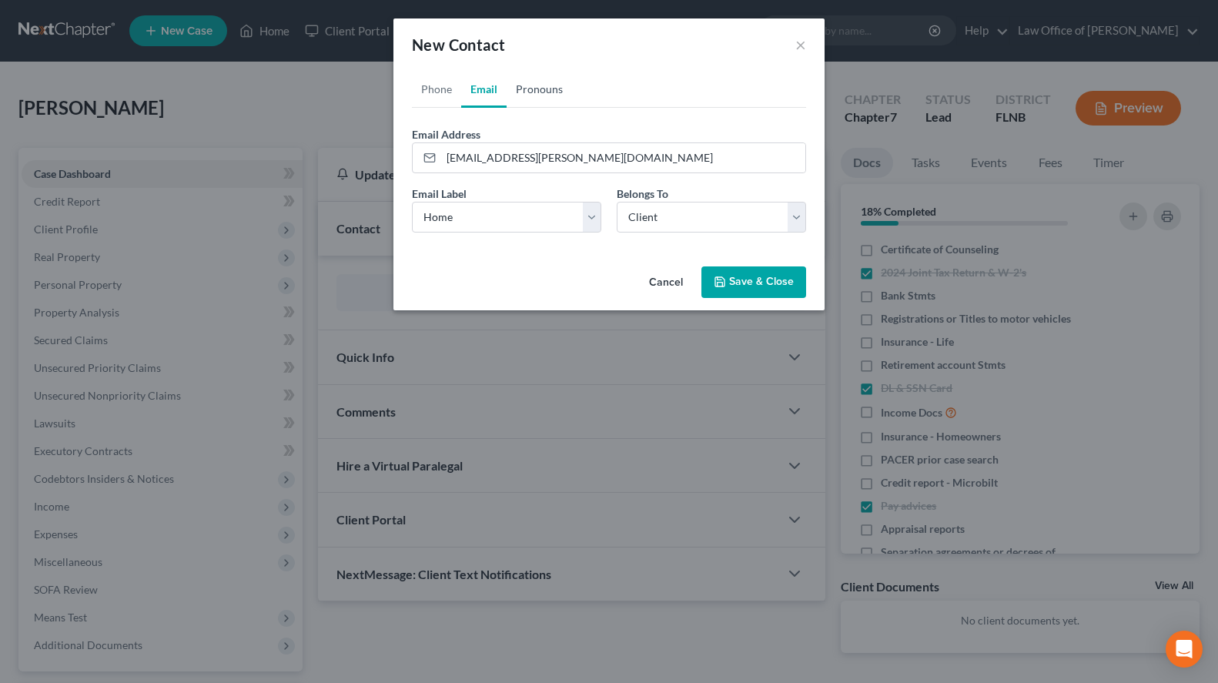
click at [548, 95] on link "Pronouns" at bounding box center [538, 89] width 65 height 37
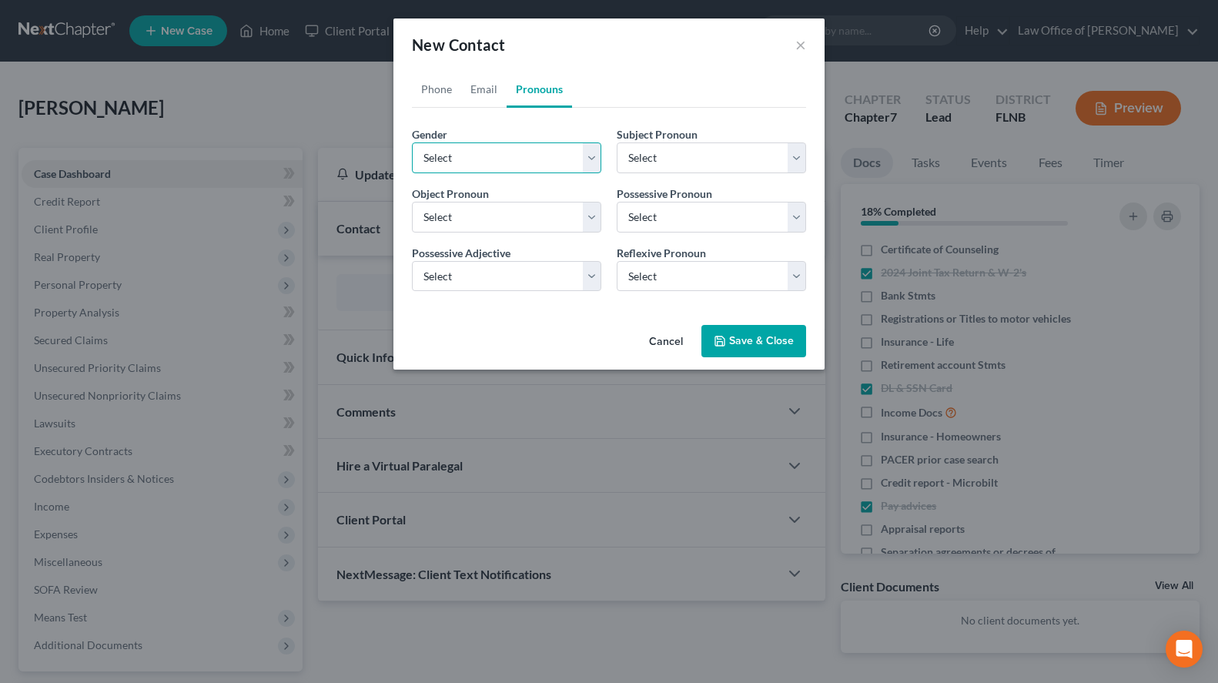
click at [412, 142] on select "Select Male Female Non Binary More Than One Person" at bounding box center [506, 157] width 189 height 31
select select "1"
click option "Female" at bounding box center [0, 0] width 0 height 0
select select "1"
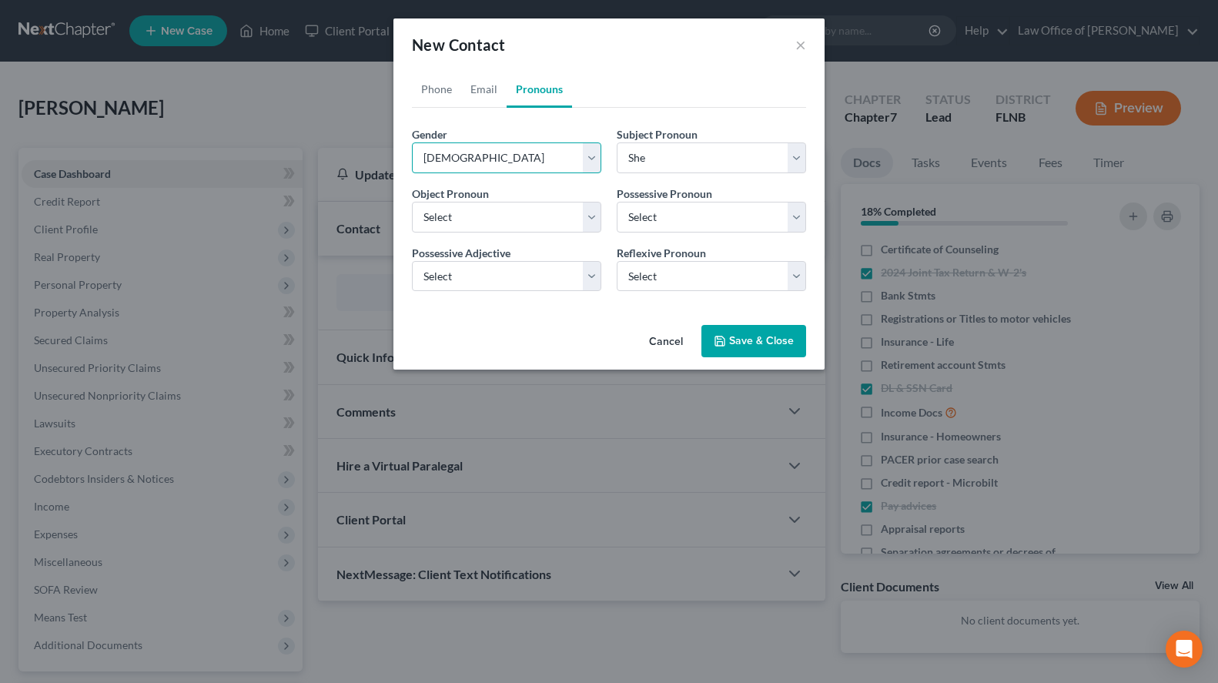
select select "1"
click at [727, 339] on button "Save & Close" at bounding box center [753, 341] width 105 height 32
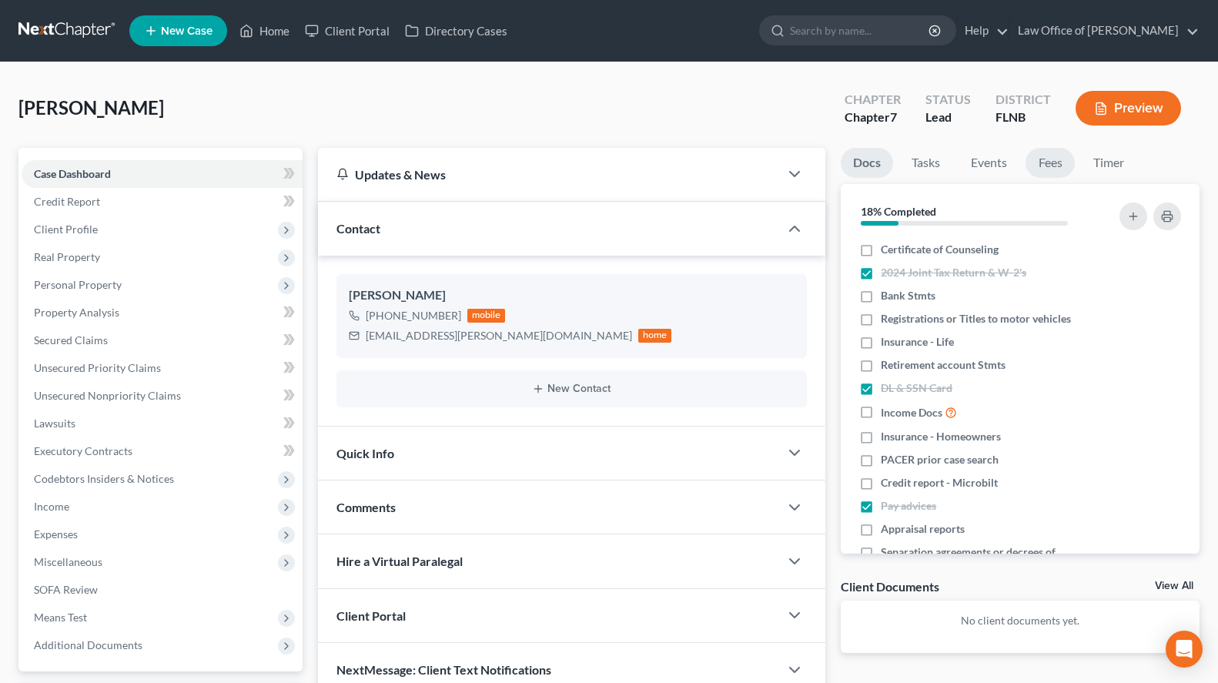
click at [1052, 162] on link "Fees" at bounding box center [1049, 163] width 49 height 30
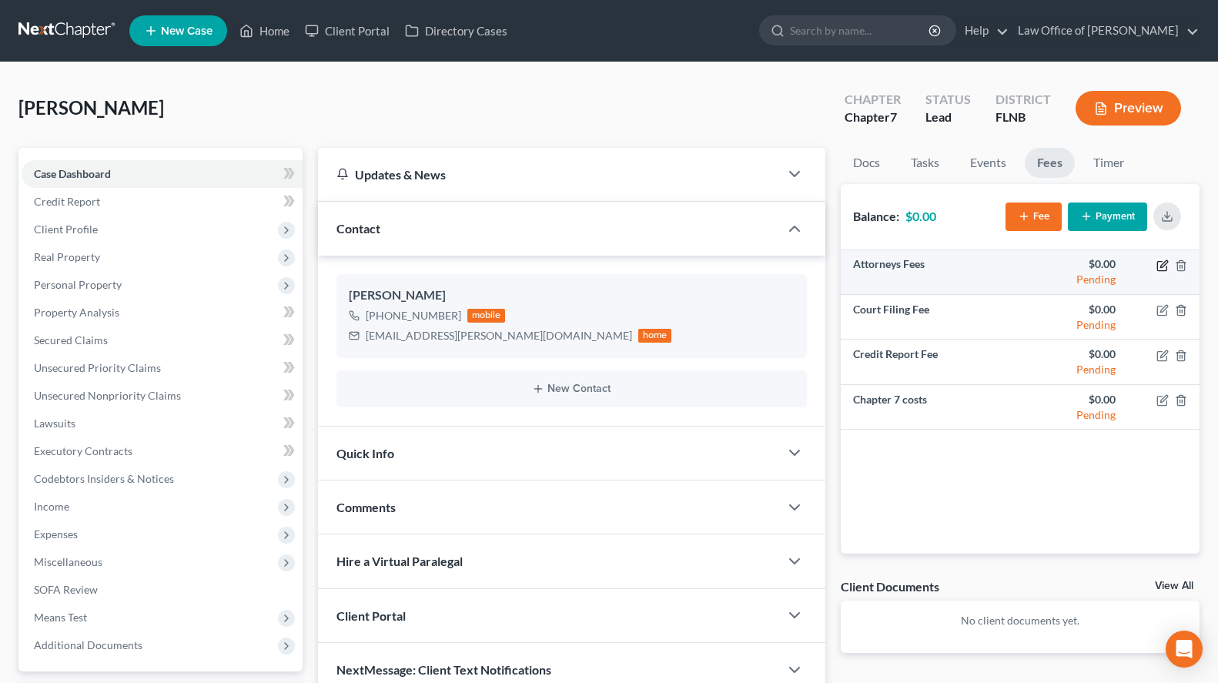
click at [1158, 261] on icon "button" at bounding box center [1162, 265] width 12 height 12
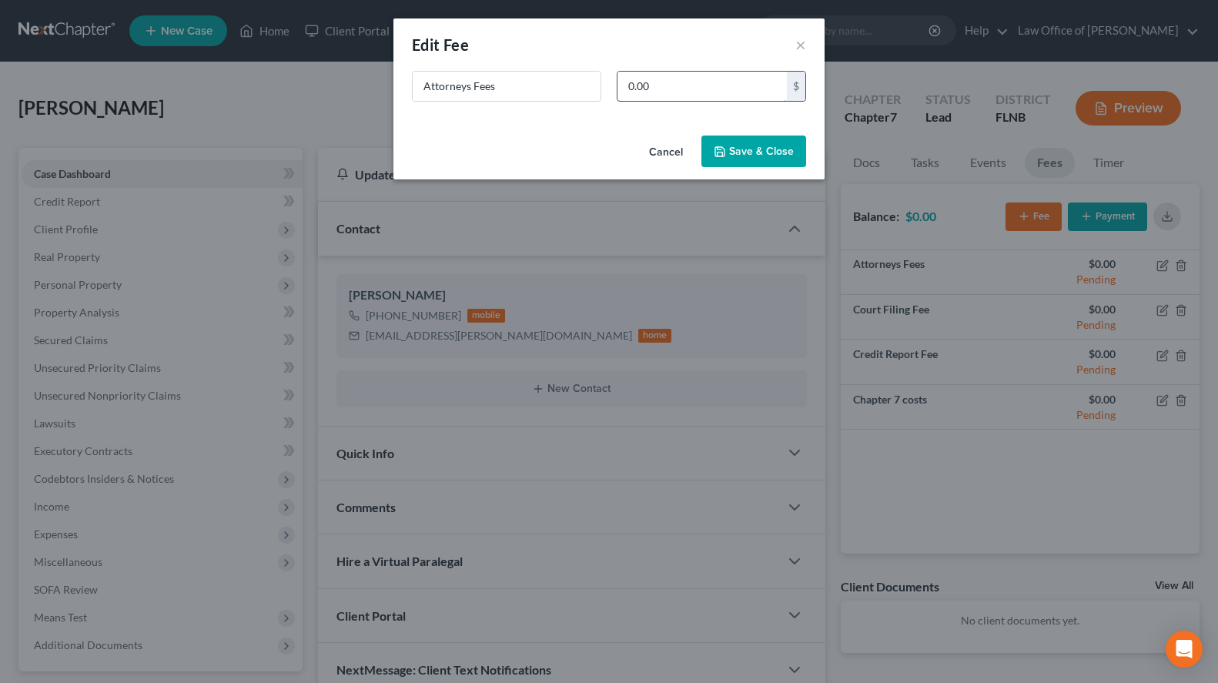
click at [653, 79] on input "0.00" at bounding box center [701, 86] width 169 height 29
type input "1,700.00"
click at [727, 157] on button "Save & Close" at bounding box center [753, 151] width 105 height 32
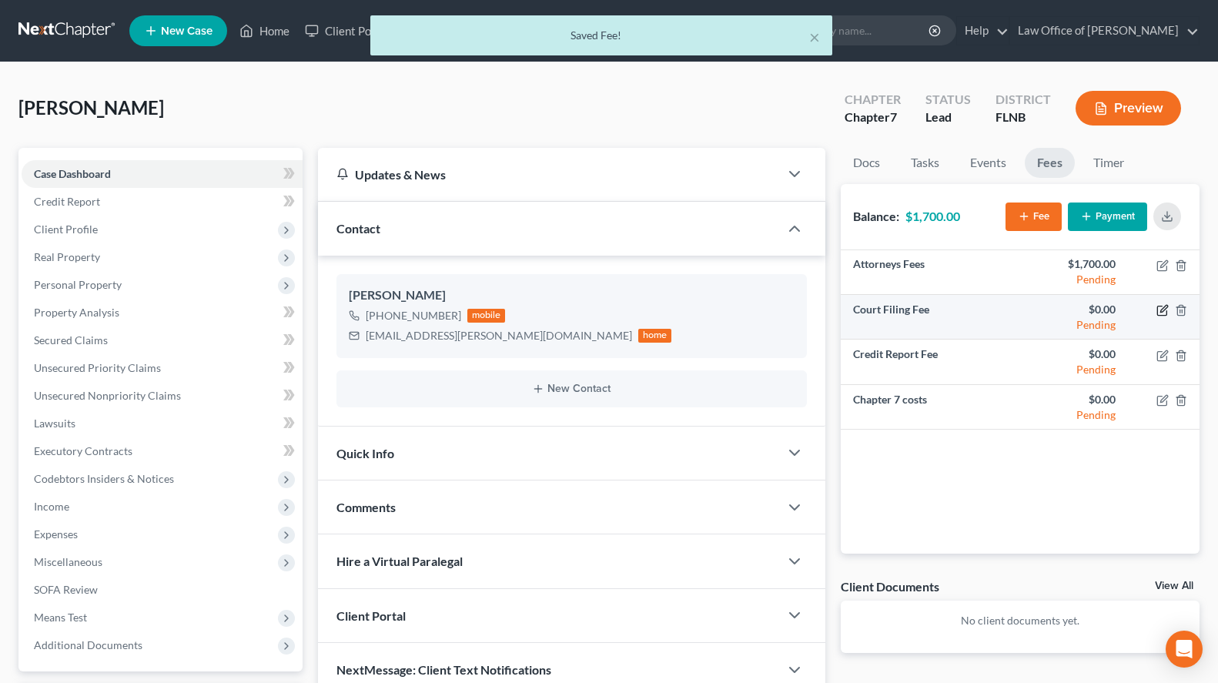
click at [1163, 311] on icon "button" at bounding box center [1163, 308] width 7 height 7
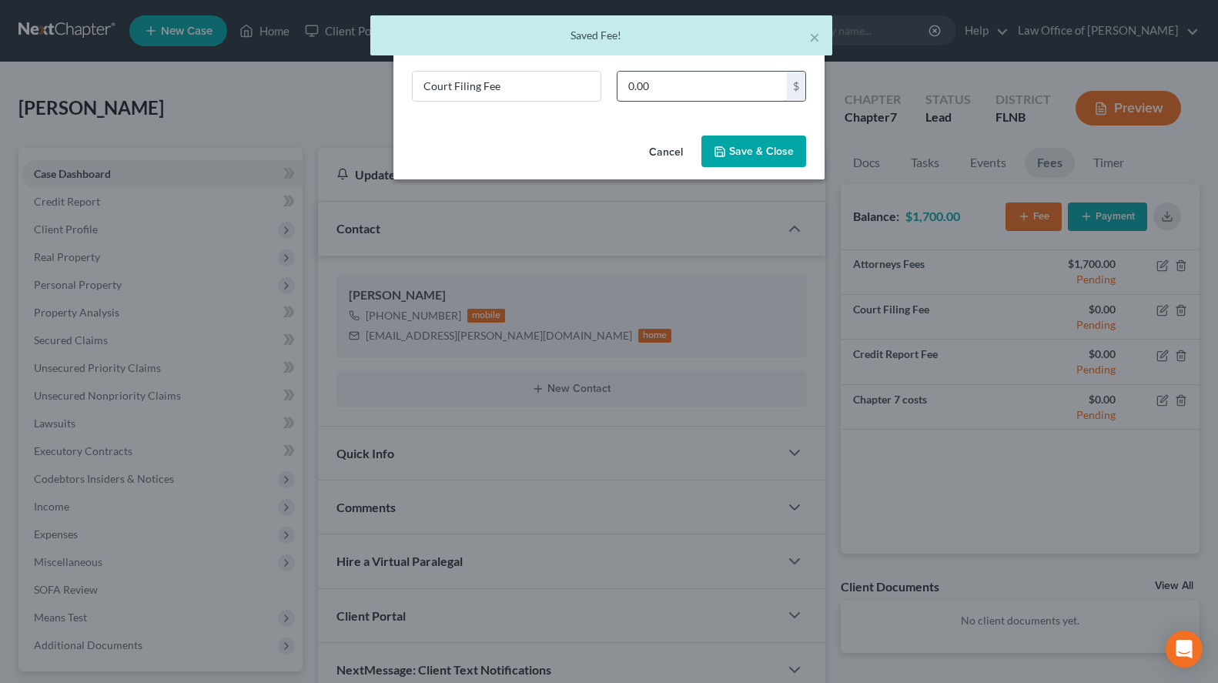
click at [679, 90] on input "0.00" at bounding box center [701, 86] width 169 height 29
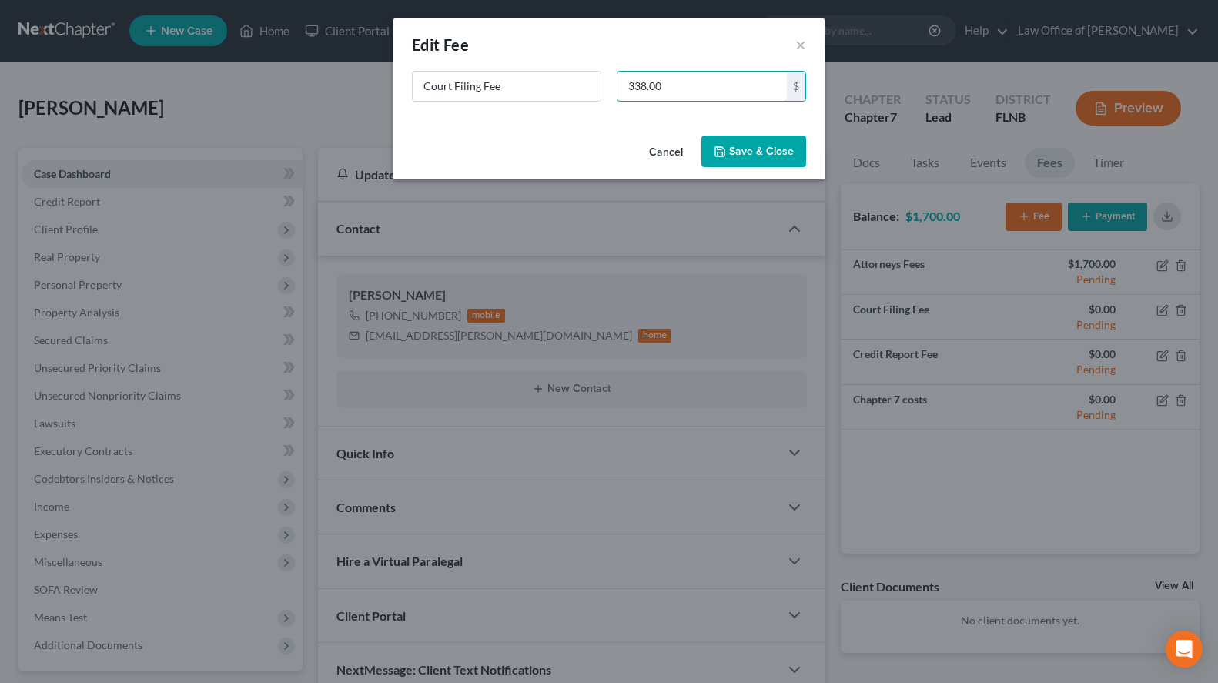
type input "338.00"
click at [778, 164] on button "Save & Close" at bounding box center [753, 151] width 105 height 32
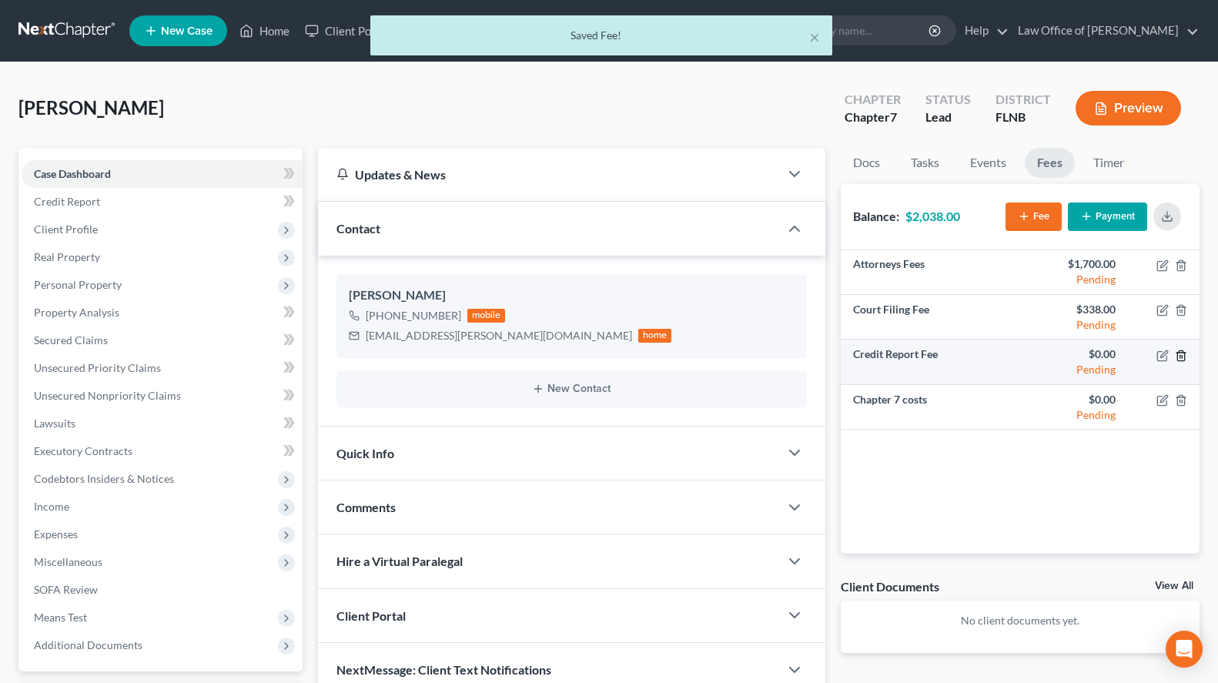
click at [1176, 355] on icon "button" at bounding box center [1181, 355] width 12 height 12
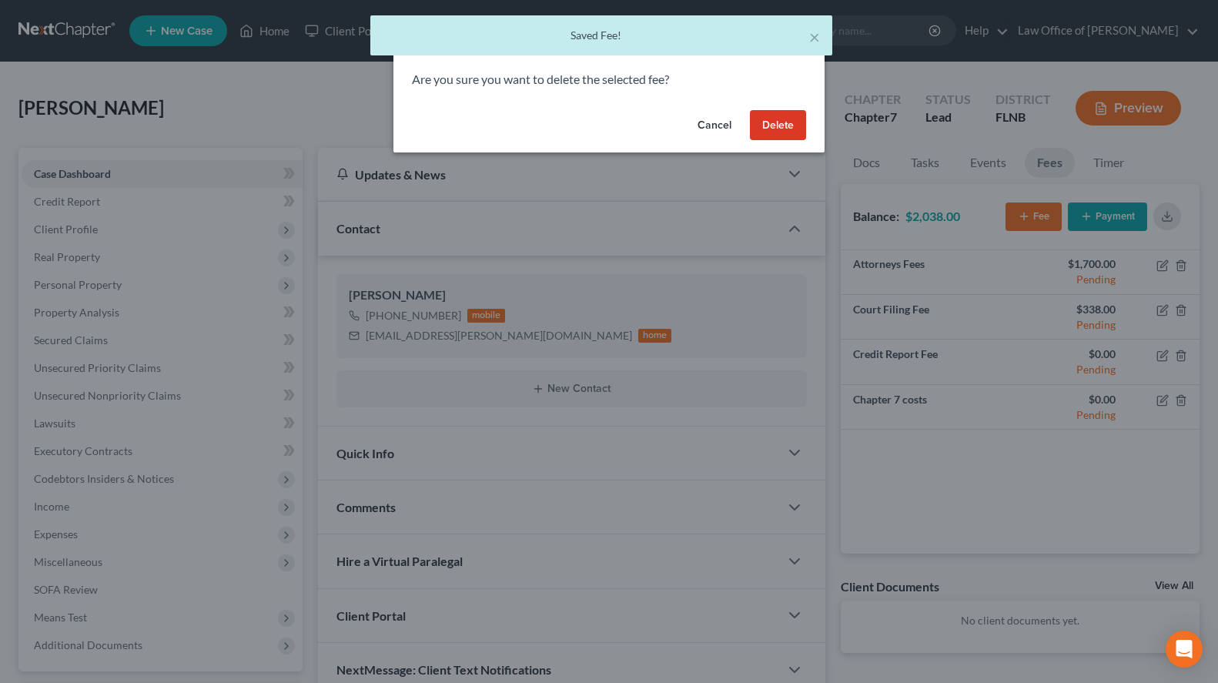
drag, startPoint x: 761, startPoint y: 132, endPoint x: 782, endPoint y: 160, distance: 35.3
click at [761, 131] on button "Delete" at bounding box center [778, 125] width 56 height 31
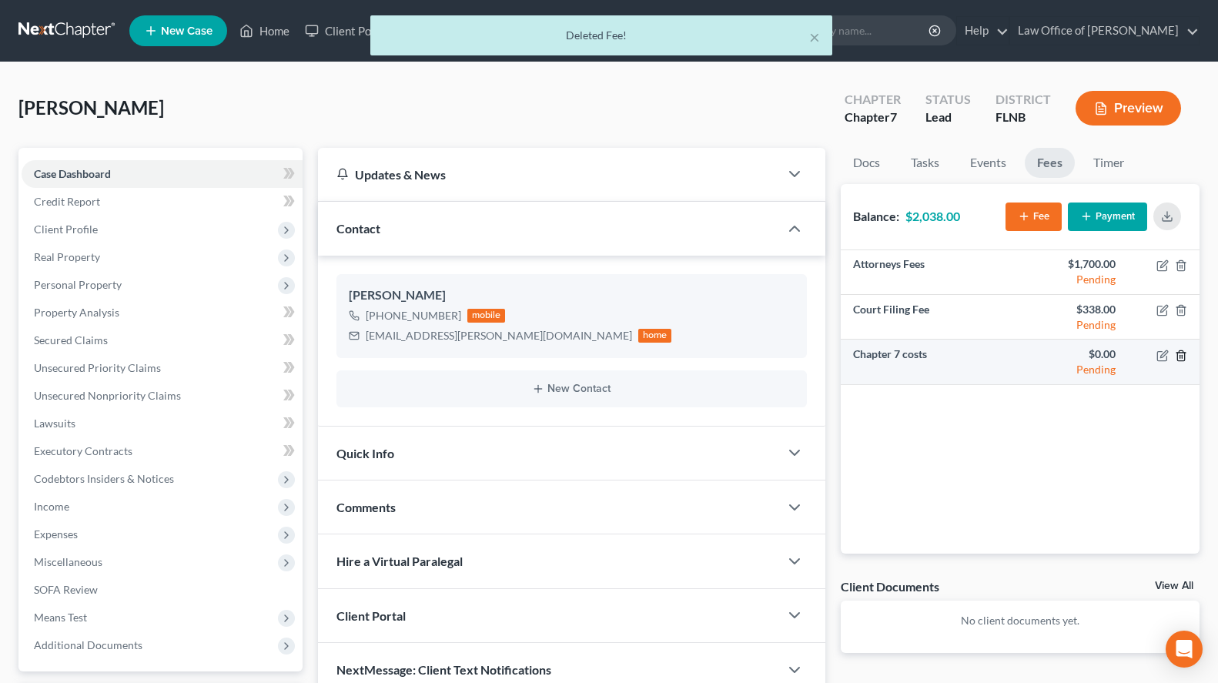
click at [1181, 359] on icon "button" at bounding box center [1180, 355] width 7 height 10
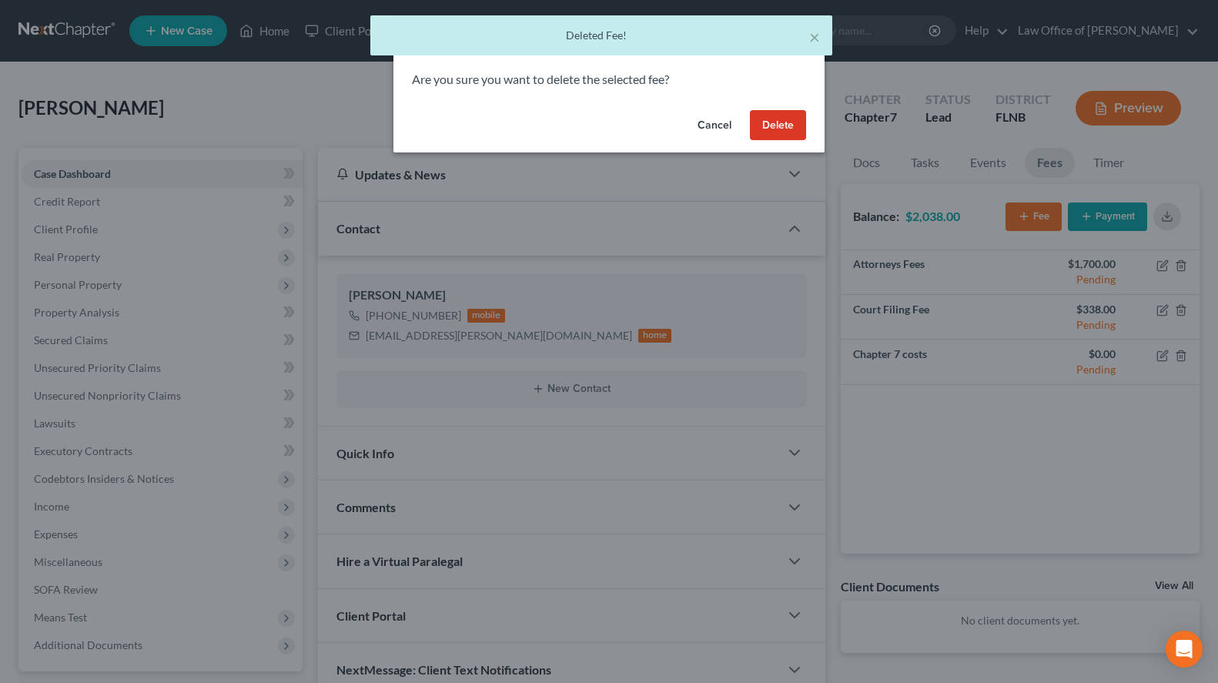
click at [779, 126] on button "Delete" at bounding box center [778, 125] width 56 height 31
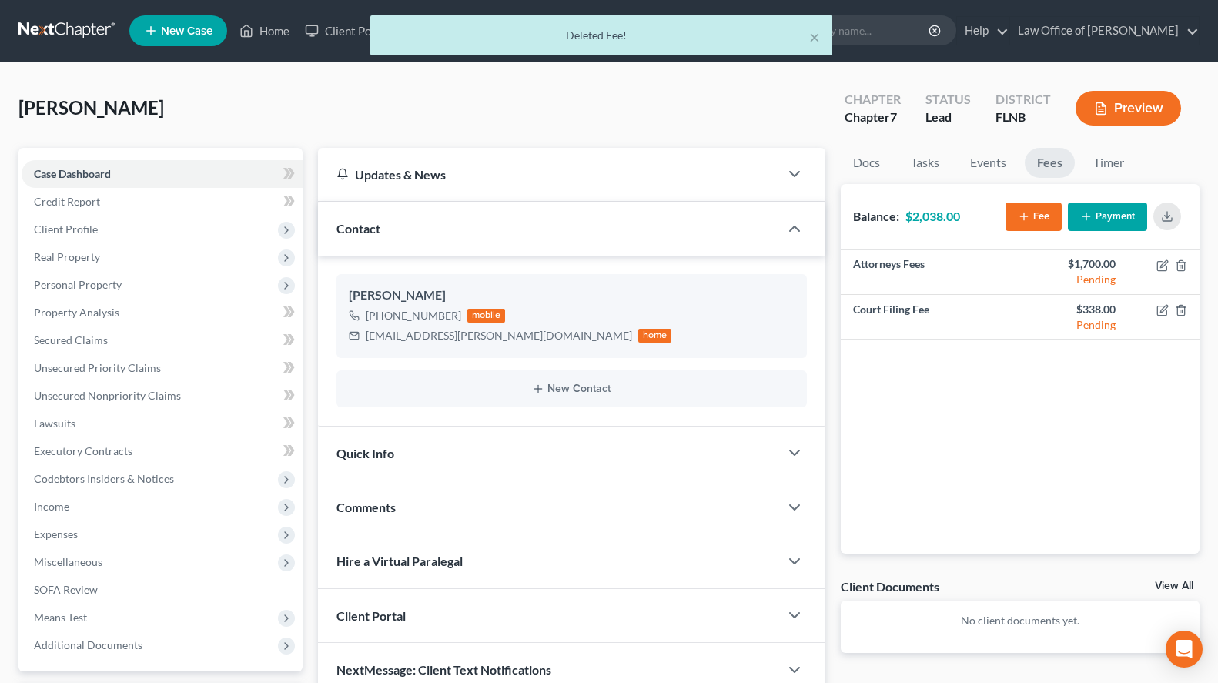
click at [1092, 212] on icon "button" at bounding box center [1086, 216] width 12 height 12
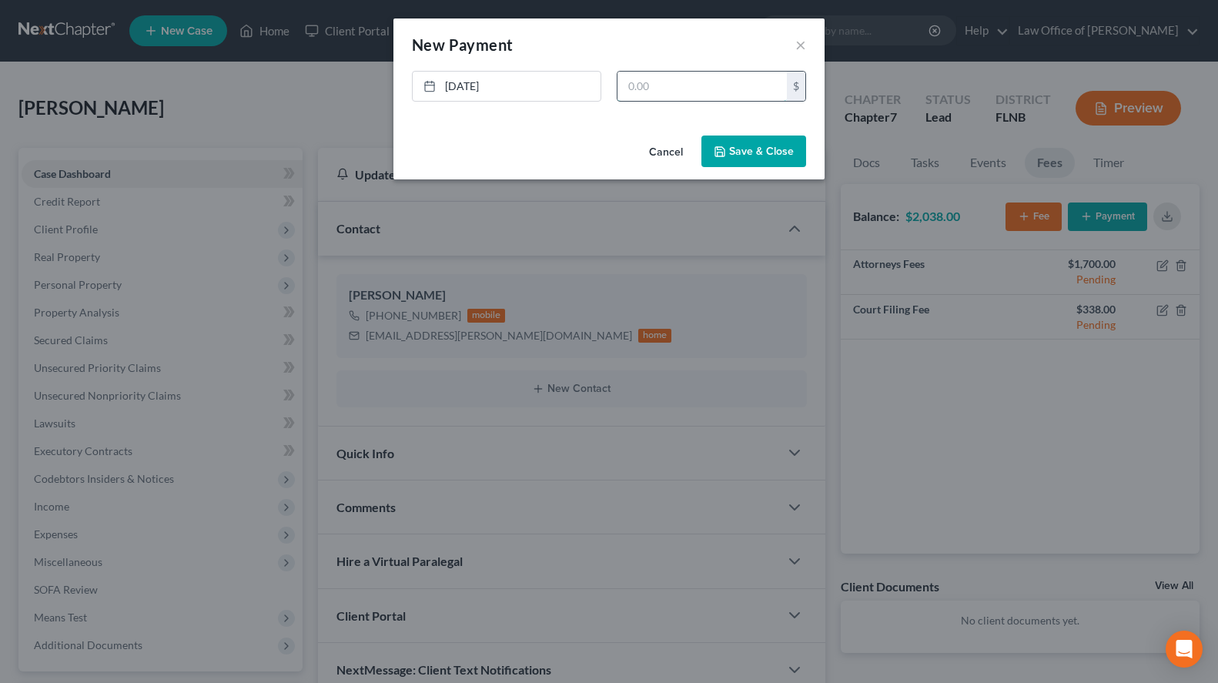
click at [644, 85] on input "text" at bounding box center [701, 86] width 169 height 29
click at [516, 83] on link "8/13/2025" at bounding box center [507, 86] width 188 height 29
click at [690, 75] on input "text" at bounding box center [701, 86] width 169 height 29
type input "300.00"
click at [764, 142] on button "Save & Close" at bounding box center [753, 151] width 105 height 32
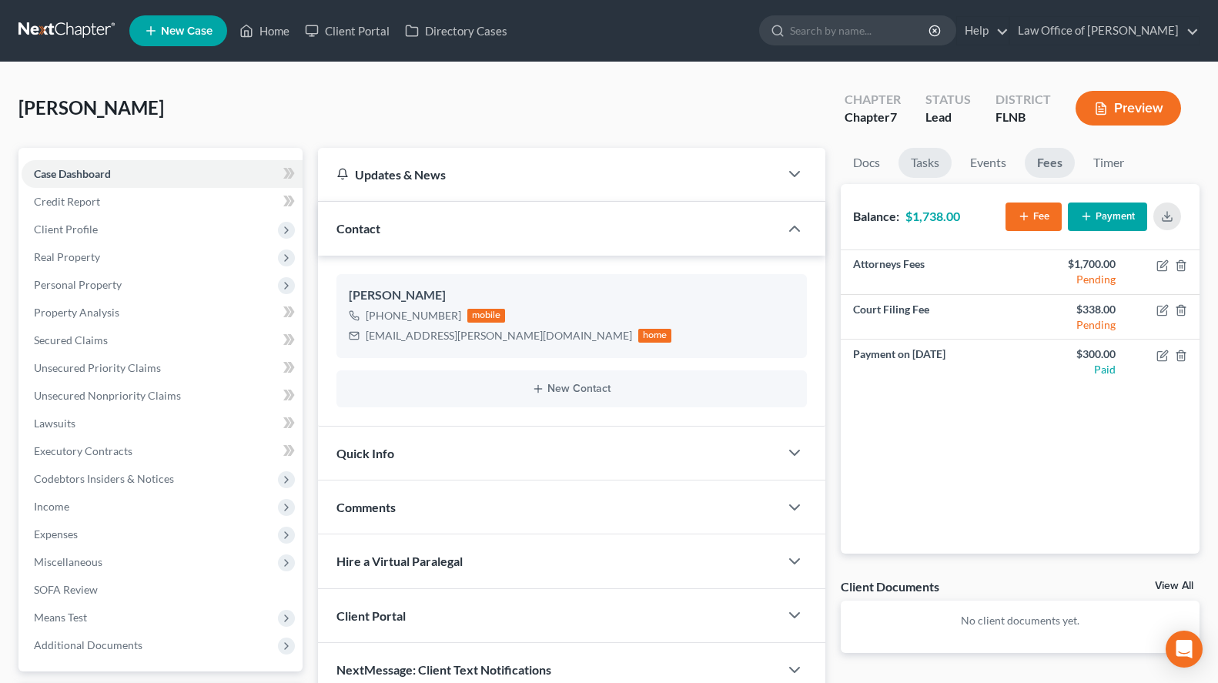
click at [914, 163] on link "Tasks" at bounding box center [924, 163] width 53 height 30
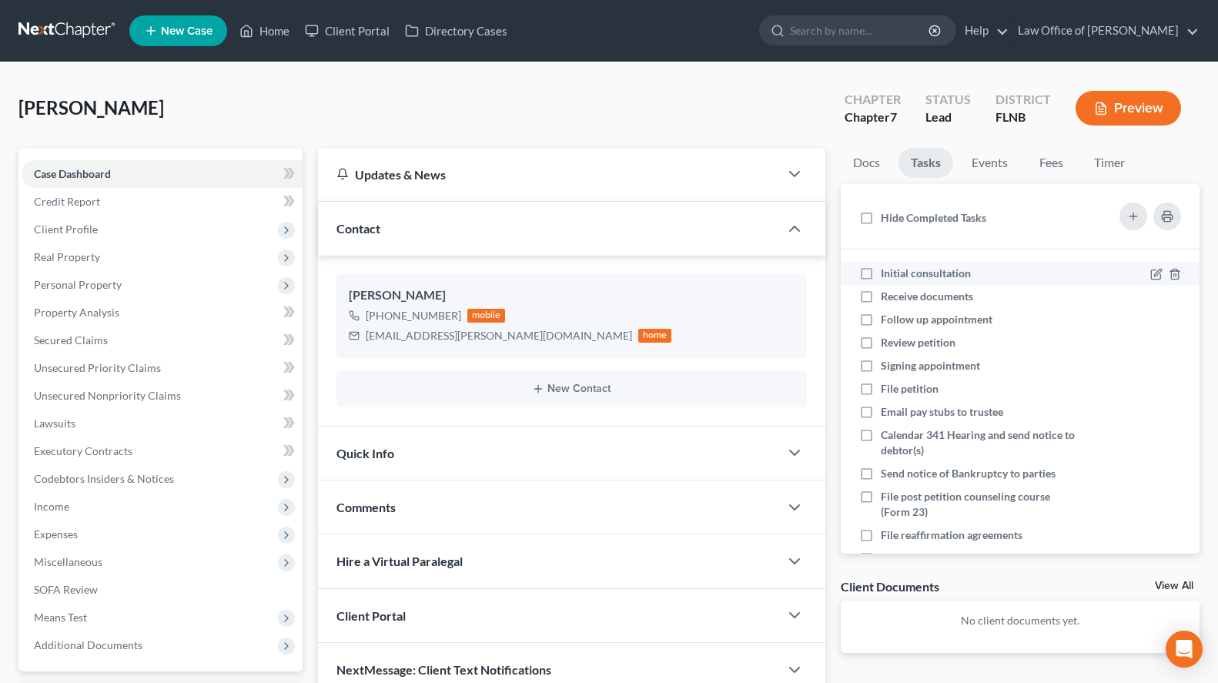
click at [968, 270] on span "Initial consultation" at bounding box center [926, 272] width 90 height 13
click at [897, 270] on input "Initial consultation" at bounding box center [892, 271] width 10 height 10
checkbox input "true"
click at [95, 35] on link at bounding box center [67, 31] width 99 height 28
